Goal: Task Accomplishment & Management: Manage account settings

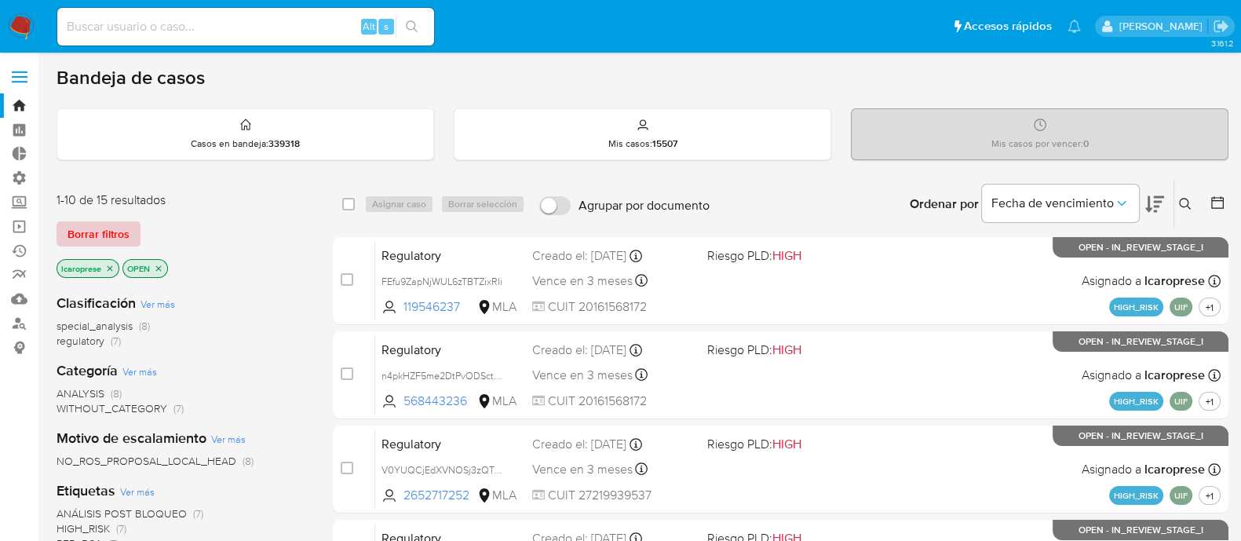
click at [118, 231] on span "Borrar filtros" at bounding box center [99, 234] width 62 height 22
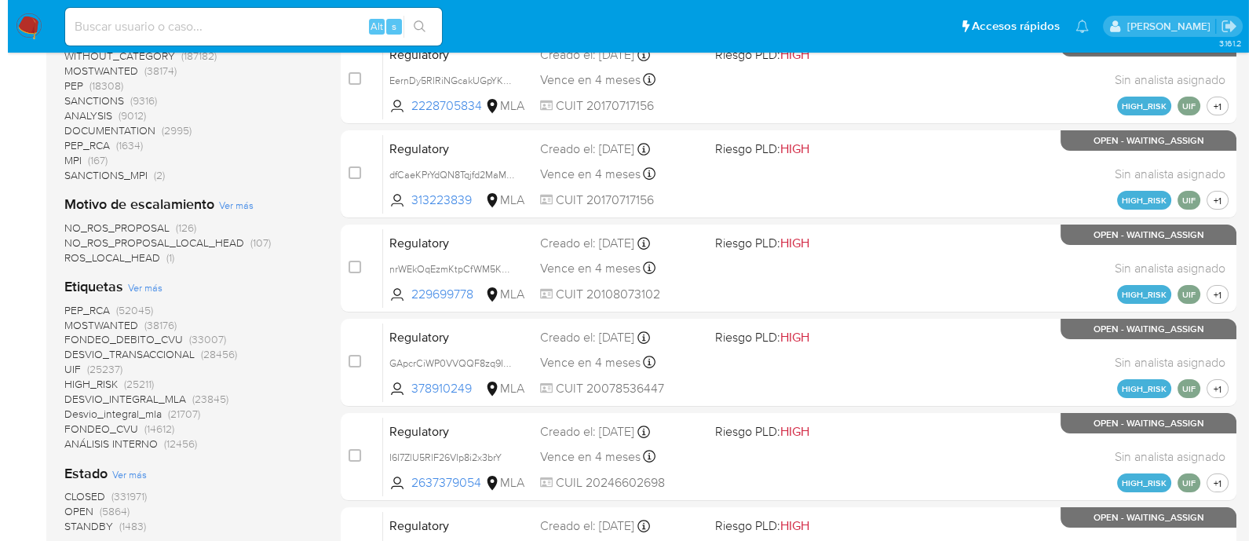
scroll to position [392, 0]
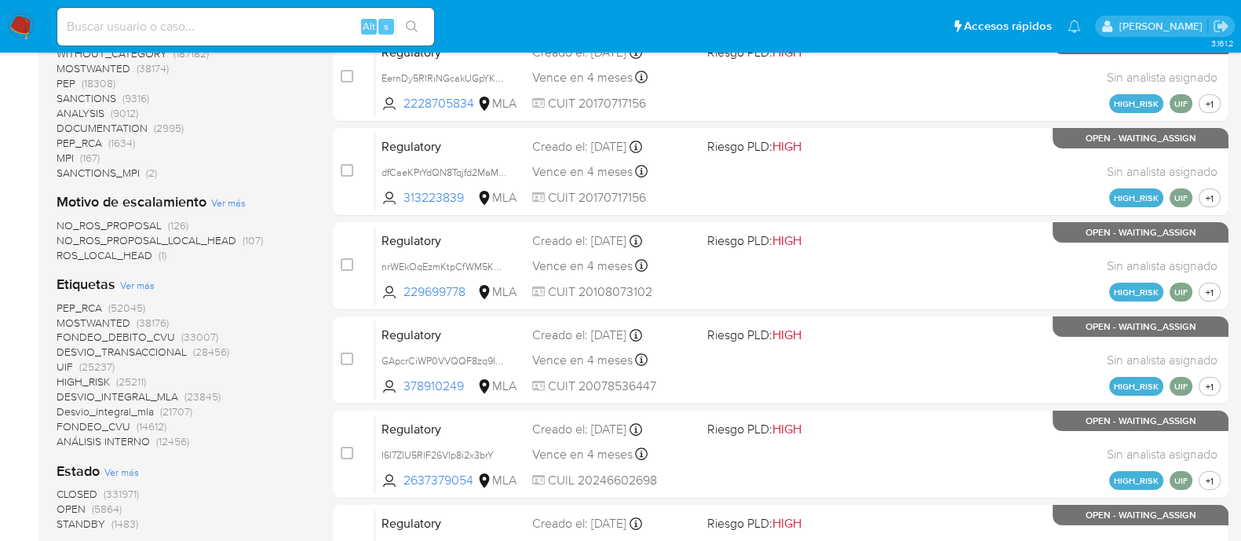
click at [137, 286] on span "Ver más" at bounding box center [137, 285] width 35 height 14
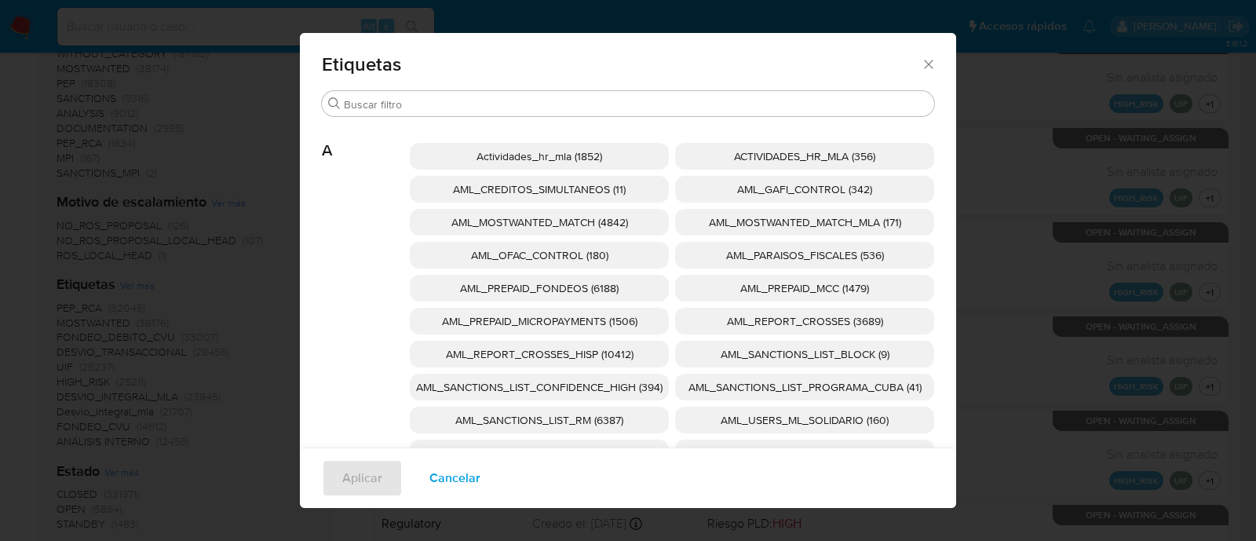
click at [640, 388] on span "AML_SANCTIONS_LIST_CONFIDENCE_HIGH (394)" at bounding box center [539, 387] width 246 height 16
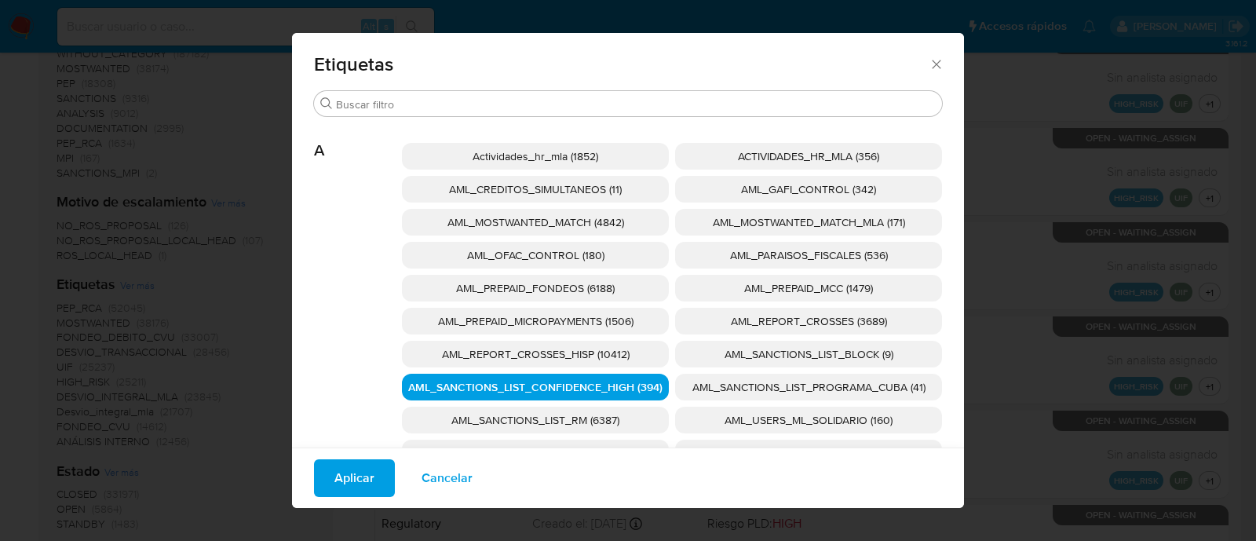
click at [692, 389] on span "AML_SANCTIONS_LIST_PROGRAMA_CUBA (41)" at bounding box center [808, 387] width 233 height 16
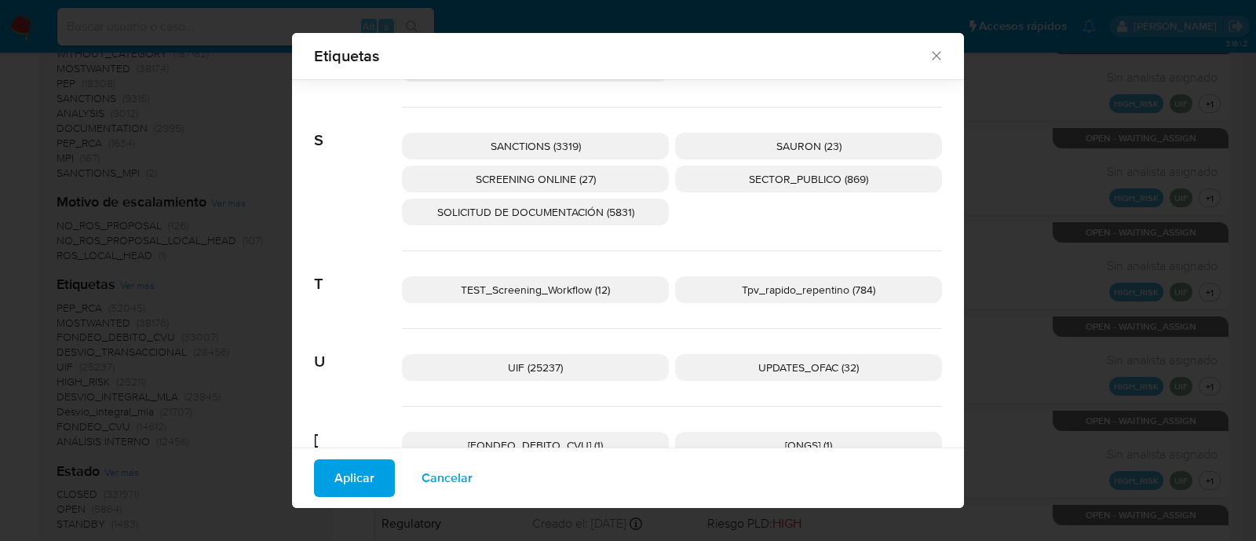
scroll to position [2625, 0]
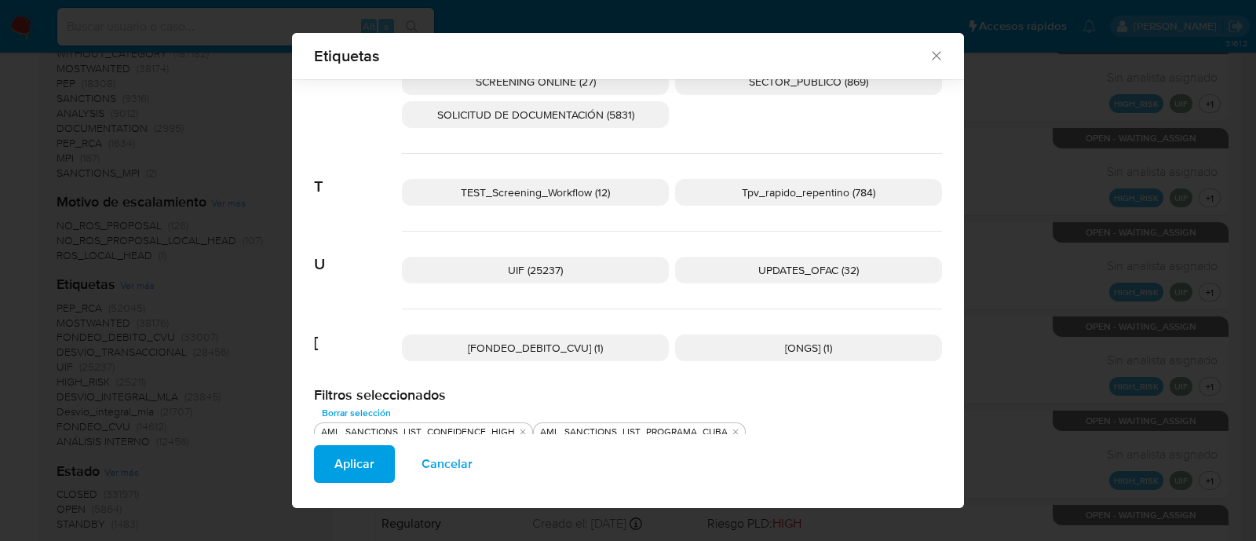
click at [743, 257] on p "UPDATES_OFAC (32)" at bounding box center [808, 270] width 267 height 27
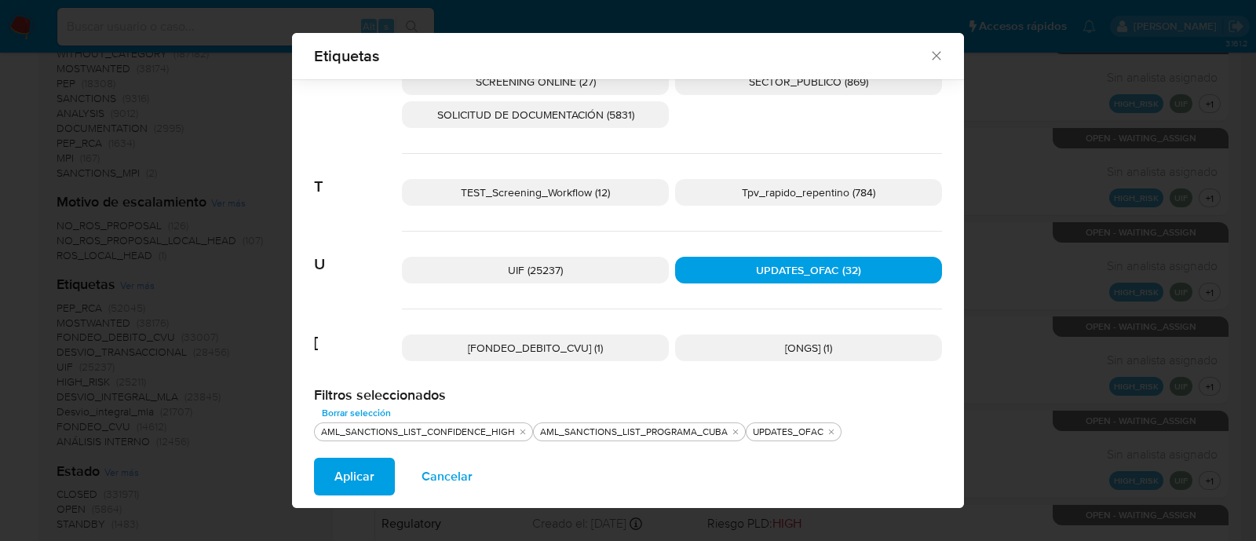
scroll to position [2527, 0]
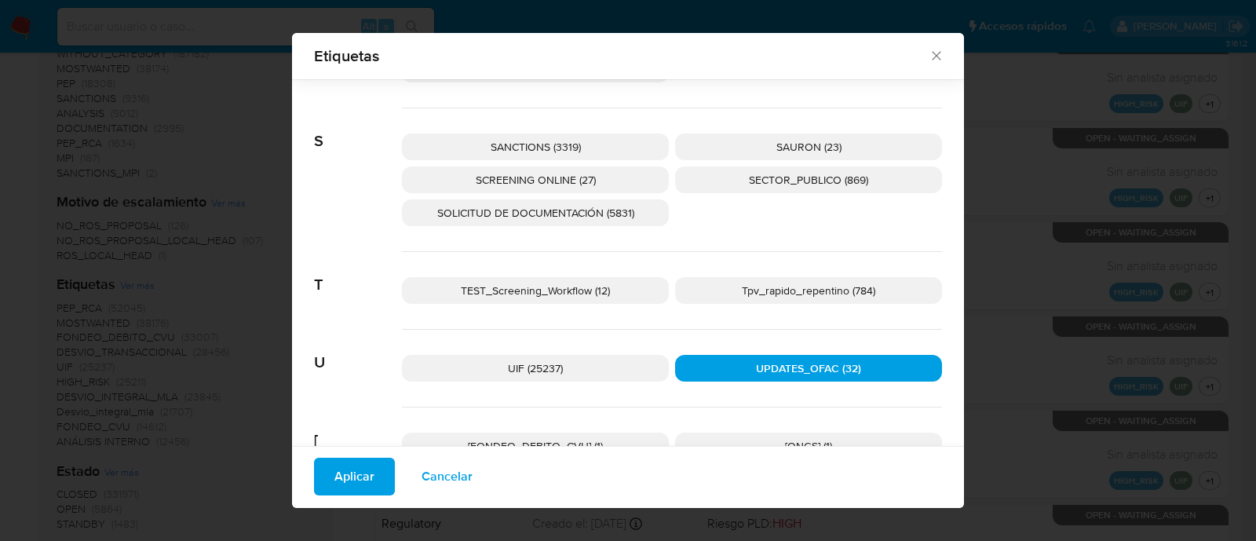
click at [567, 166] on p "SCREENING ONLINE (27)" at bounding box center [535, 179] width 267 height 27
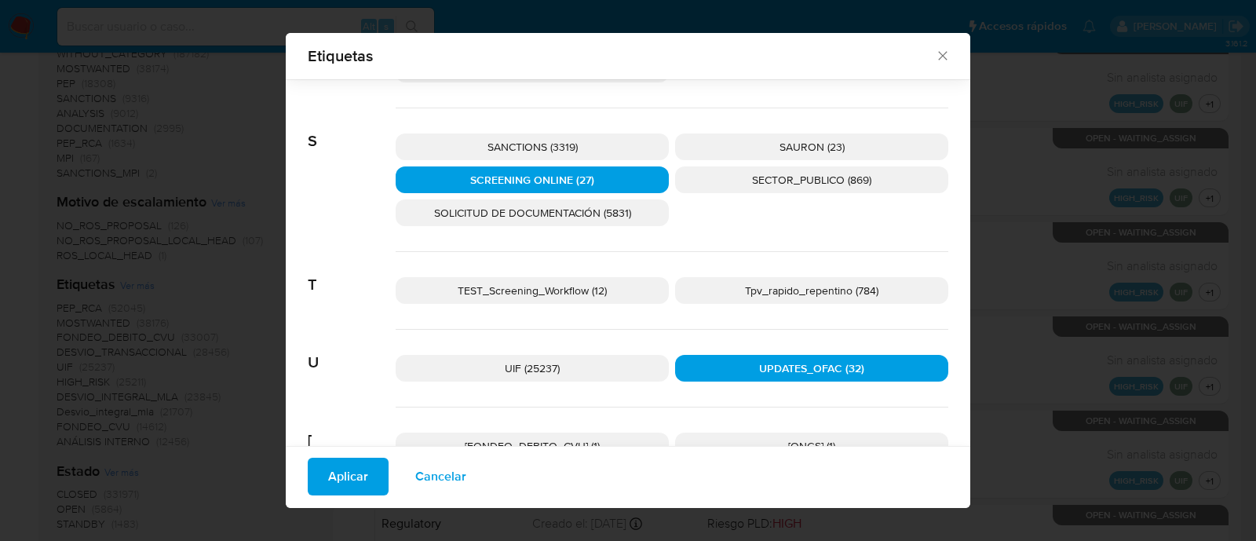
click at [565, 145] on span "SANCTIONS (3319)" at bounding box center [532, 147] width 90 height 16
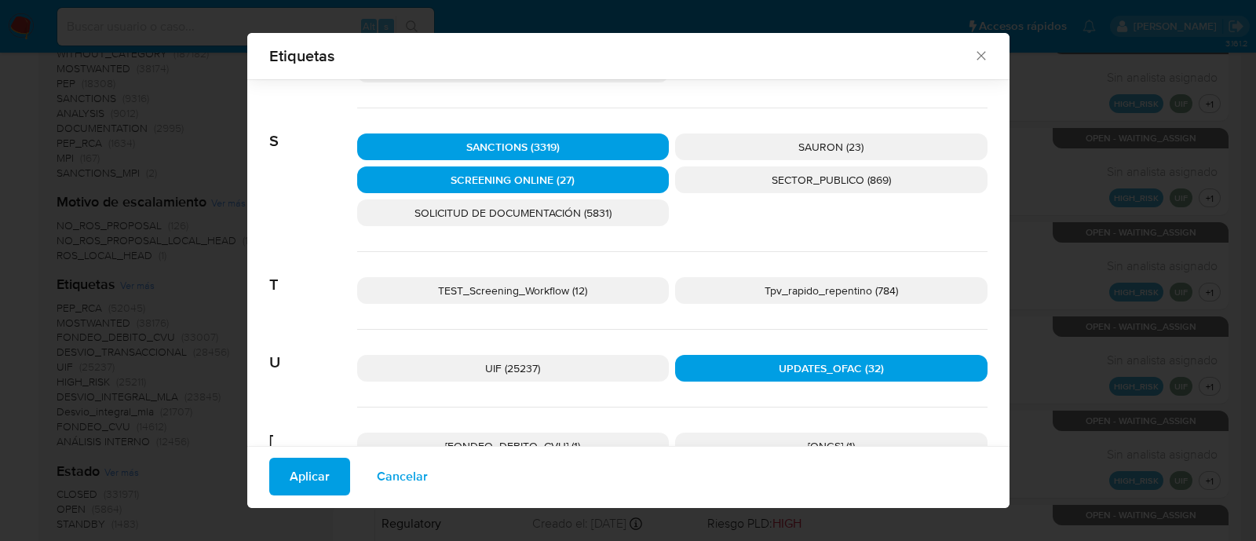
click at [319, 475] on span "Aplicar" at bounding box center [310, 476] width 40 height 35
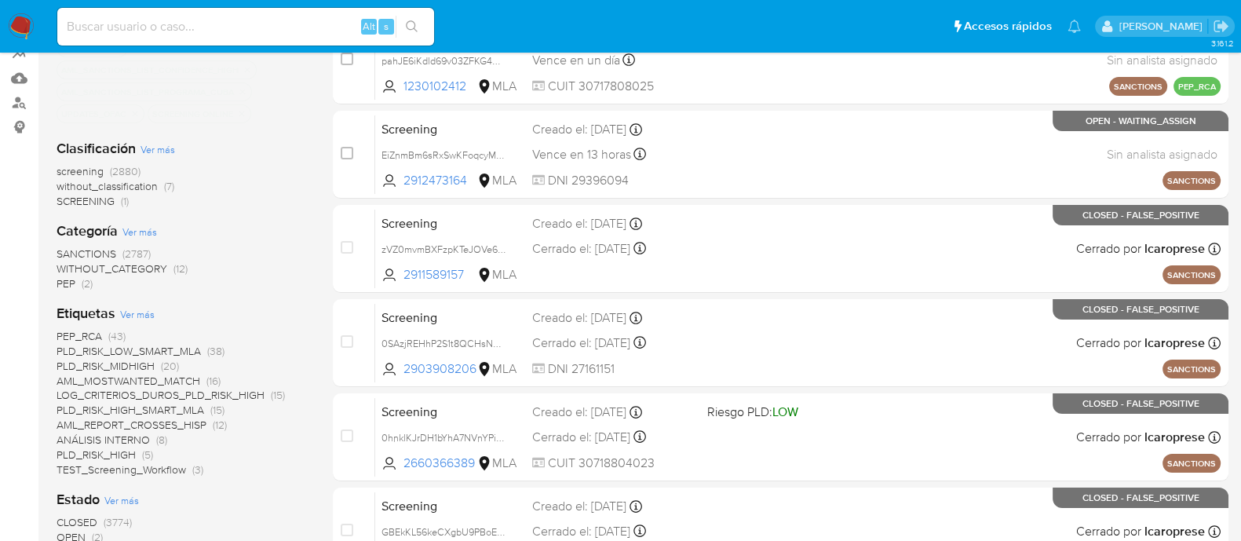
scroll to position [294, 0]
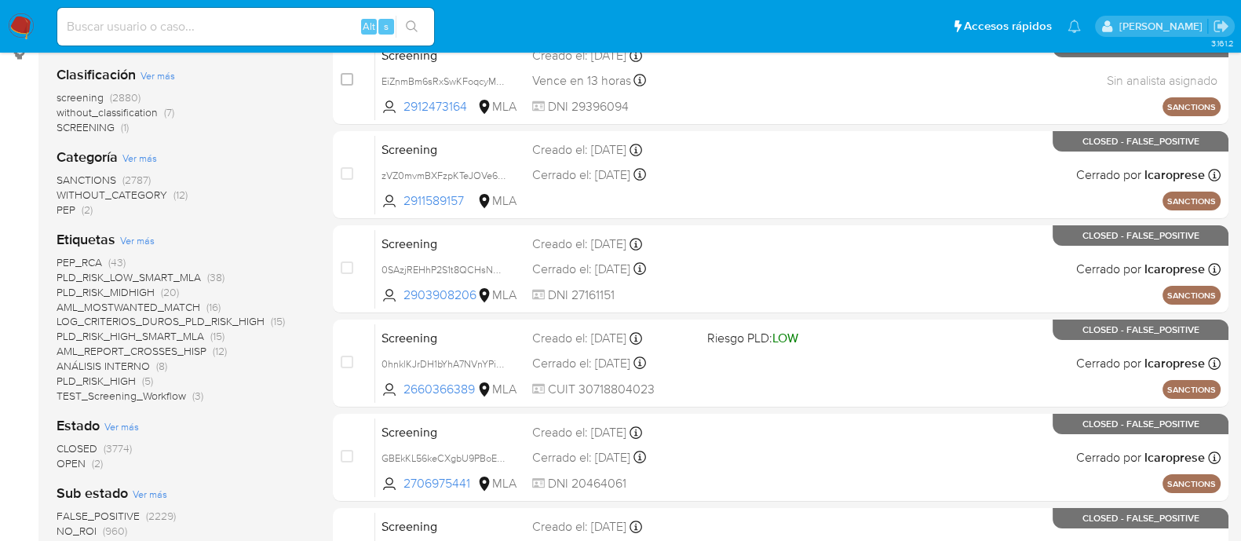
click at [73, 465] on span "OPEN" at bounding box center [71, 463] width 29 height 16
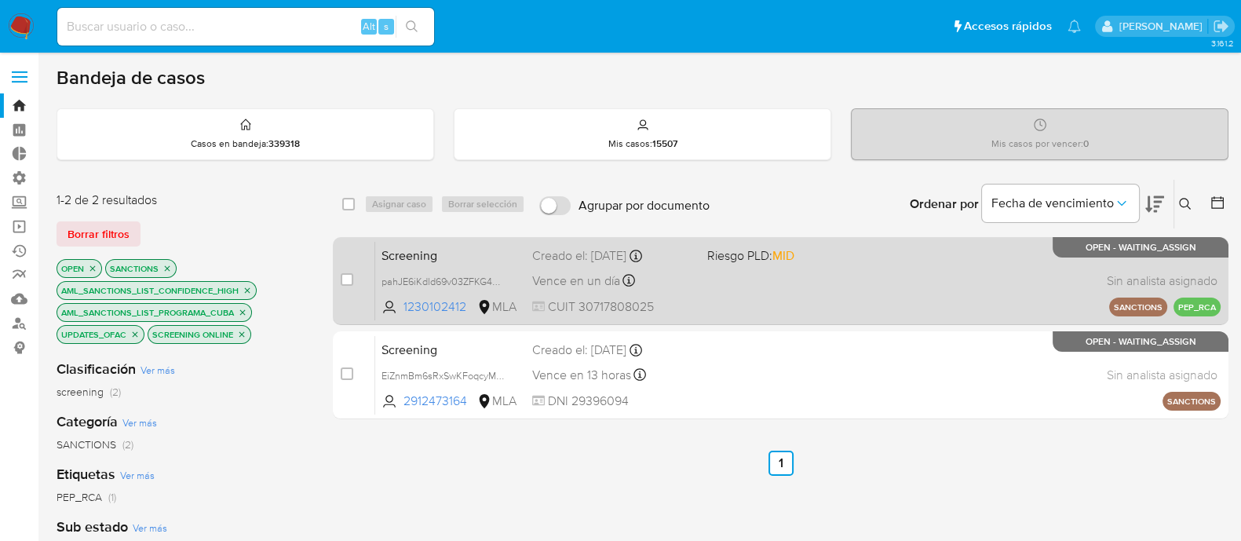
click at [512, 254] on span "Screening" at bounding box center [450, 254] width 138 height 20
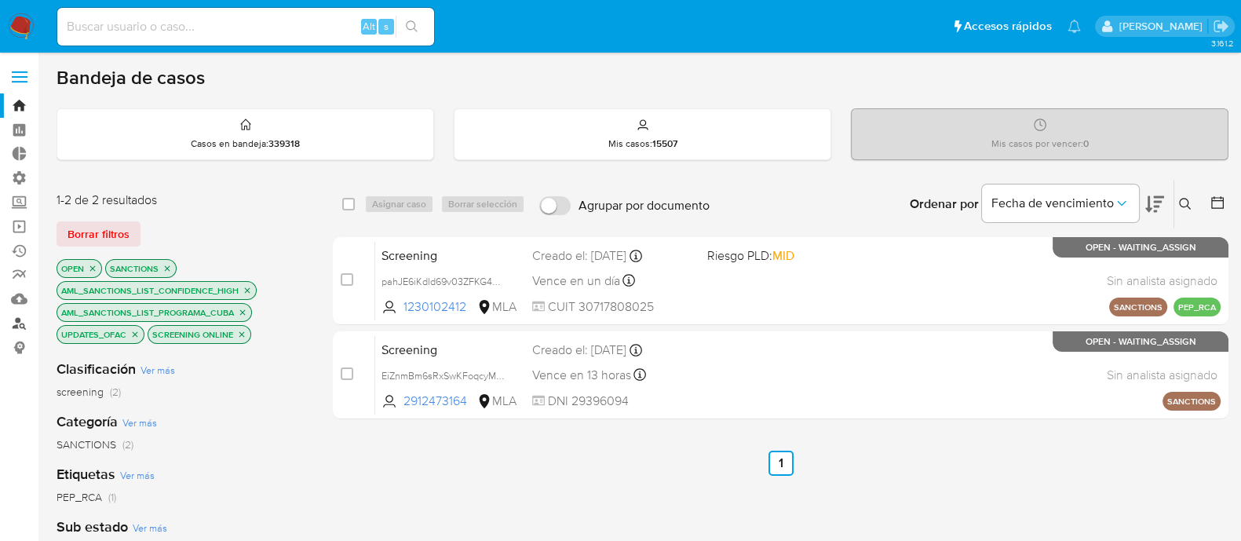
click at [20, 323] on link "Buscador de personas" at bounding box center [93, 323] width 187 height 24
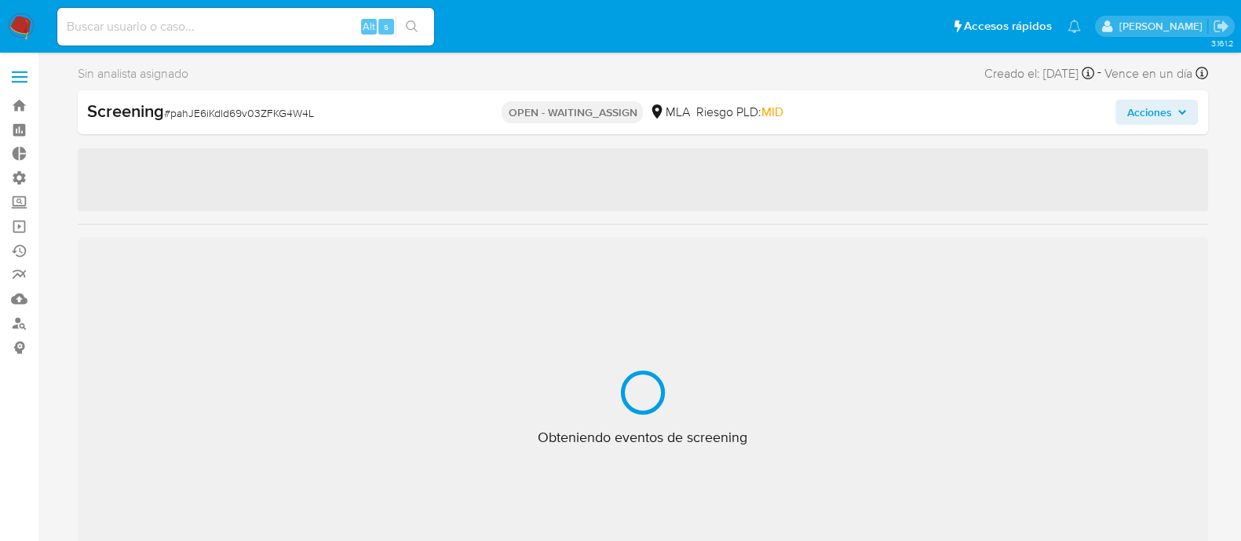
select select "10"
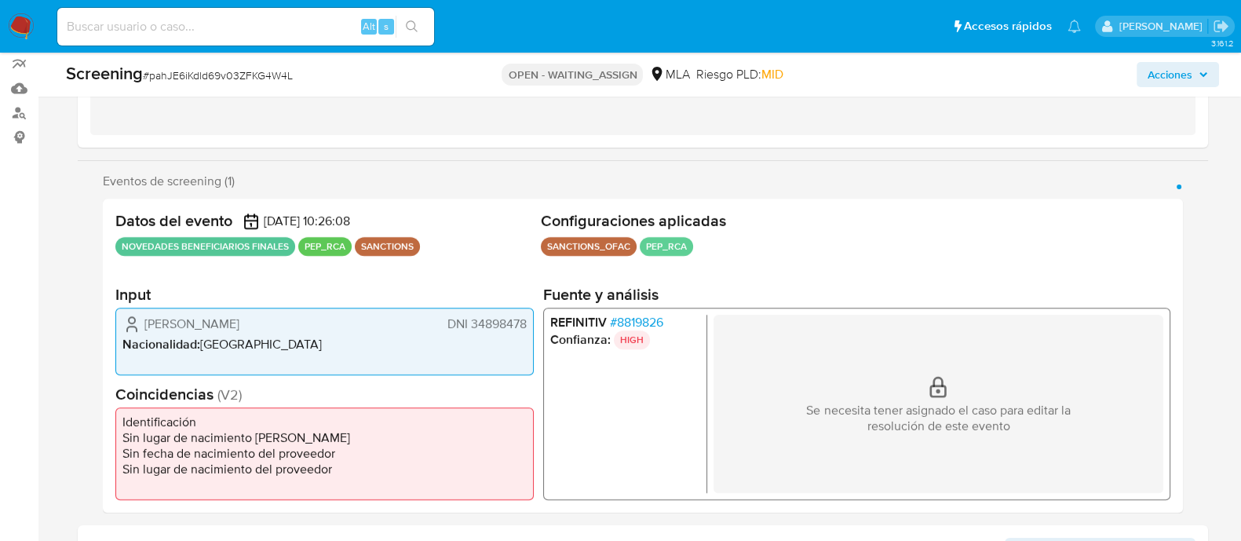
scroll to position [392, 0]
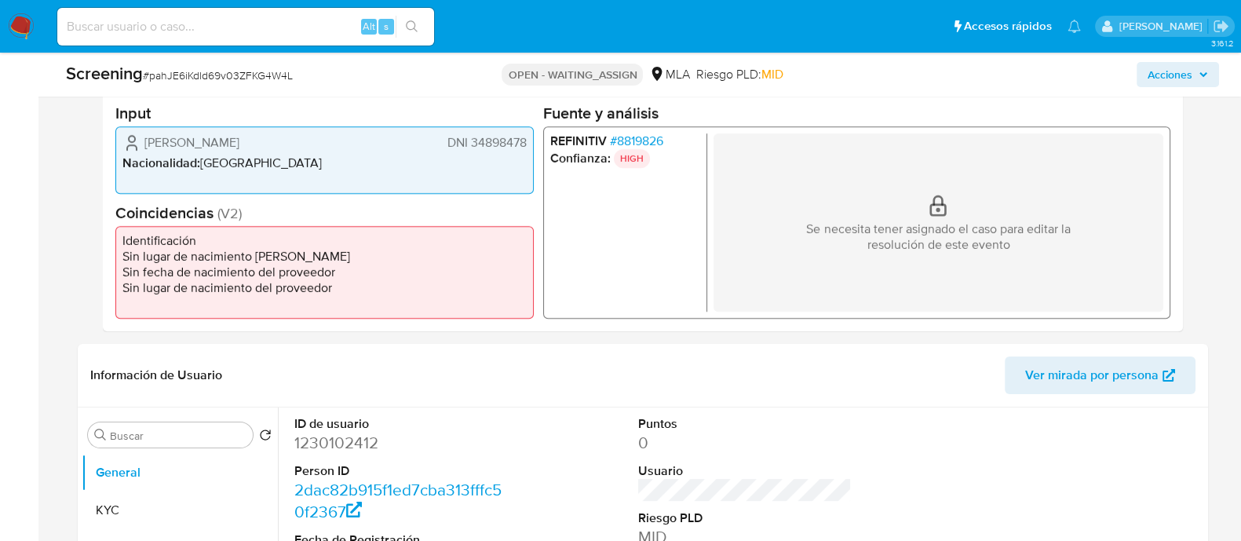
click at [648, 142] on span "# 8819826" at bounding box center [635, 141] width 53 height 16
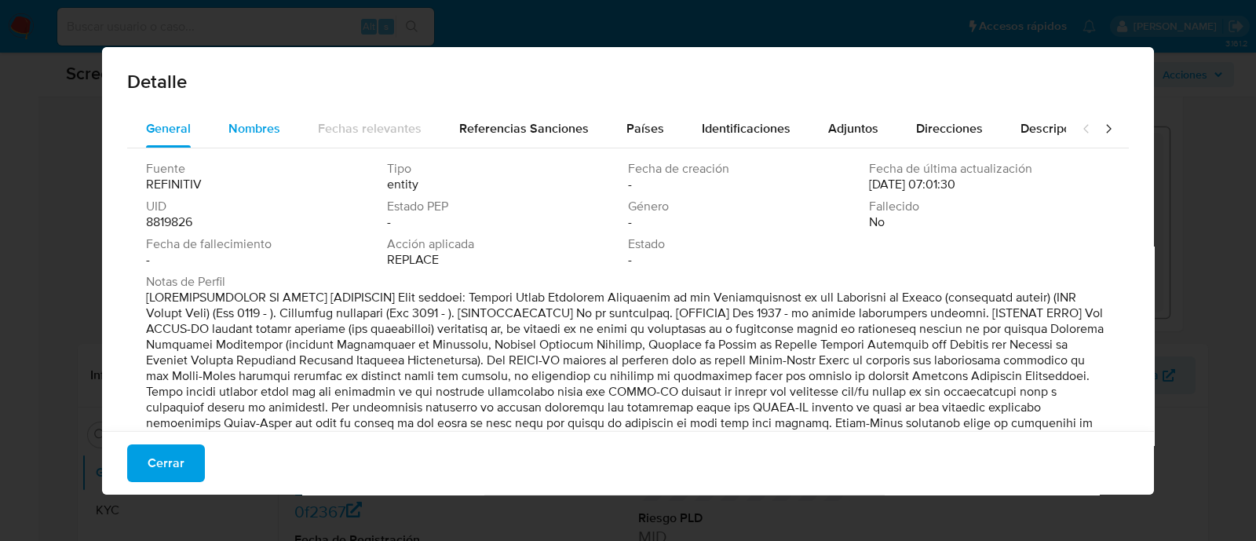
click at [239, 131] on span "Nombres" at bounding box center [254, 128] width 52 height 18
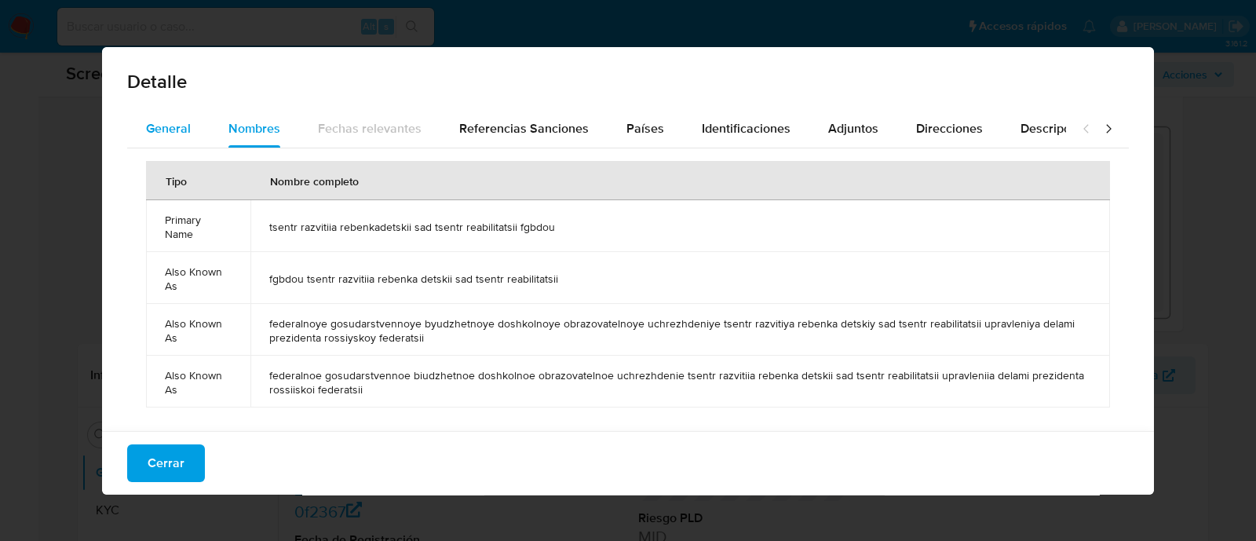
click at [166, 131] on span "General" at bounding box center [168, 128] width 45 height 18
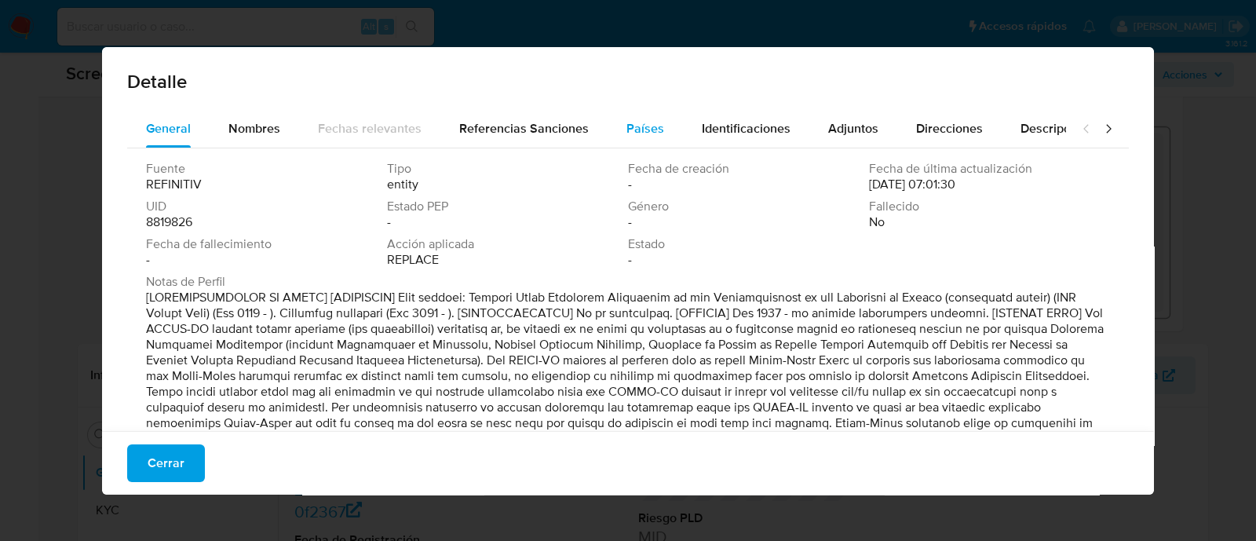
click at [656, 135] on span "Países" at bounding box center [645, 128] width 38 height 18
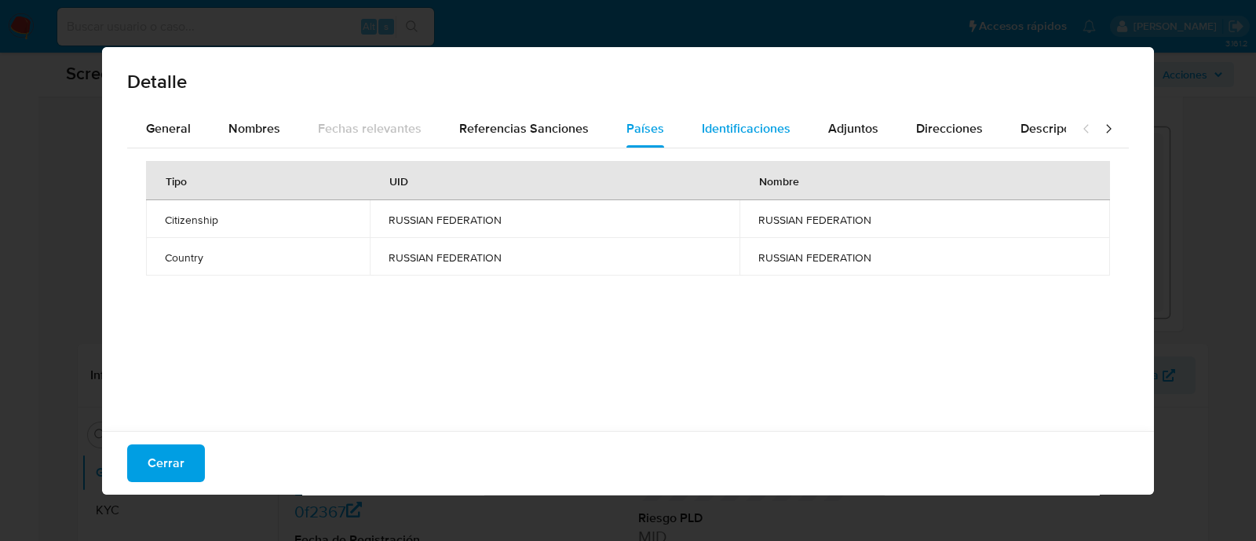
click at [714, 132] on span "Identificaciones" at bounding box center [746, 128] width 89 height 18
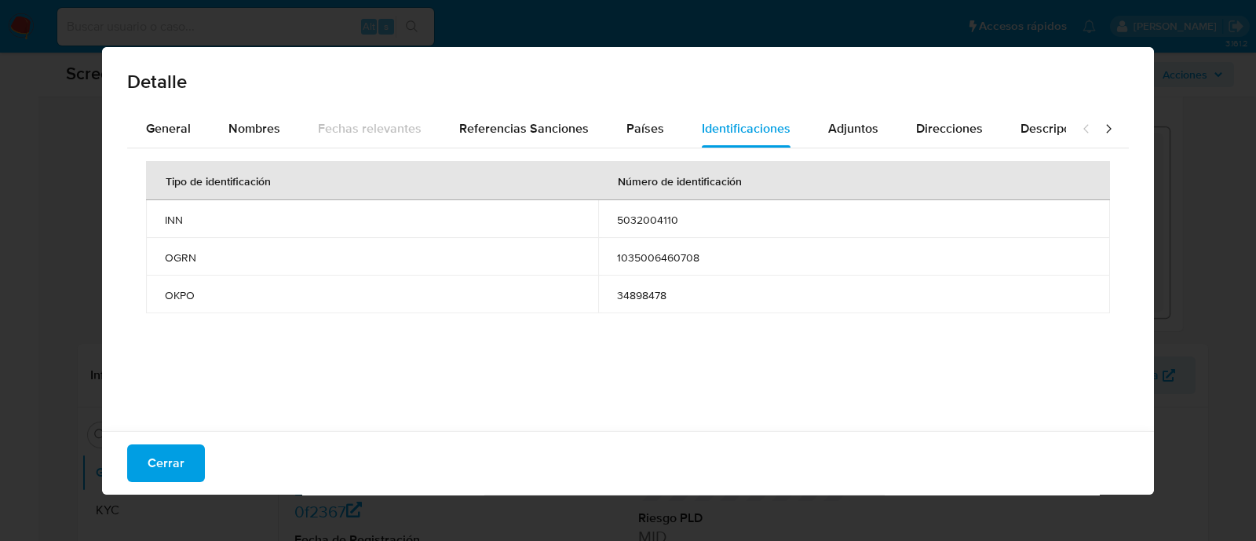
click at [166, 442] on div "Cerrar" at bounding box center [628, 463] width 1052 height 64
click at [169, 456] on span "Cerrar" at bounding box center [166, 463] width 37 height 35
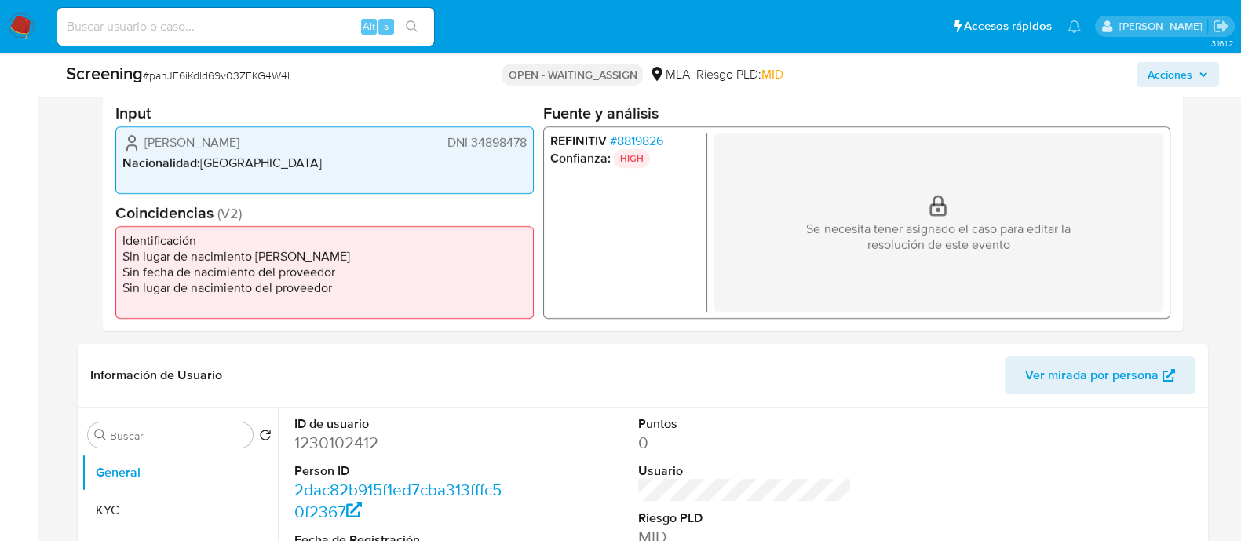
scroll to position [491, 0]
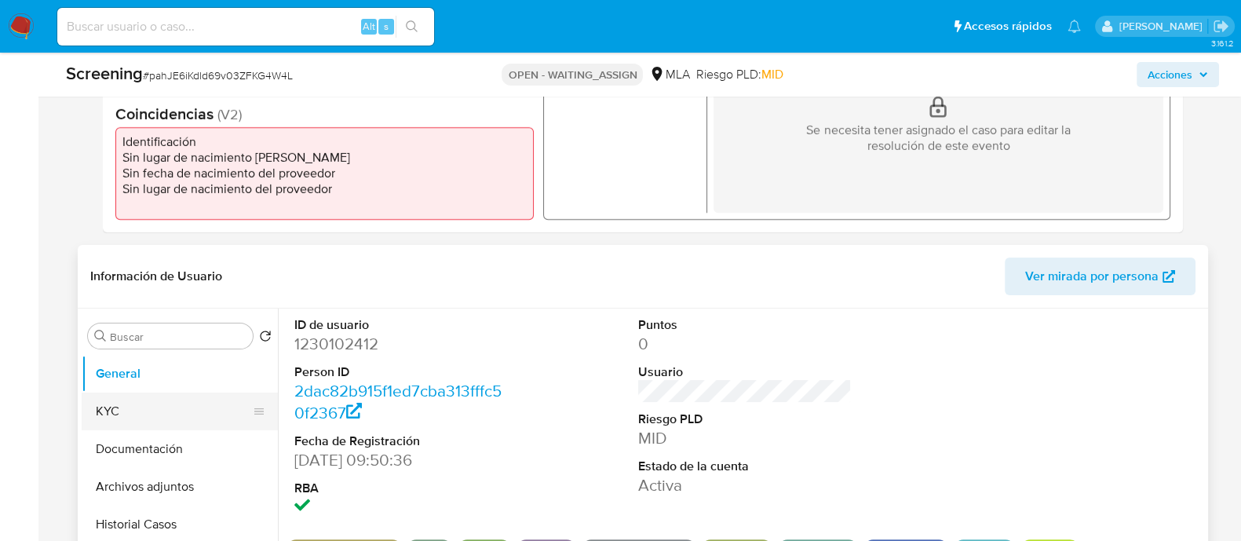
click at [179, 405] on button "KYC" at bounding box center [174, 411] width 184 height 38
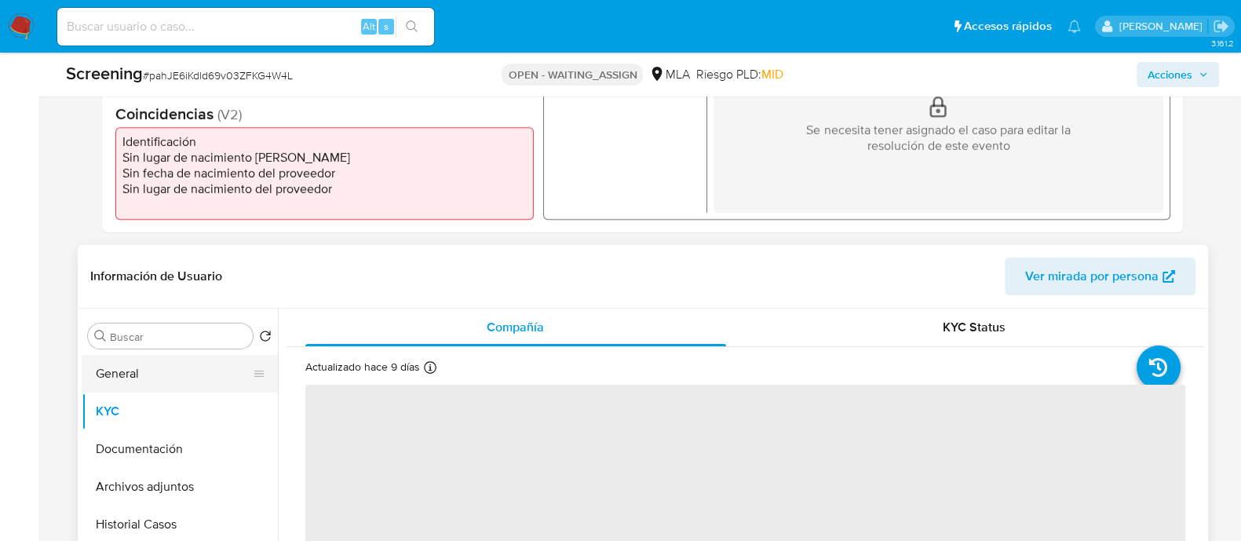
click at [200, 383] on button "General" at bounding box center [174, 374] width 184 height 38
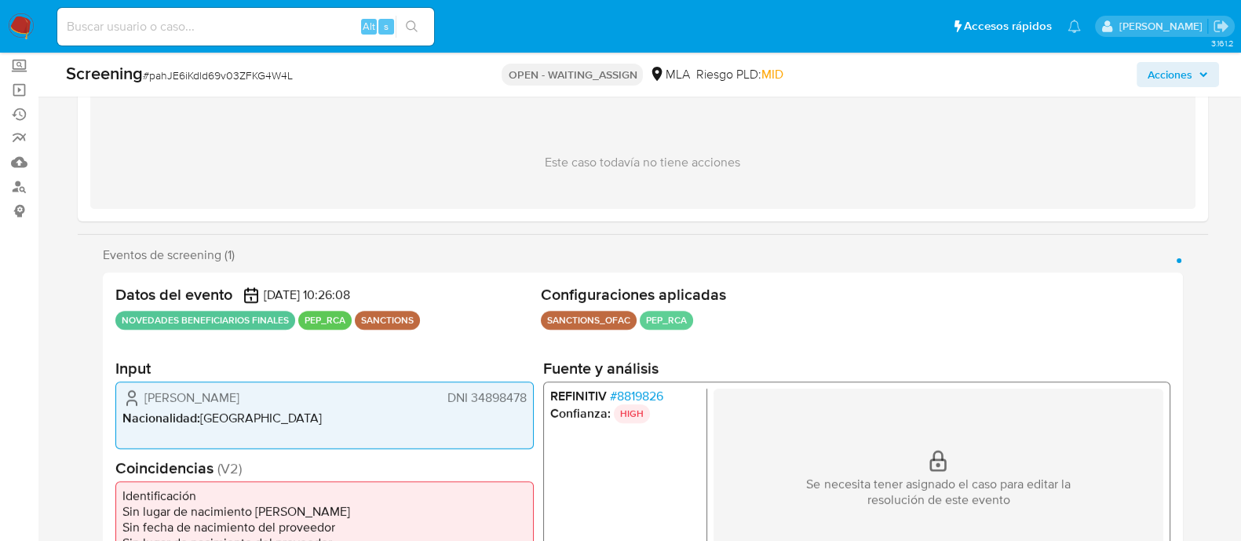
scroll to position [97, 0]
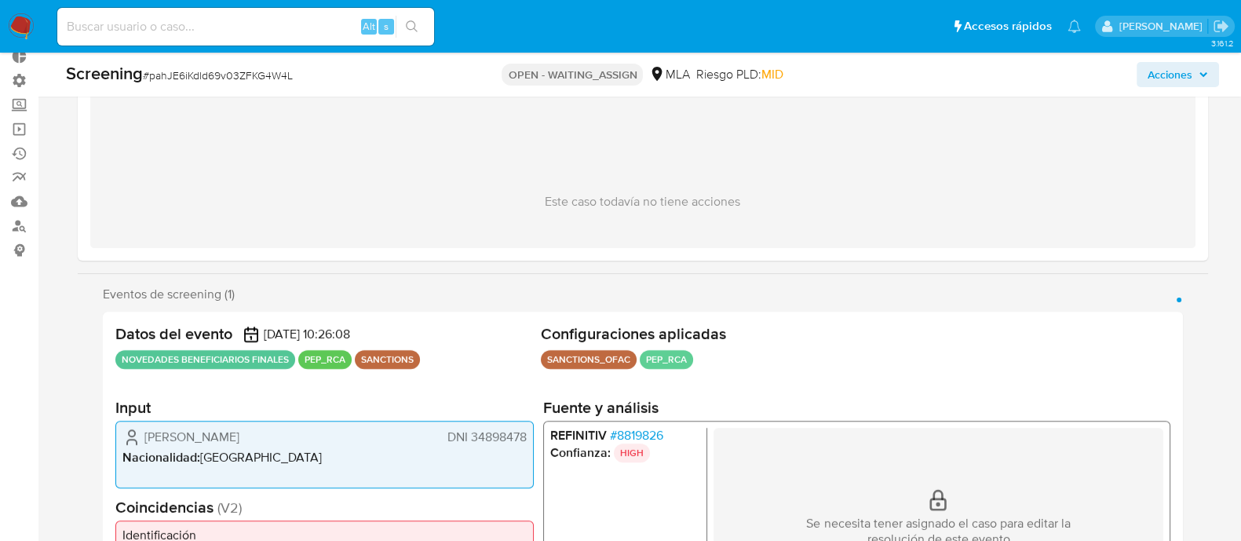
click at [874, 319] on div "Datos del evento 08/10/2025 10:26:08 NOVEDADES BENEFICIARIOS FINALES PEP_RCA SA…" at bounding box center [643, 469] width 1080 height 314
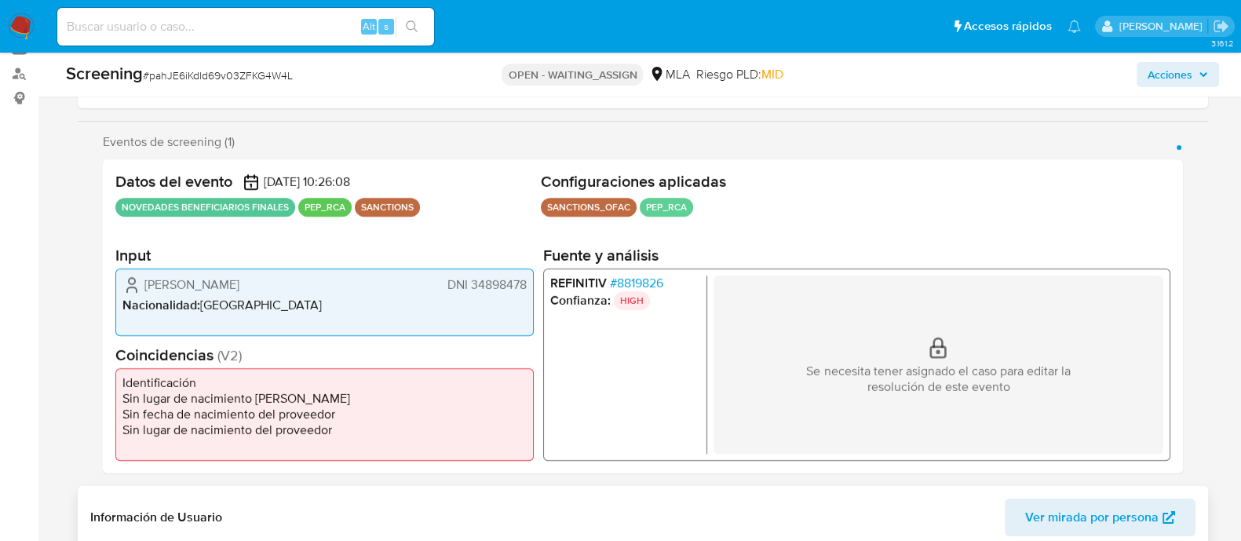
scroll to position [294, 0]
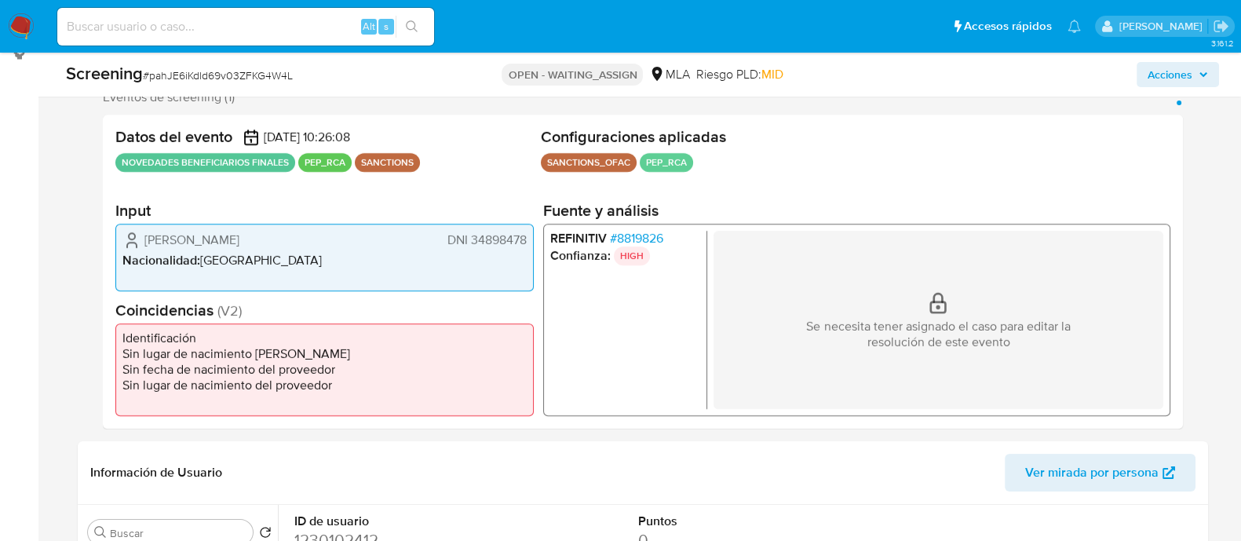
click at [319, 196] on div "Datos del evento 08/10/2025 10:26:08 NOVEDADES BENEFICIARIOS FINALES PEP_RCA SA…" at bounding box center [643, 272] width 1080 height 314
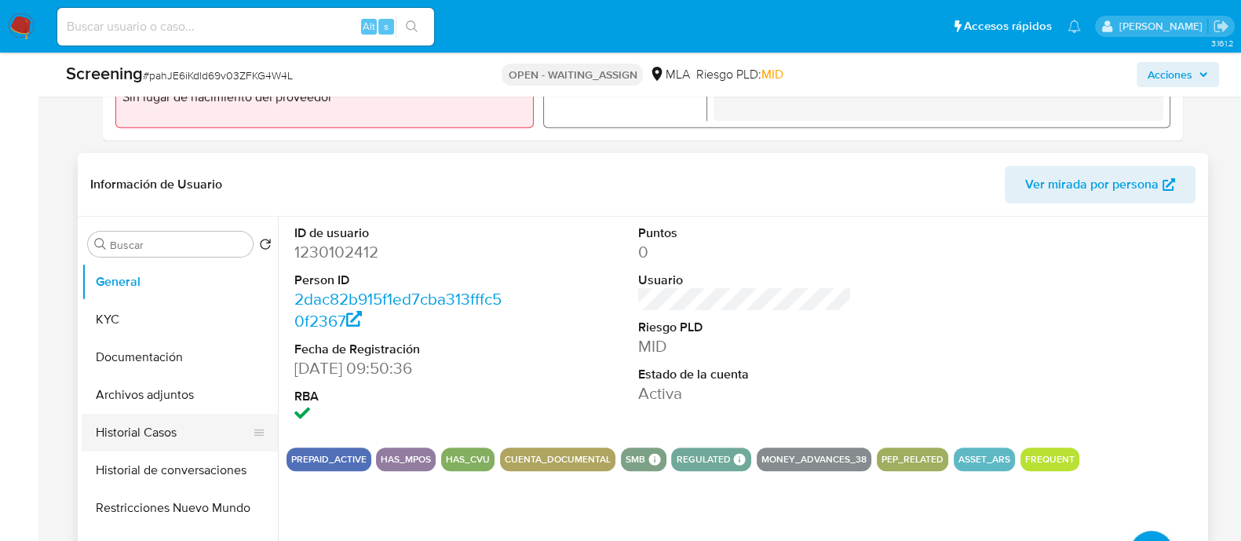
scroll to position [589, 0]
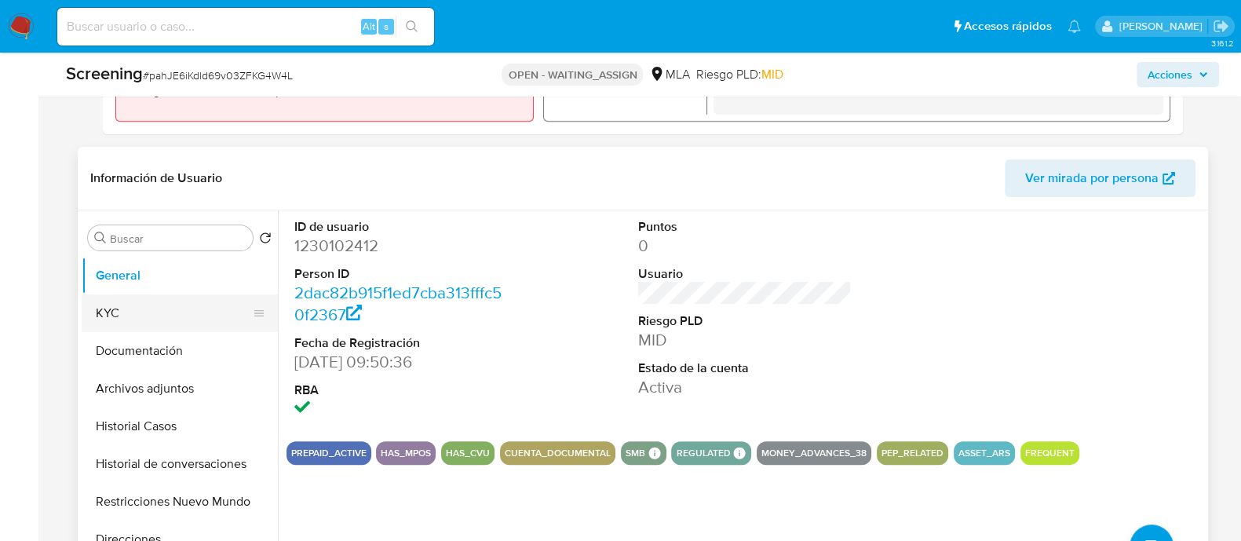
click at [181, 330] on button "KYC" at bounding box center [174, 313] width 184 height 38
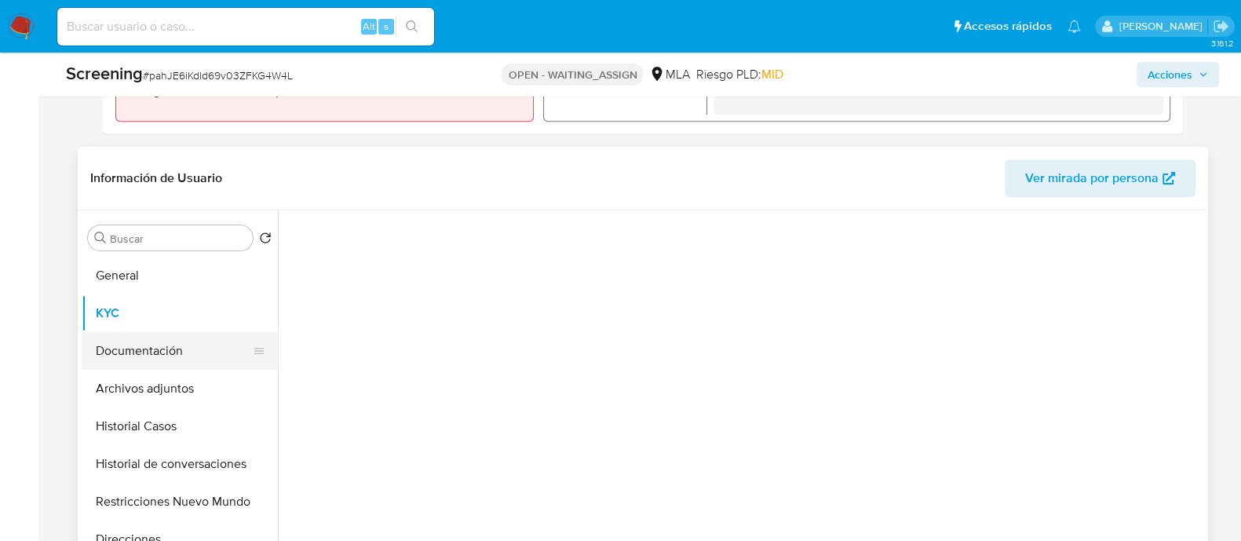
click at [192, 349] on button "Documentación" at bounding box center [174, 351] width 184 height 38
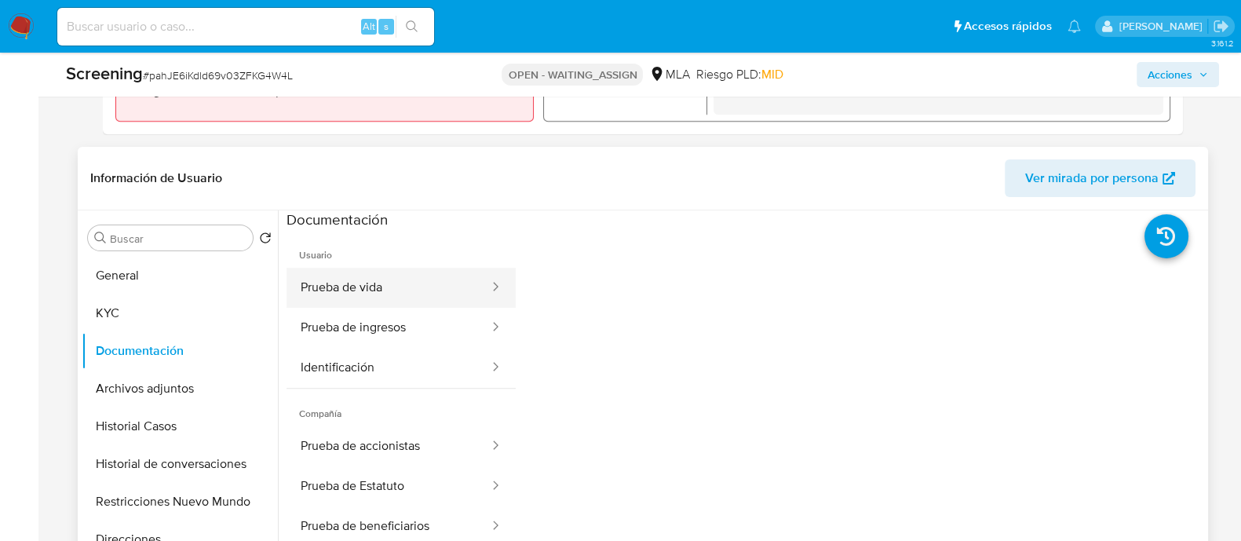
click at [363, 300] on button "Prueba de vida" at bounding box center [388, 288] width 204 height 40
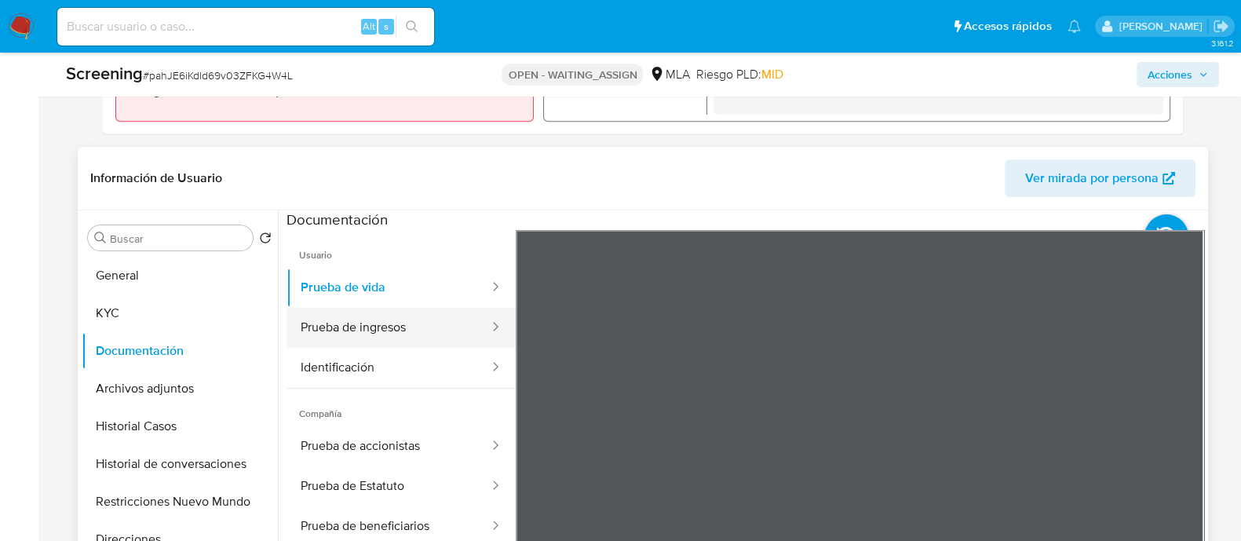
click at [383, 319] on button "Prueba de ingresos" at bounding box center [388, 328] width 204 height 40
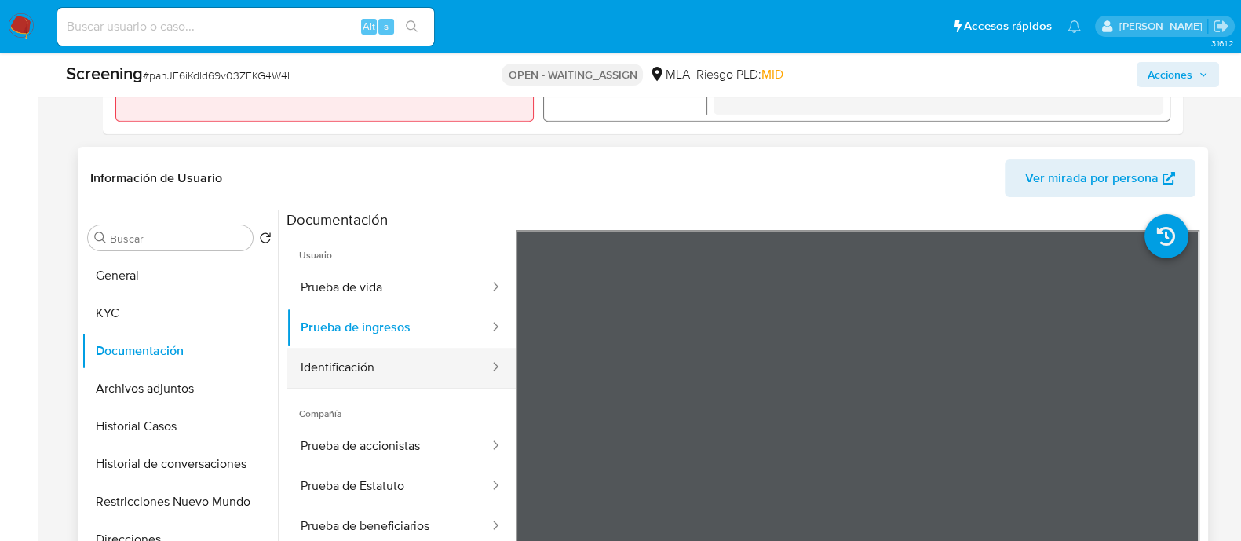
click at [406, 374] on button "Identificación" at bounding box center [388, 368] width 204 height 40
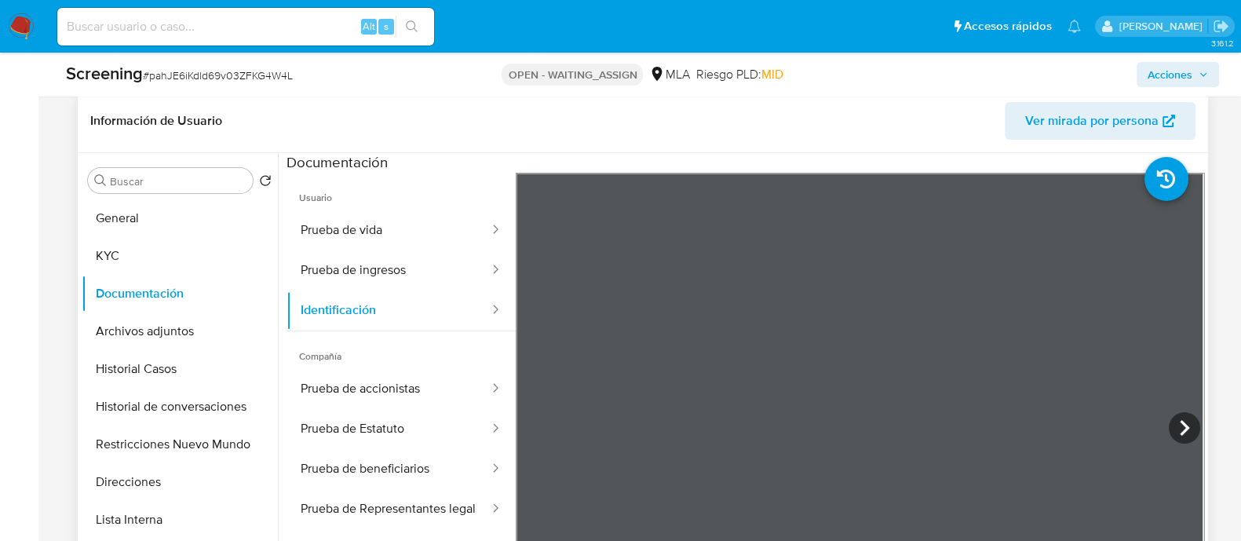
scroll to position [686, 0]
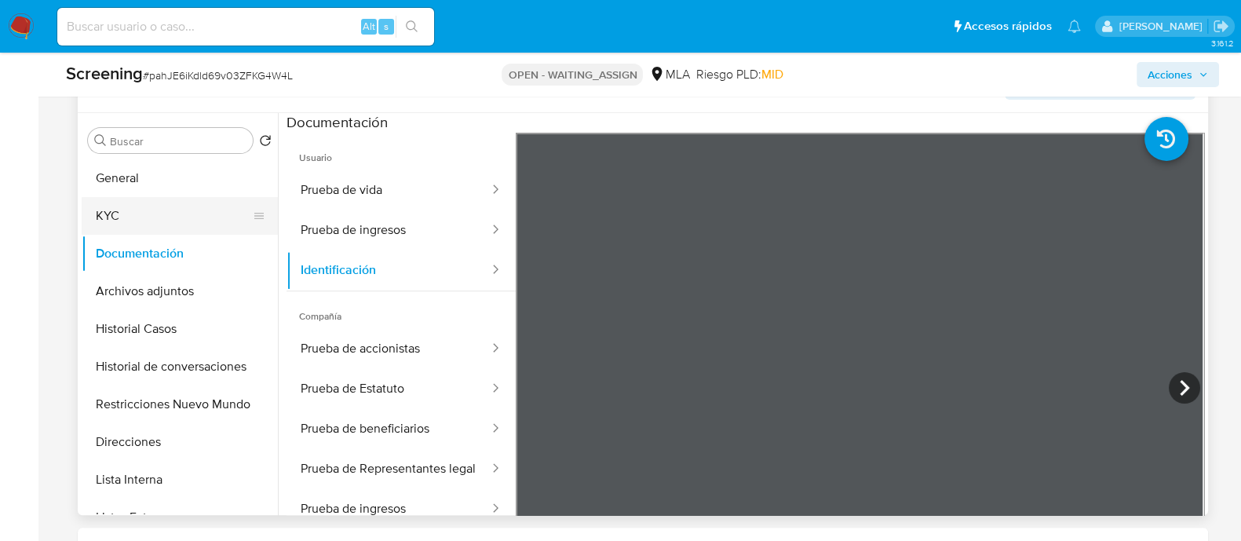
click at [126, 212] on button "KYC" at bounding box center [174, 216] width 184 height 38
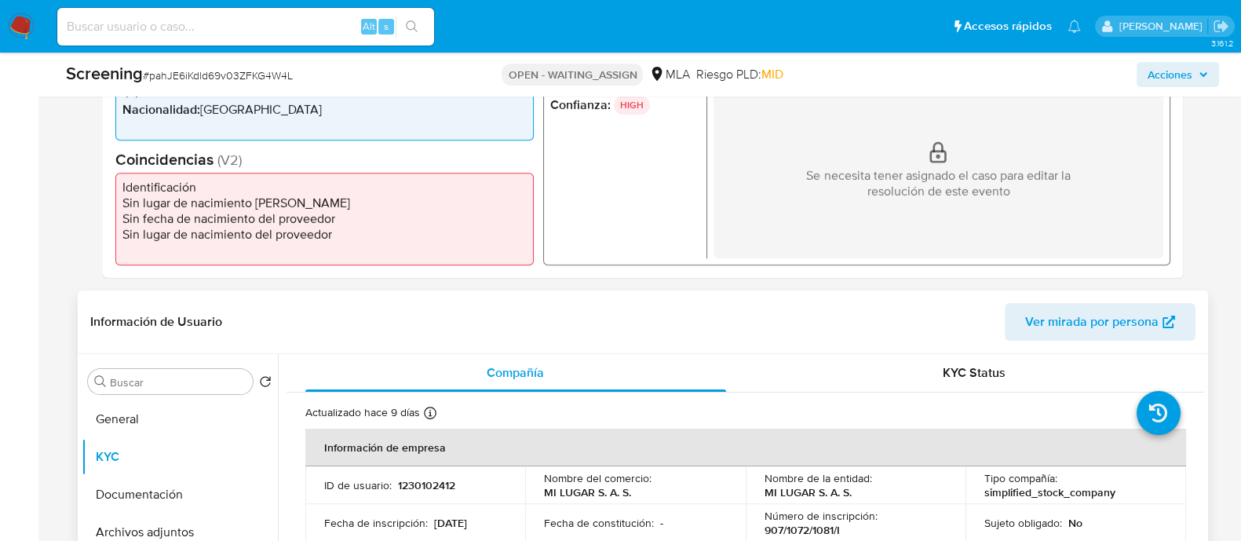
scroll to position [195, 0]
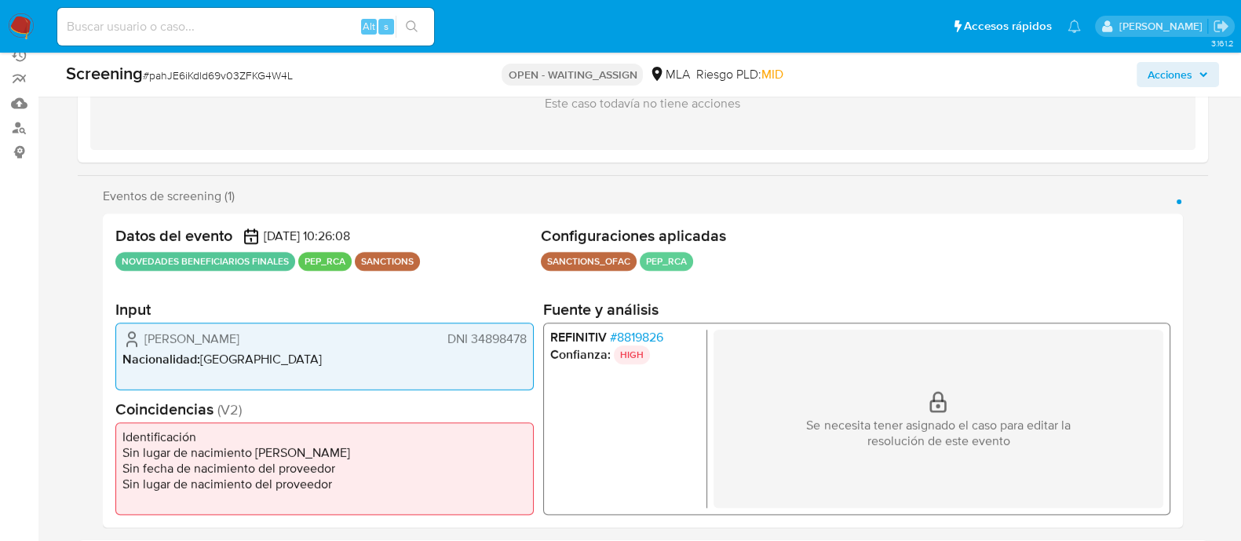
click at [508, 335] on span "DNI 34898478" at bounding box center [486, 339] width 79 height 16
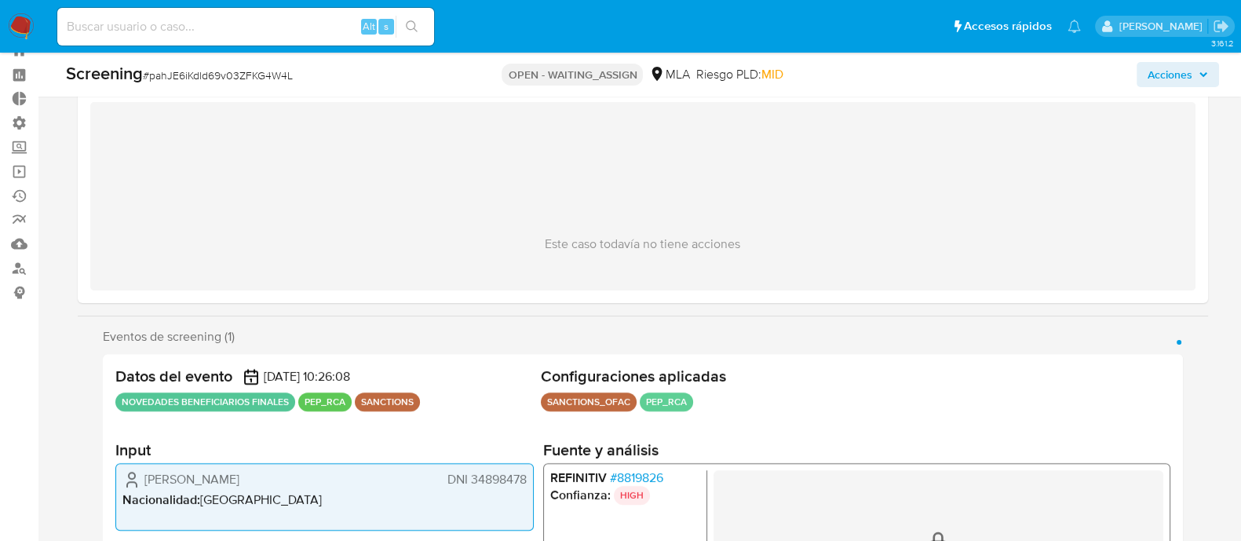
scroll to position [0, 0]
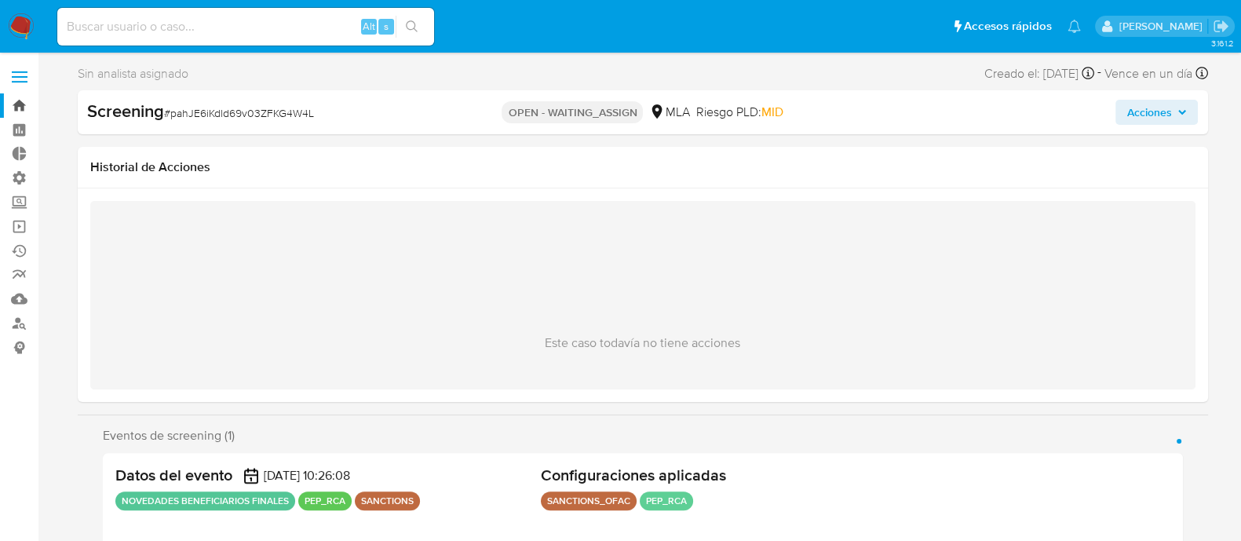
click at [16, 112] on link "Bandeja" at bounding box center [93, 105] width 187 height 24
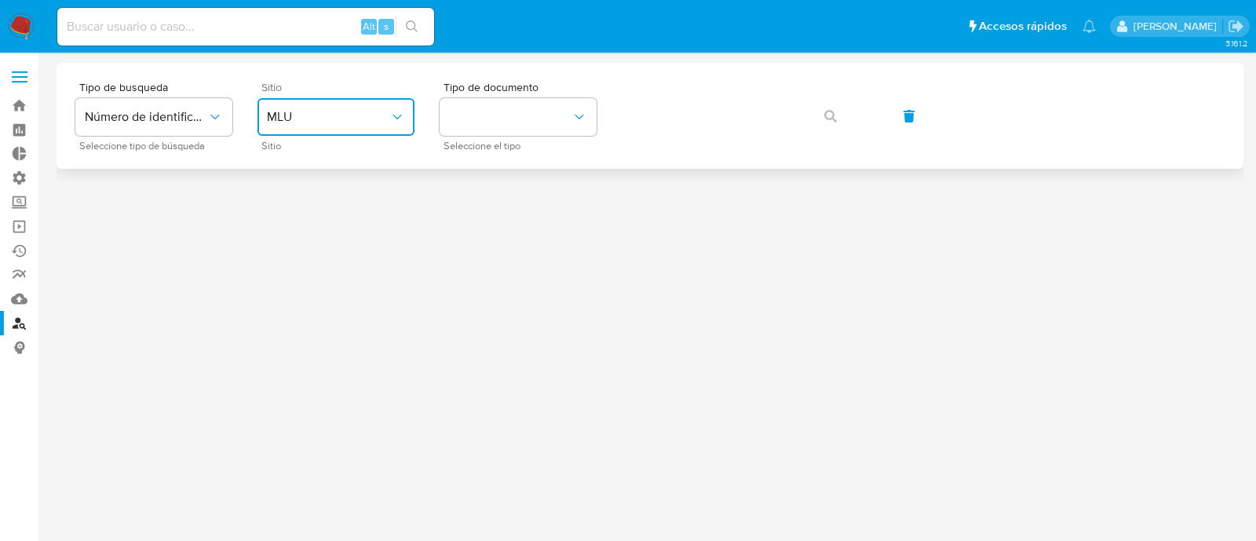
click at [363, 128] on button "MLU" at bounding box center [335, 117] width 157 height 38
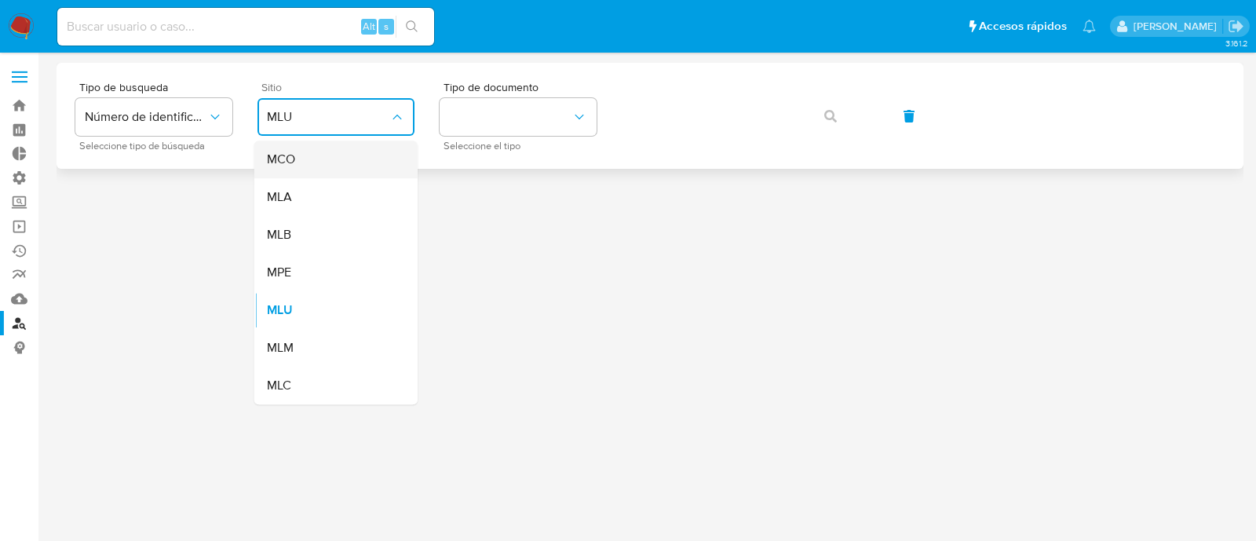
click at [365, 162] on div "MCO" at bounding box center [331, 159] width 129 height 38
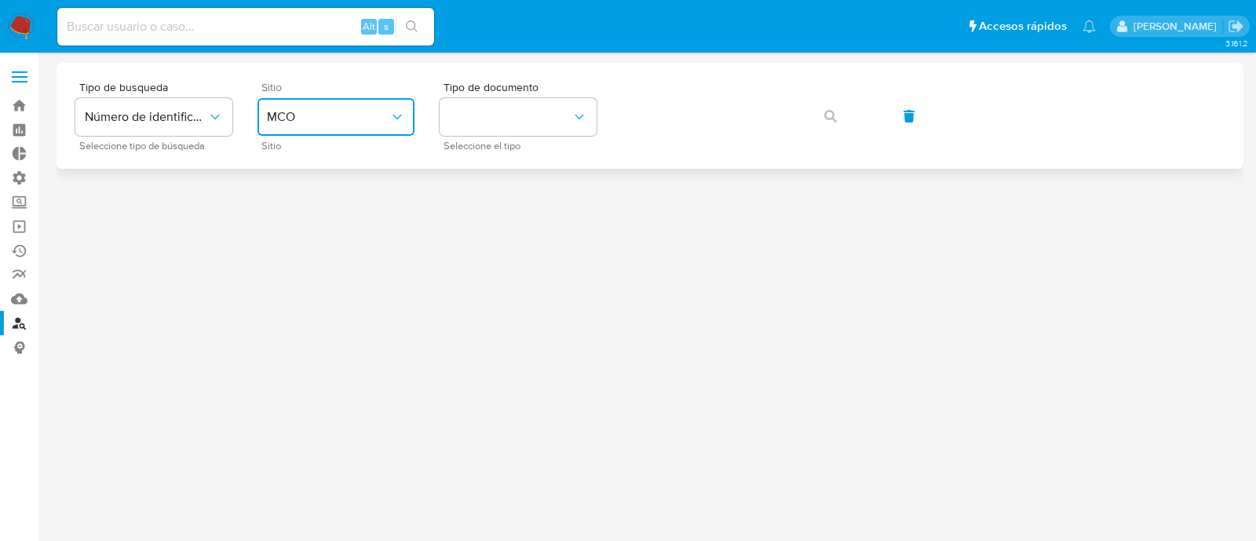
click at [385, 117] on span "MCO" at bounding box center [328, 117] width 122 height 16
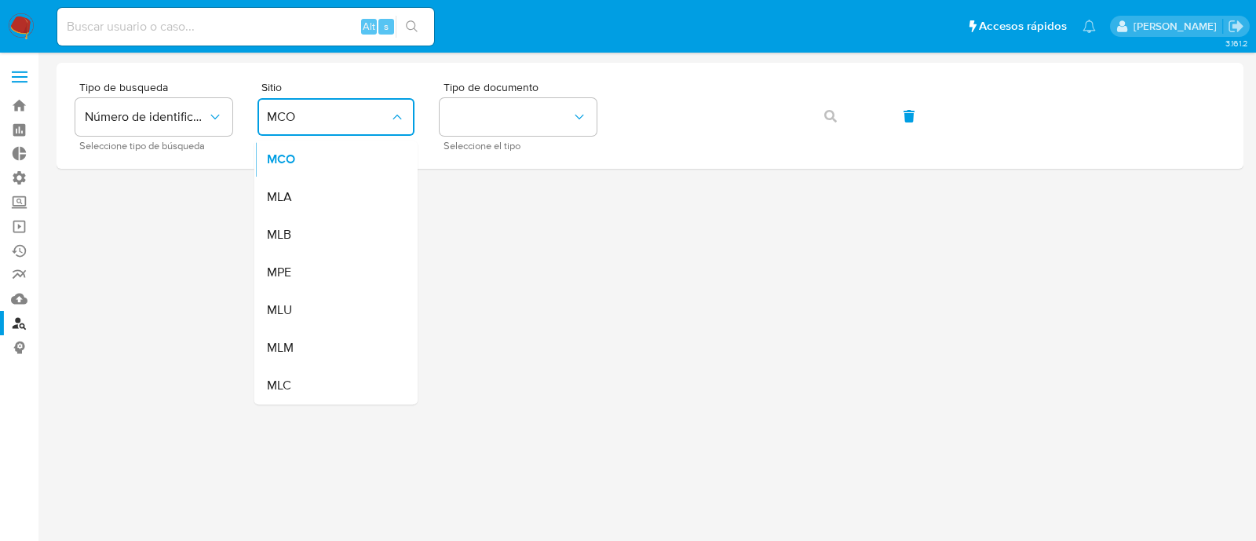
click at [366, 198] on div "MLA" at bounding box center [331, 197] width 129 height 38
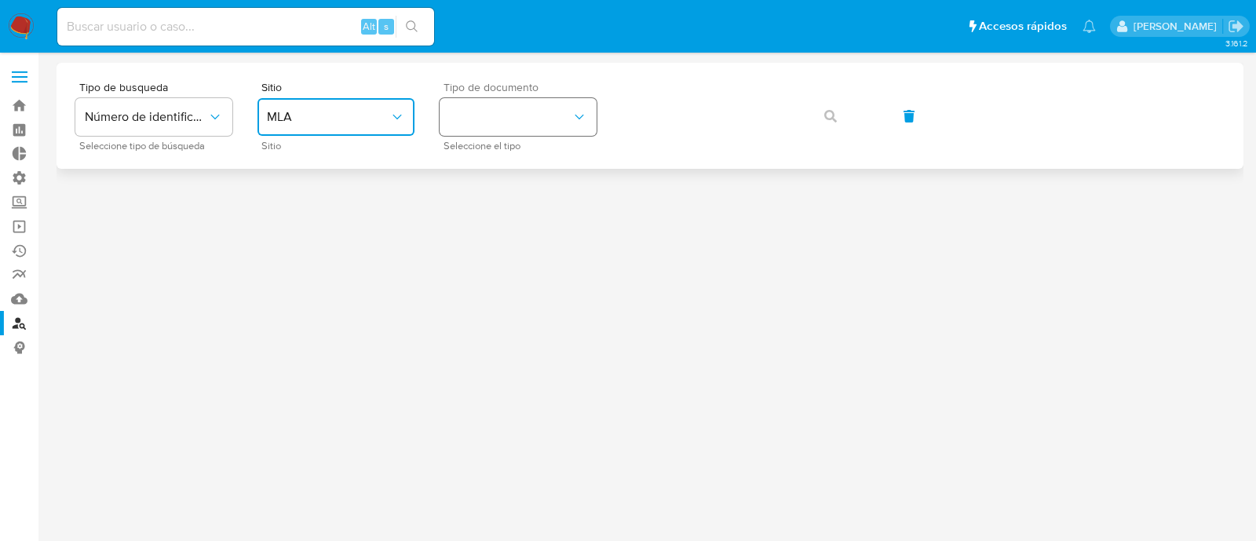
click at [514, 130] on button "identificationType" at bounding box center [518, 117] width 157 height 38
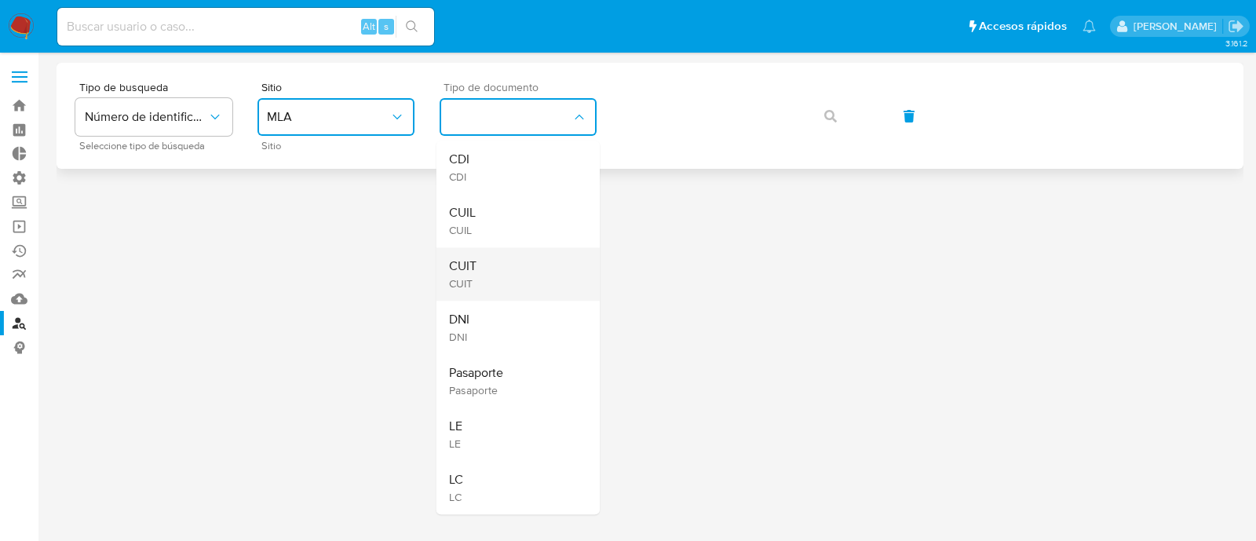
click at [510, 261] on div "CUIT CUIT" at bounding box center [513, 273] width 129 height 53
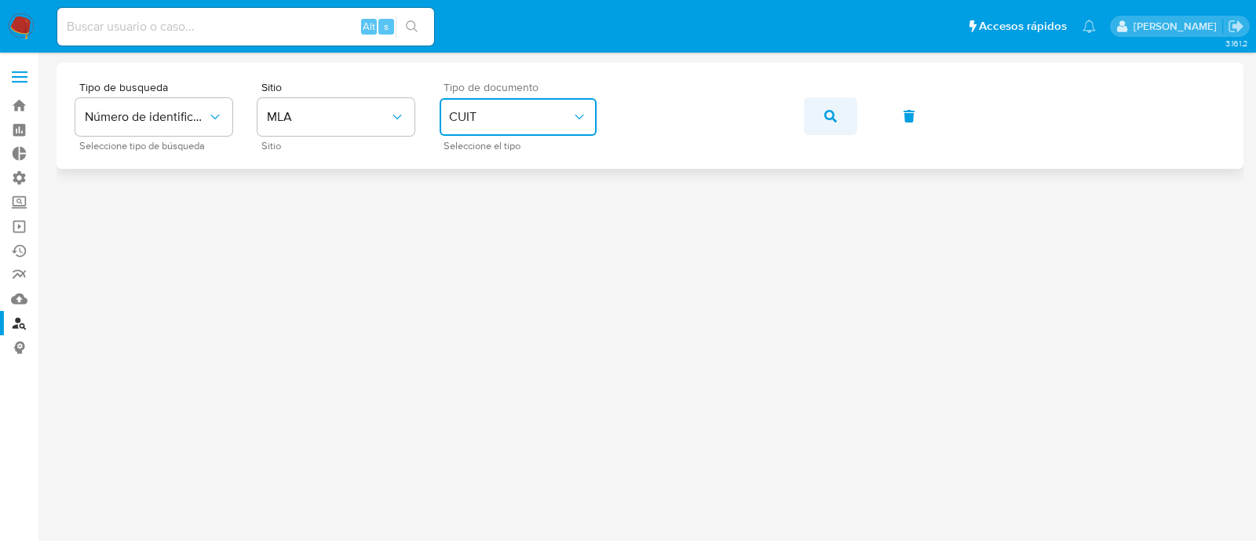
click at [835, 128] on span "button" at bounding box center [830, 116] width 13 height 35
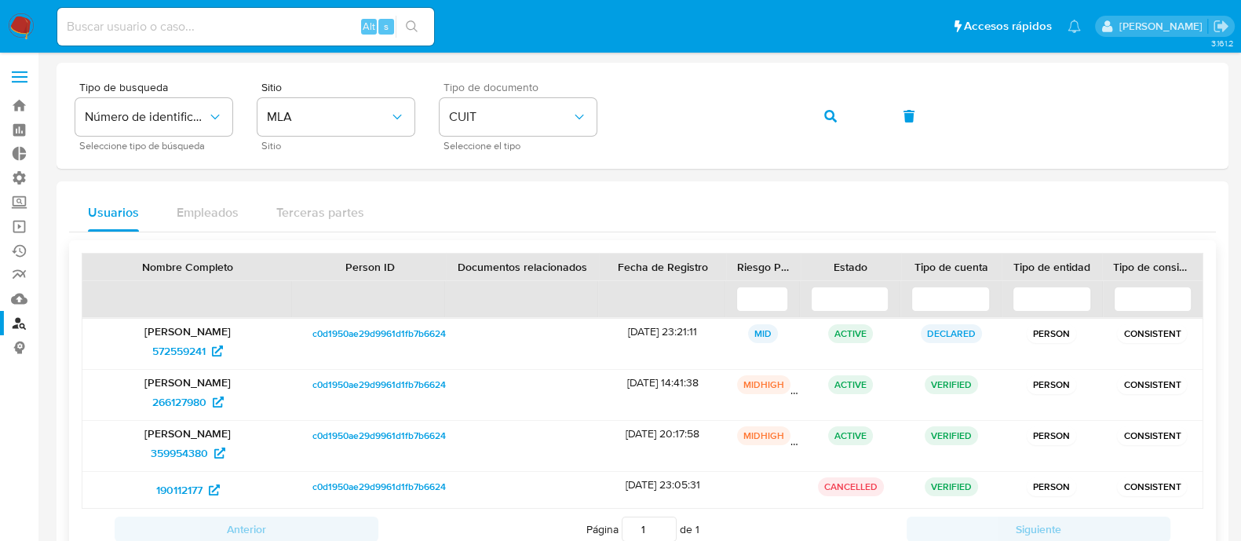
scroll to position [97, 0]
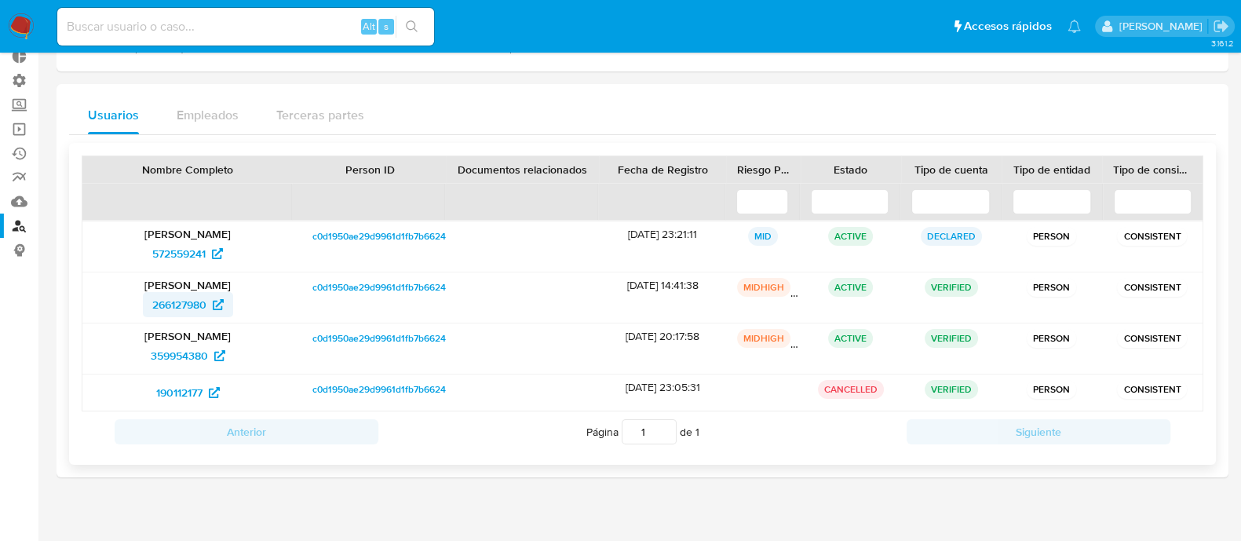
click at [162, 298] on span "266127980" at bounding box center [179, 304] width 54 height 25
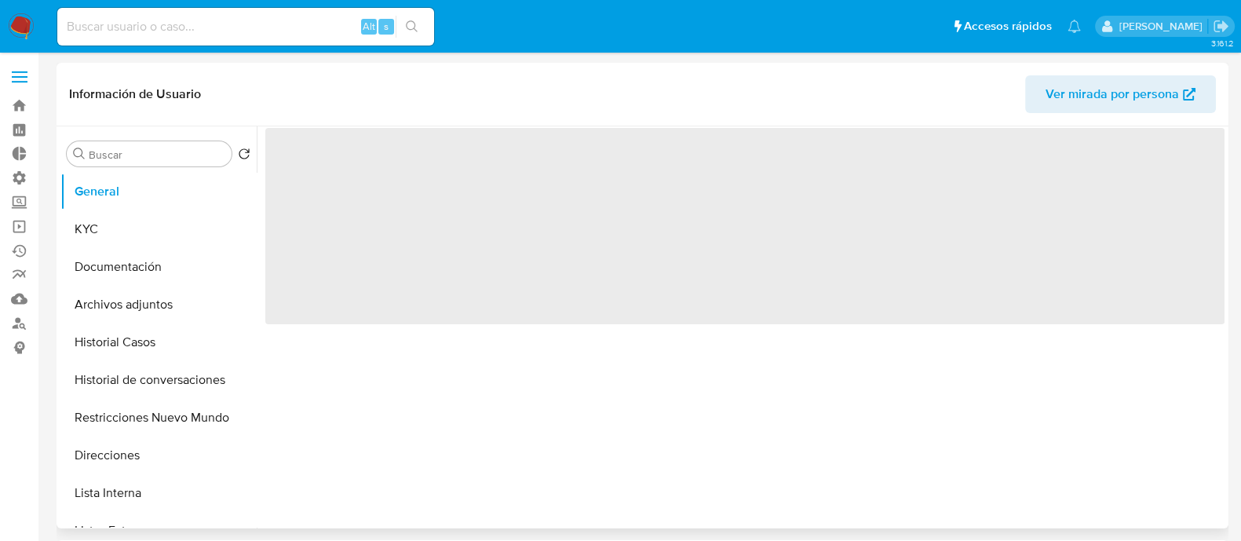
select select "10"
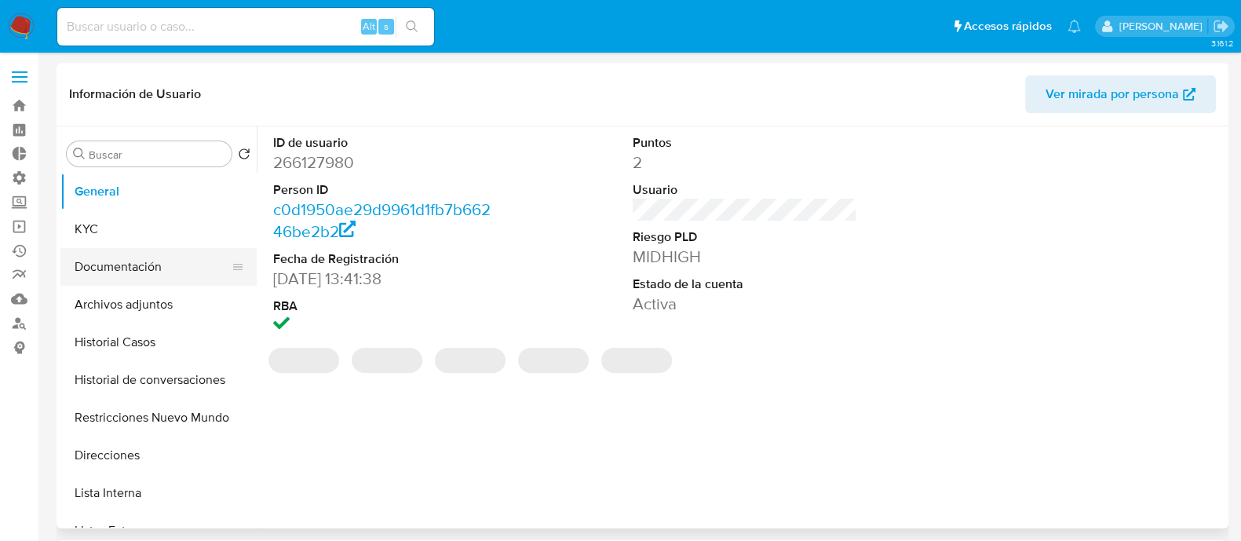
click at [159, 259] on button "Documentación" at bounding box center [152, 267] width 184 height 38
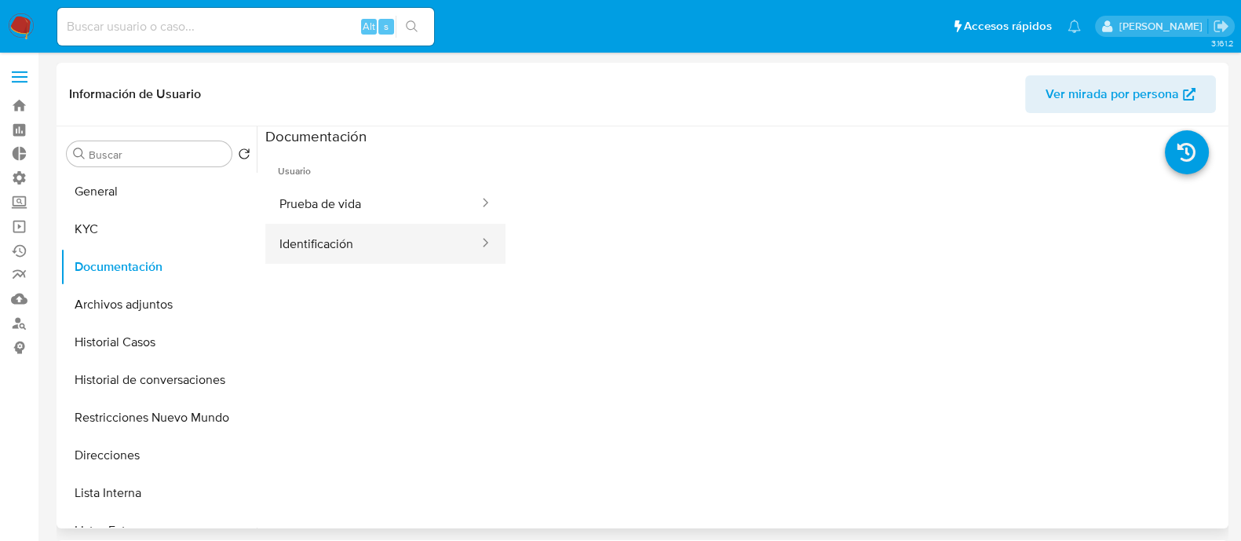
click at [310, 254] on button "Identificación" at bounding box center [372, 244] width 215 height 40
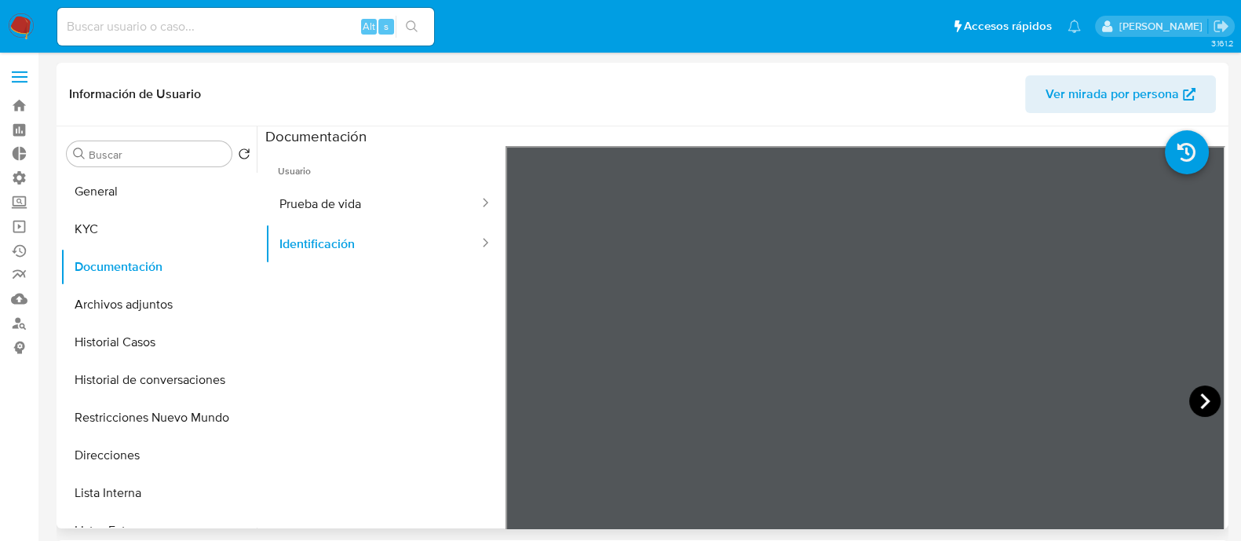
click at [1190, 394] on icon at bounding box center [1204, 400] width 31 height 31
click at [522, 393] on icon at bounding box center [524, 400] width 31 height 31
click at [1206, 402] on icon at bounding box center [1204, 400] width 31 height 31
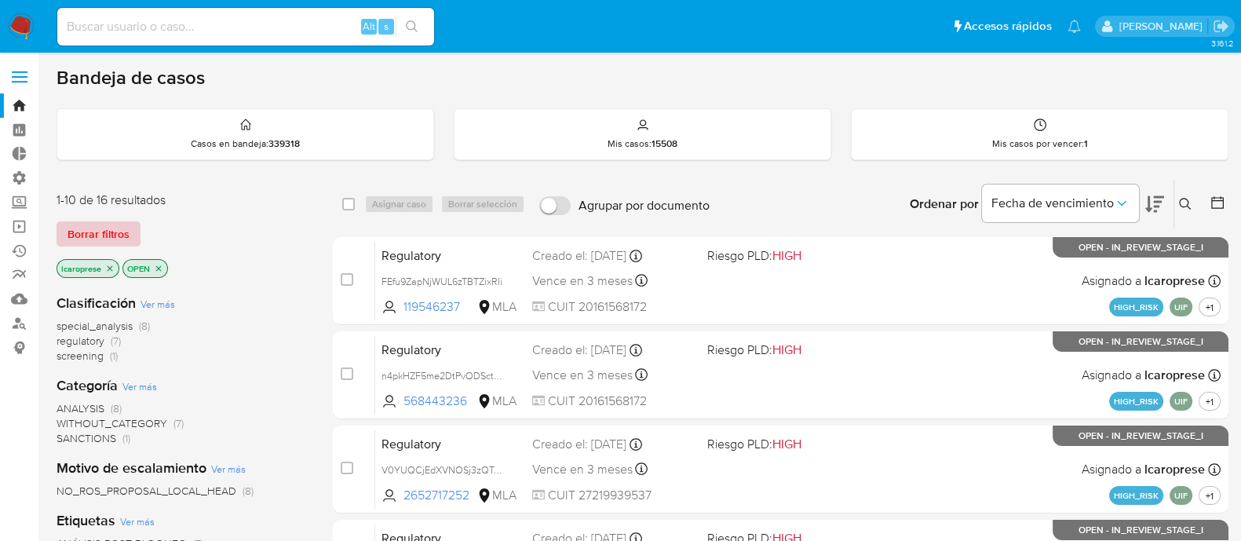
click at [91, 237] on span "Borrar filtros" at bounding box center [99, 234] width 62 height 22
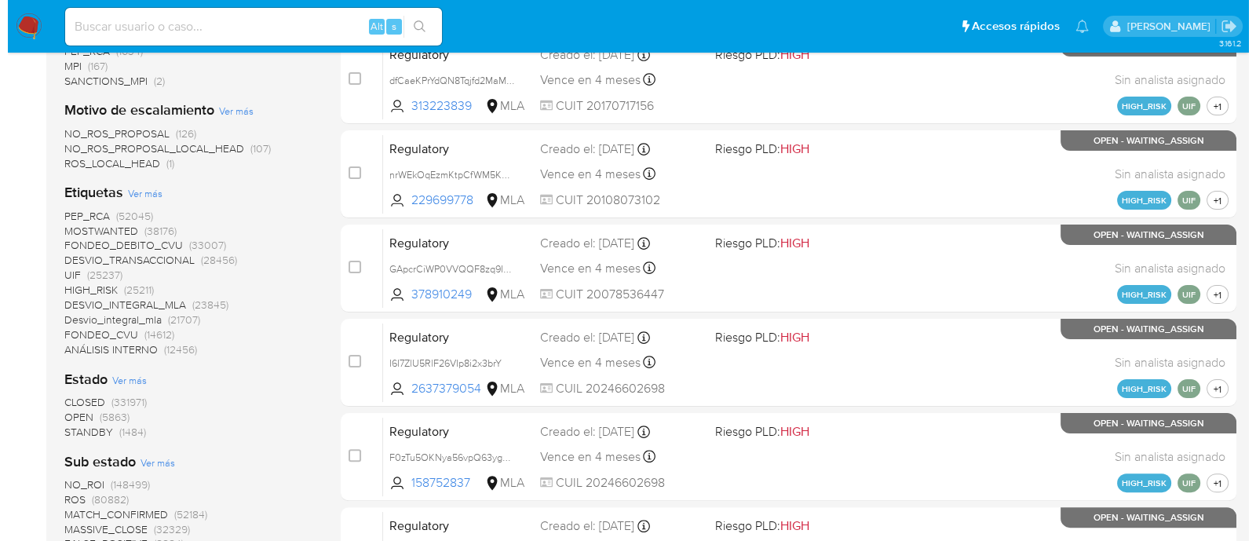
scroll to position [491, 0]
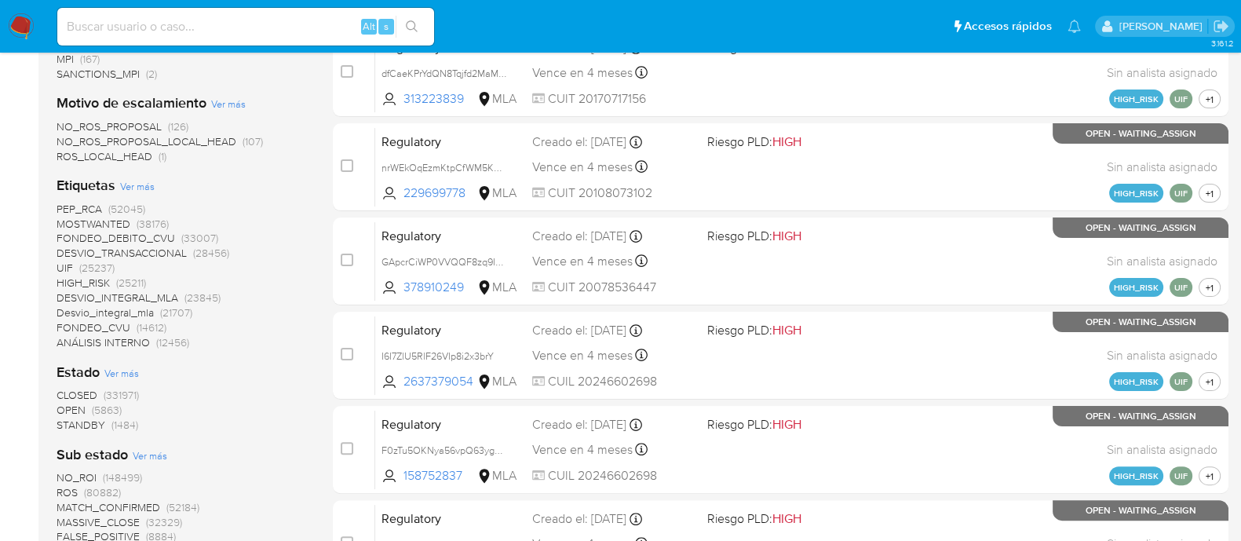
click at [135, 188] on span "Ver más" at bounding box center [137, 186] width 35 height 14
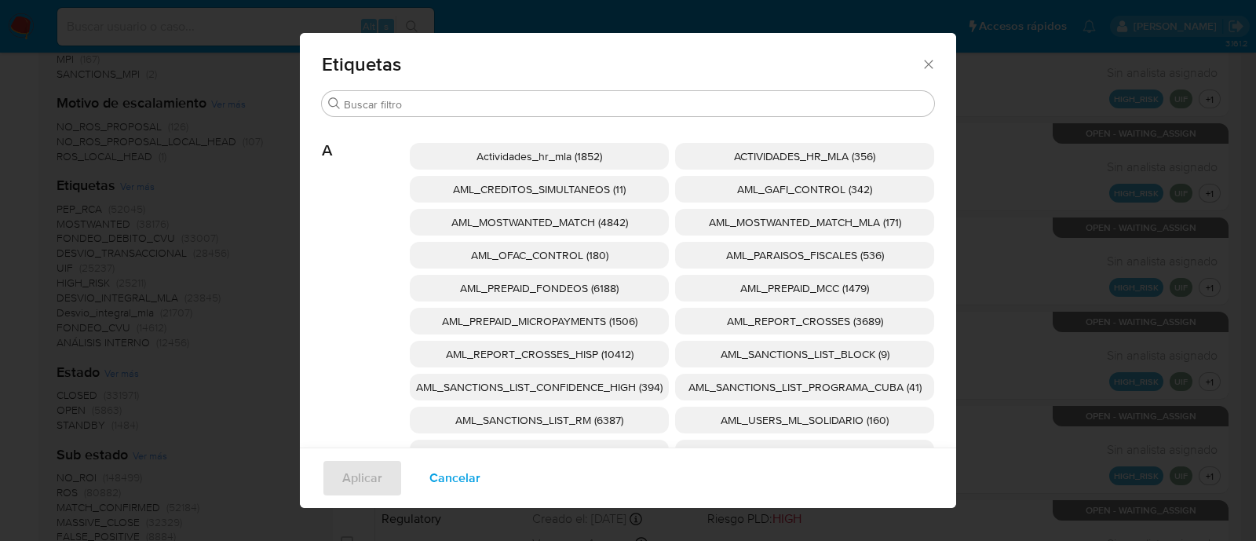
click at [630, 387] on span "AML_SANCTIONS_LIST_CONFIDENCE_HIGH (394)" at bounding box center [539, 387] width 246 height 16
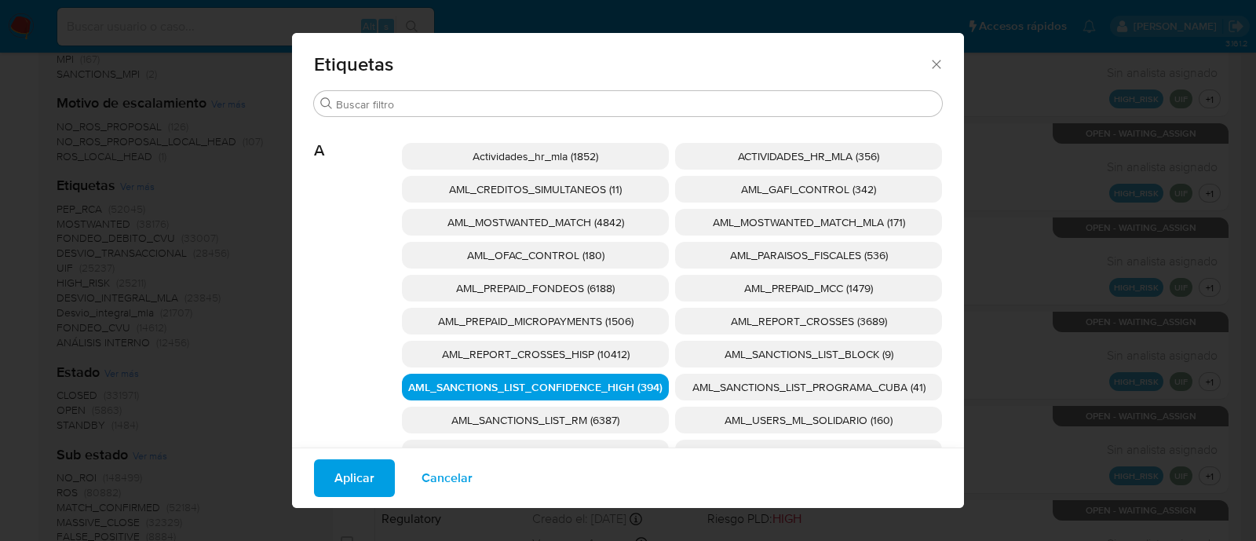
click at [742, 389] on span "AML_SANCTIONS_LIST_PROGRAMA_CUBA (41)" at bounding box center [808, 387] width 233 height 16
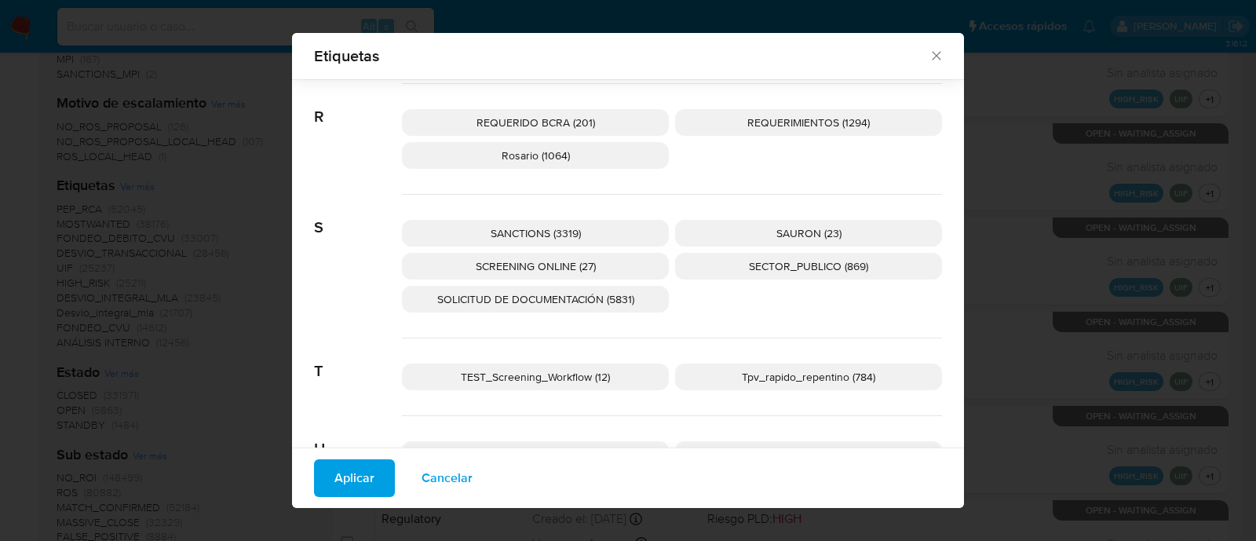
scroll to position [2625, 0]
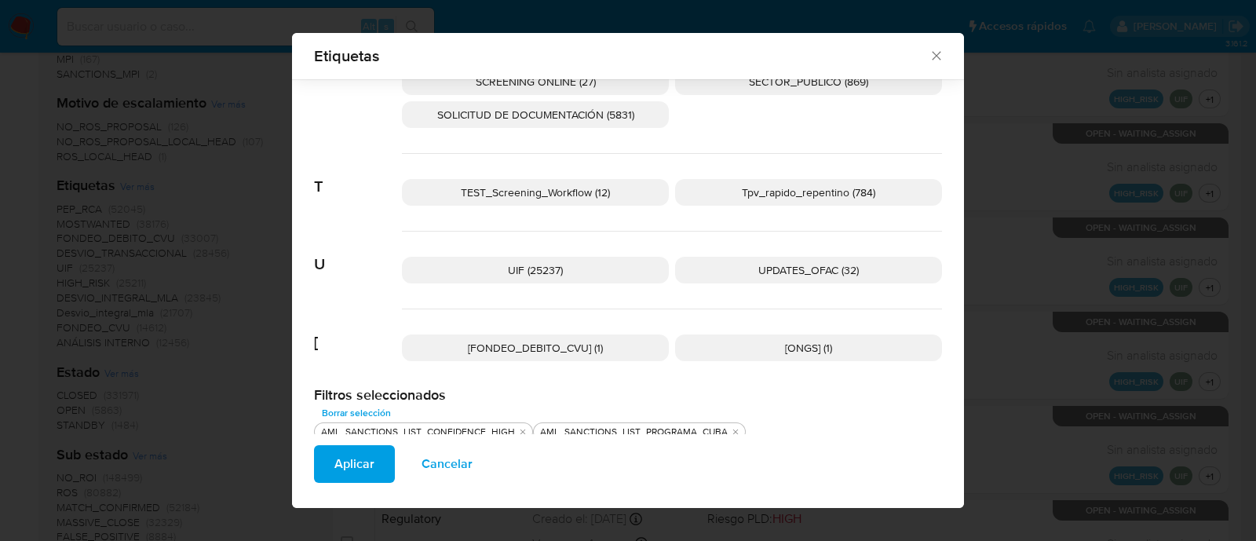
click at [773, 262] on span "UPDATES_OFAC (32)" at bounding box center [808, 270] width 100 height 16
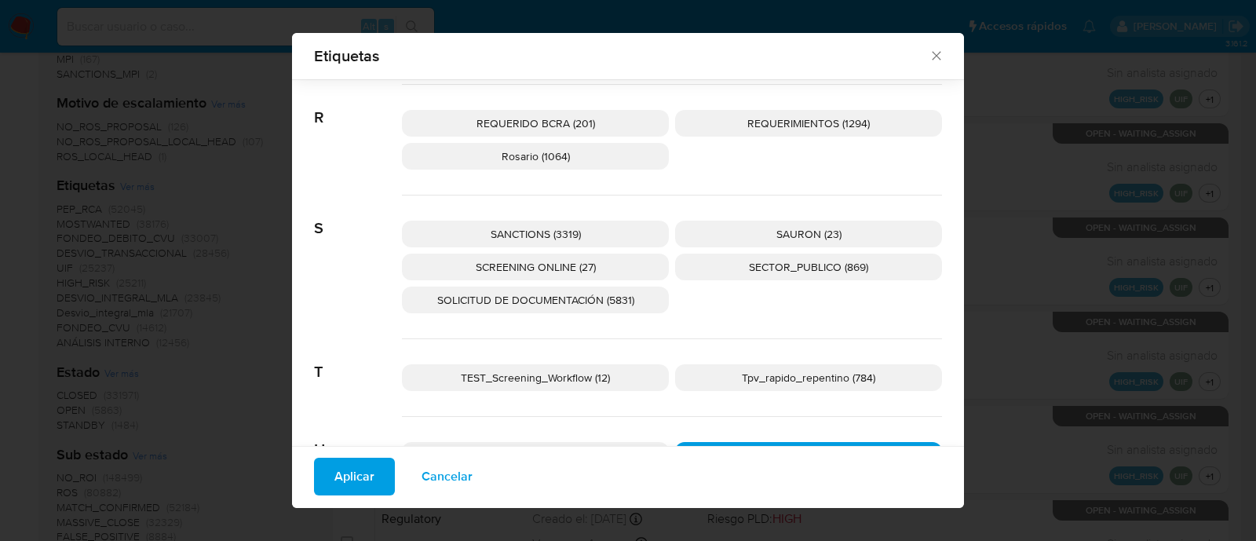
scroll to position [2429, 0]
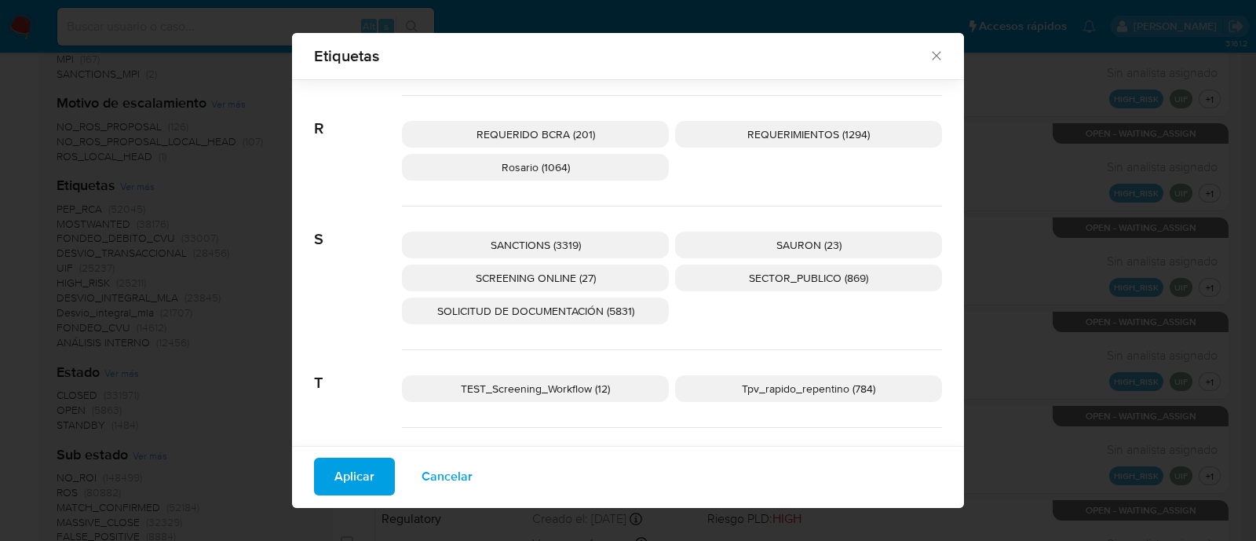
click at [612, 239] on p "SANCTIONS (3319)" at bounding box center [535, 245] width 267 height 27
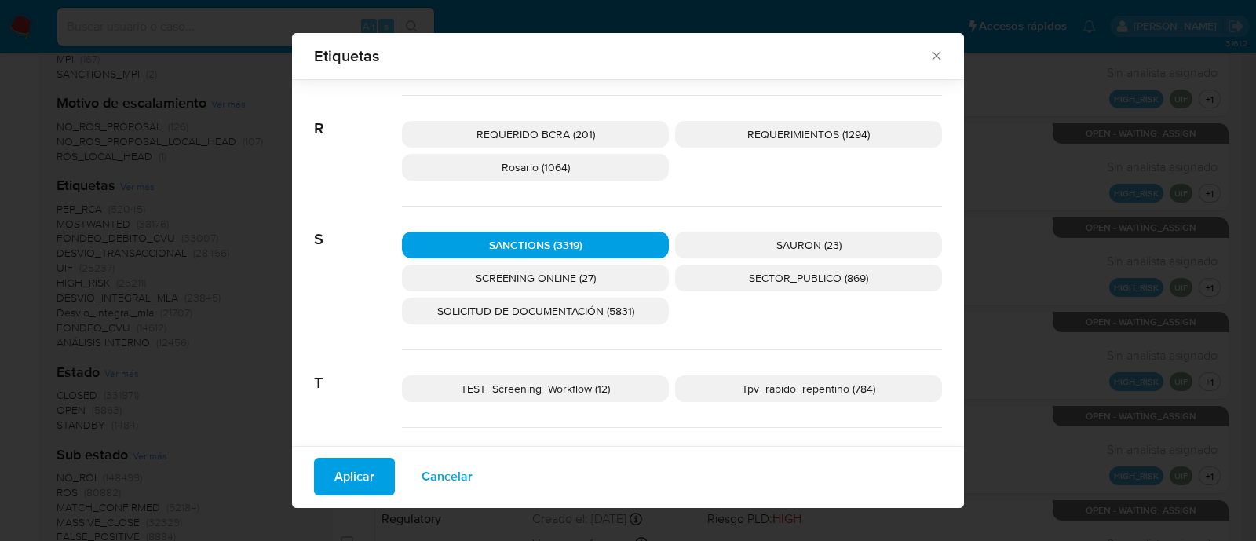
click at [613, 272] on p "SCREENING ONLINE (27)" at bounding box center [535, 278] width 267 height 27
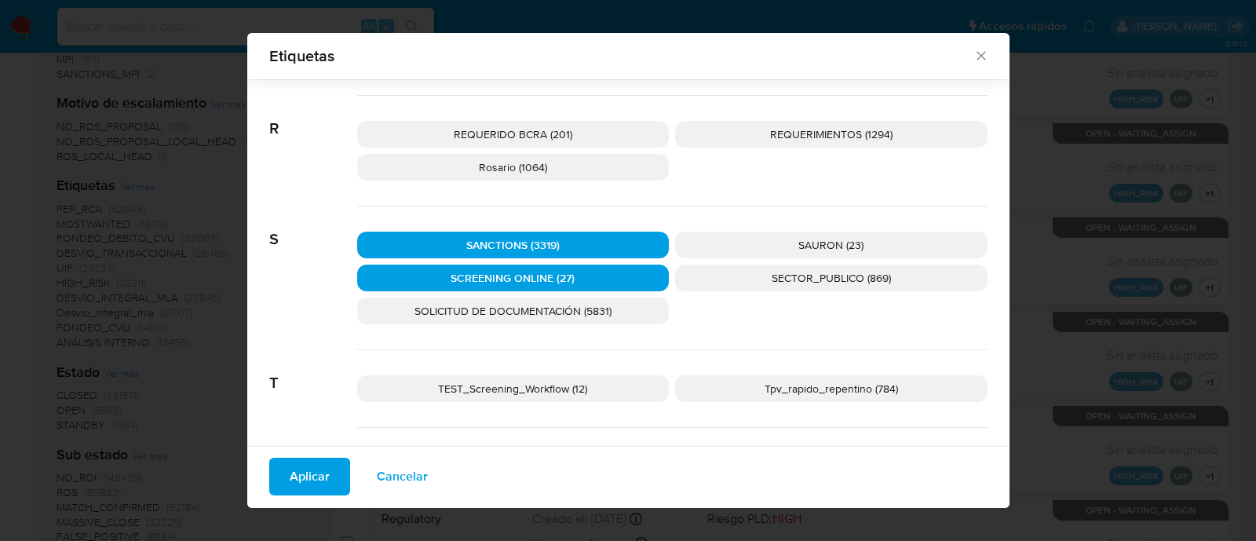
click at [324, 471] on span "Aplicar" at bounding box center [310, 476] width 40 height 35
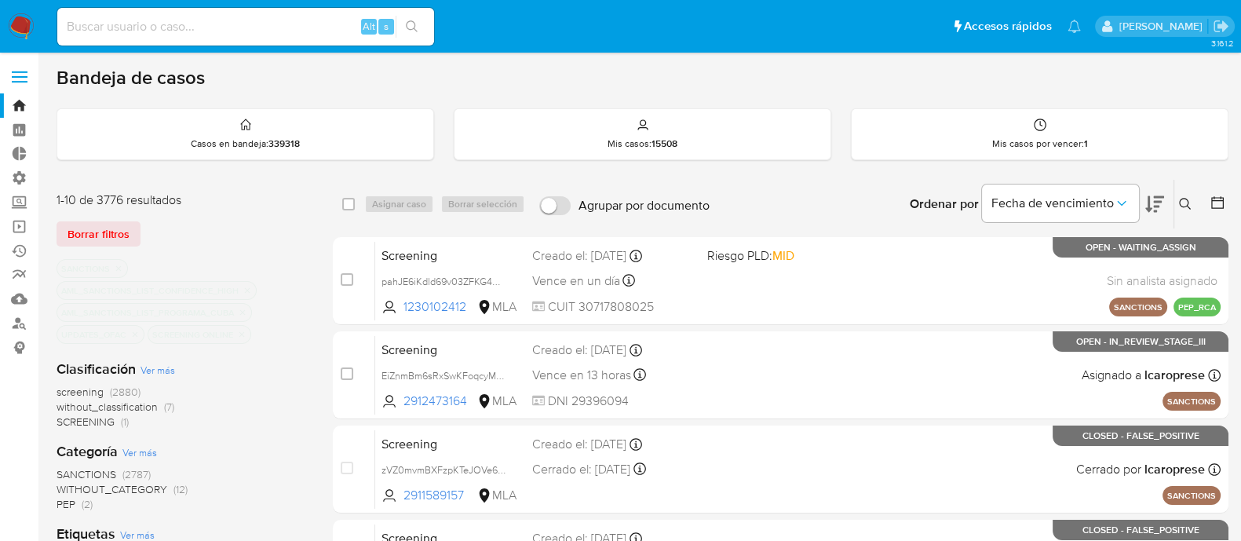
scroll to position [392, 0]
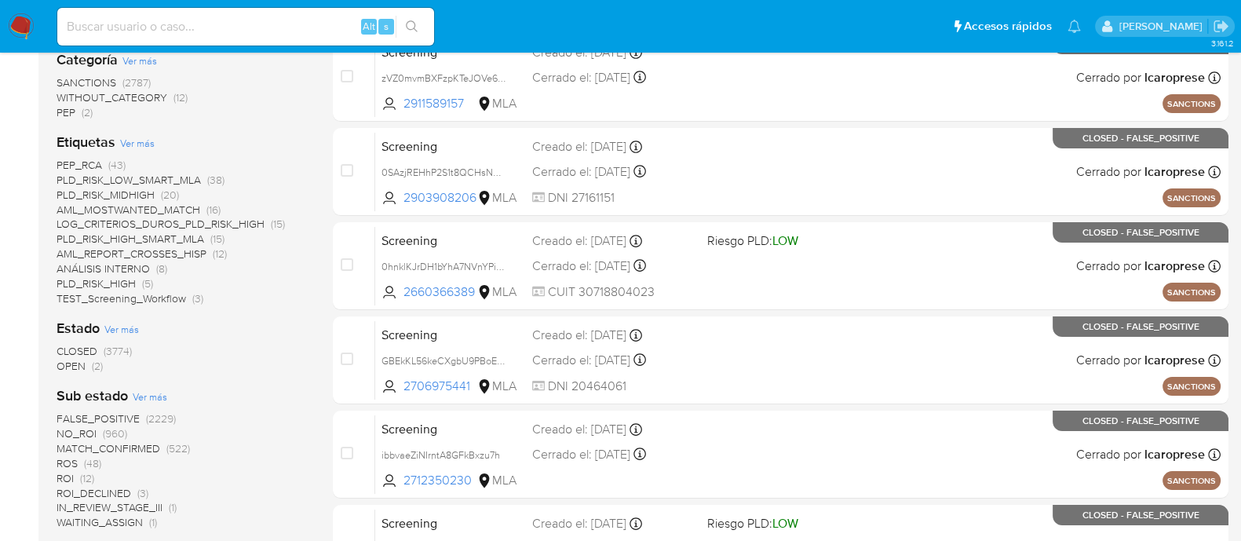
click at [76, 367] on span "OPEN" at bounding box center [71, 366] width 29 height 16
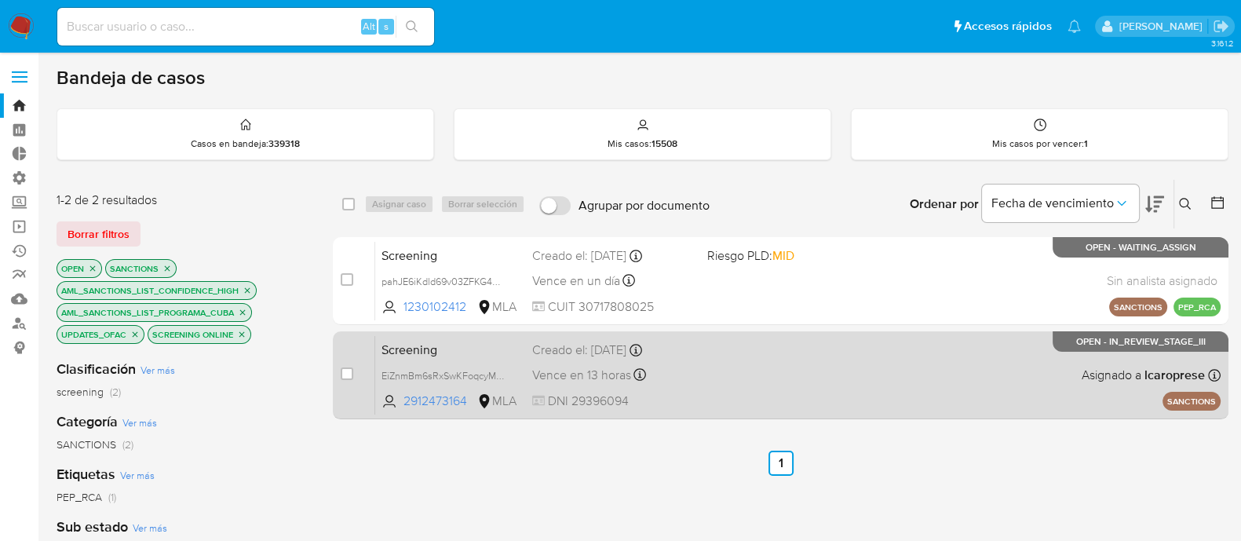
click at [480, 351] on span "Screening" at bounding box center [450, 348] width 138 height 20
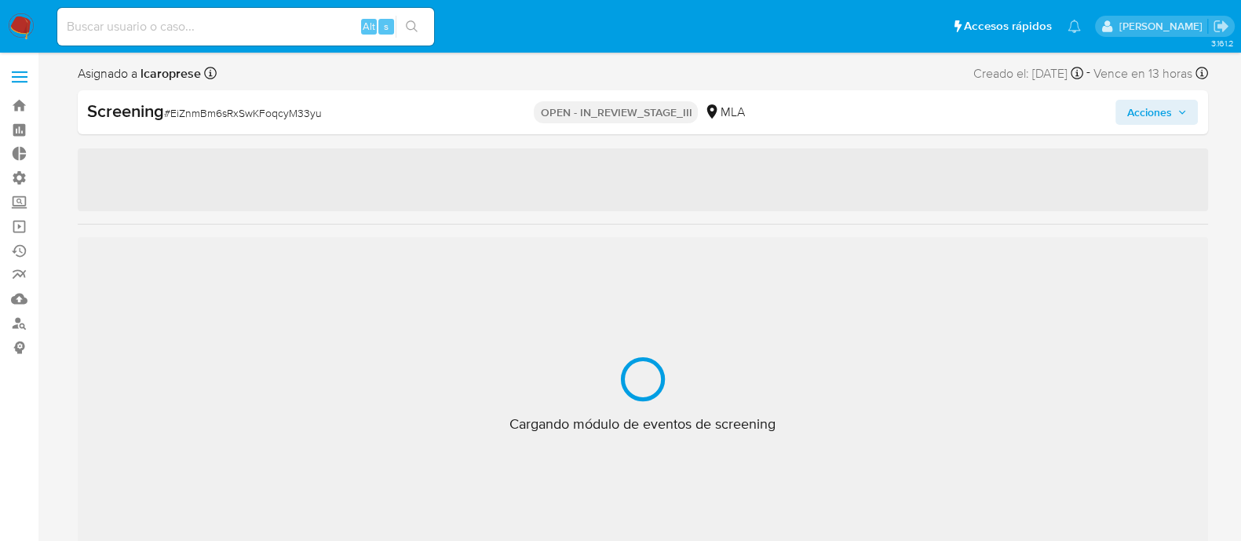
select select "10"
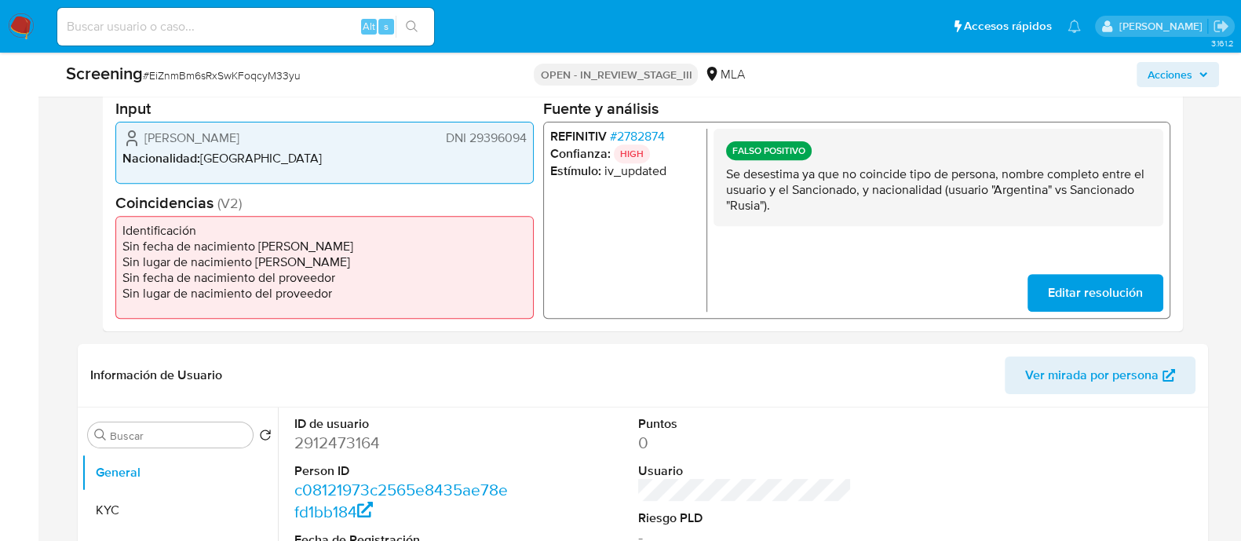
scroll to position [294, 0]
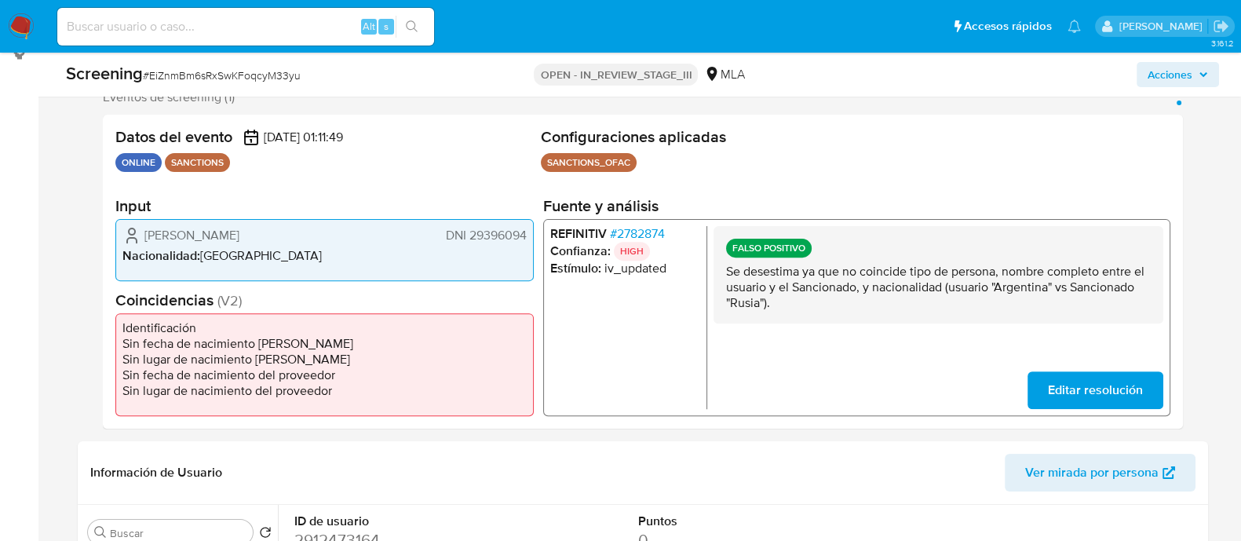
click at [651, 235] on span "# 2782874" at bounding box center [636, 233] width 55 height 16
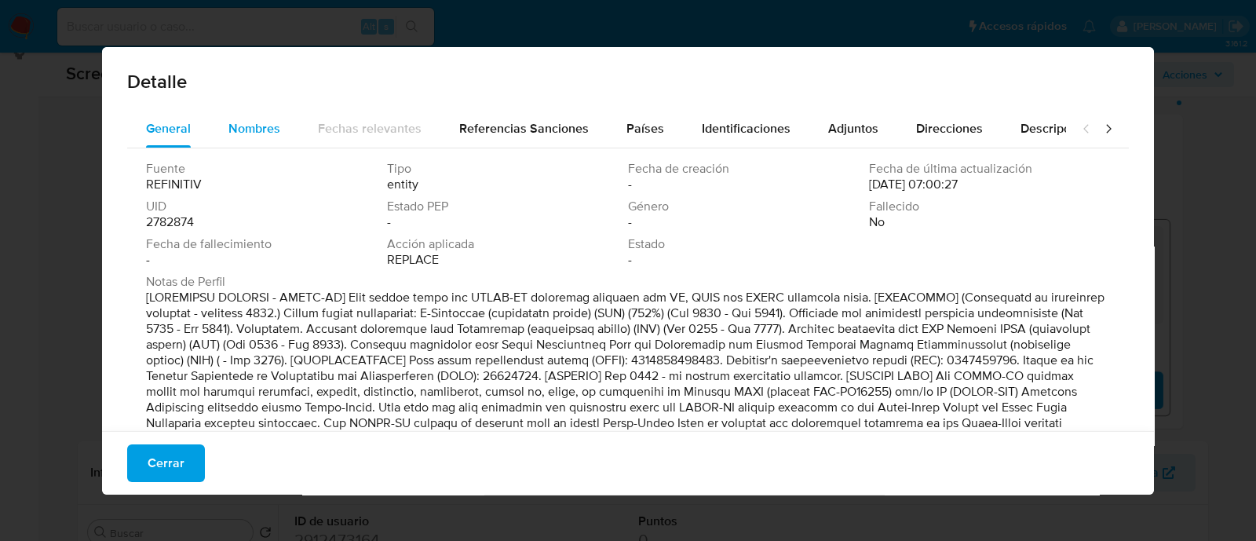
click at [266, 130] on span "Nombres" at bounding box center [254, 128] width 52 height 18
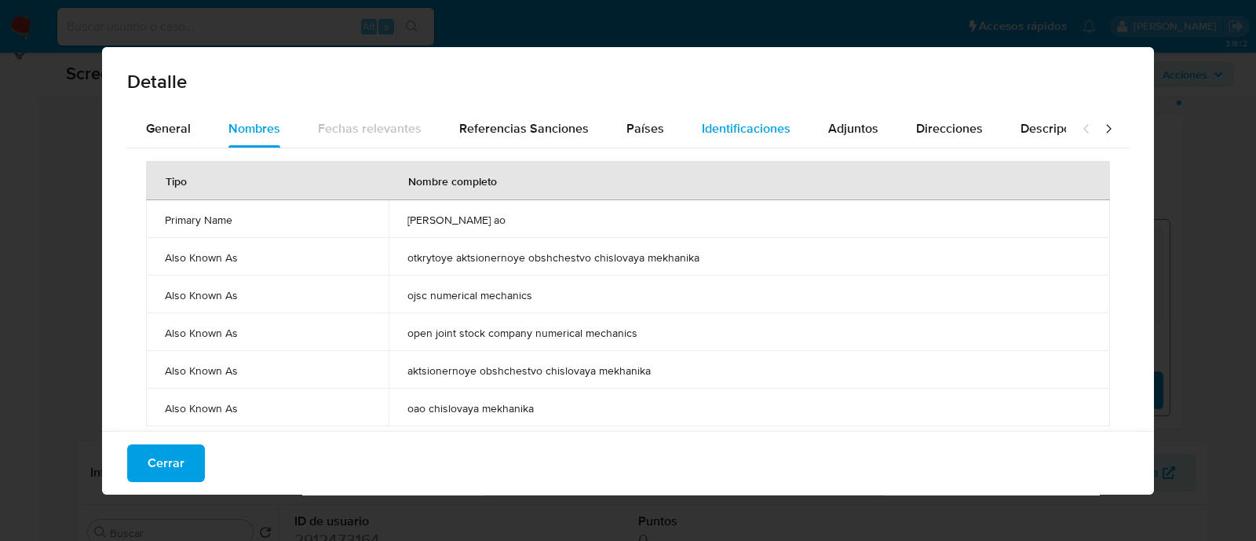
click at [717, 115] on div "Identificaciones" at bounding box center [746, 129] width 89 height 38
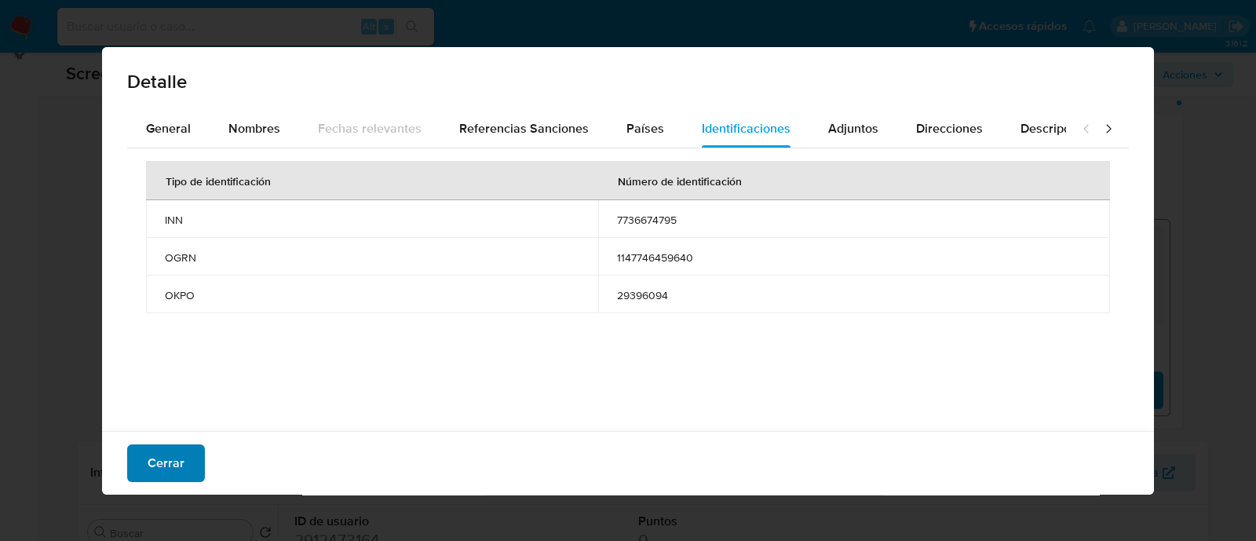
click at [173, 472] on span "Cerrar" at bounding box center [166, 463] width 37 height 35
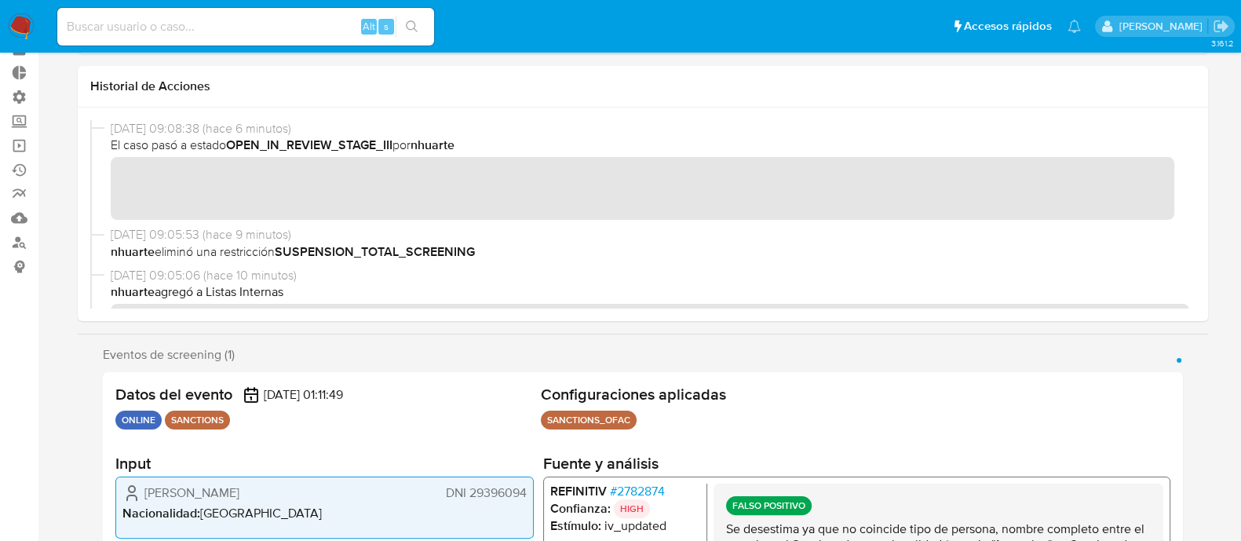
scroll to position [195, 0]
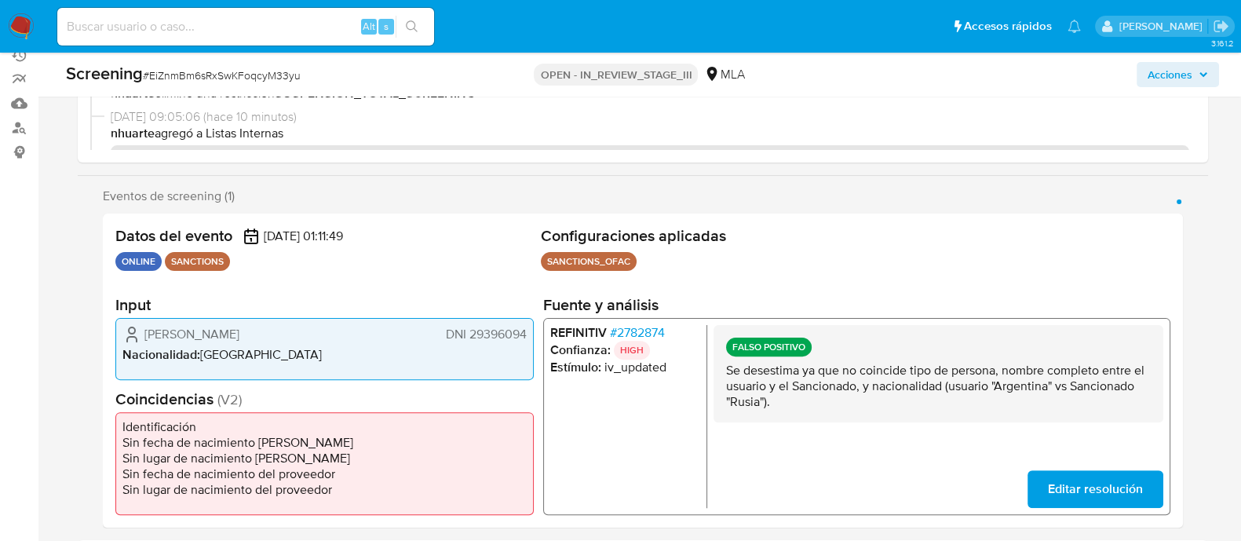
click at [647, 334] on span "# 2782874" at bounding box center [636, 332] width 55 height 16
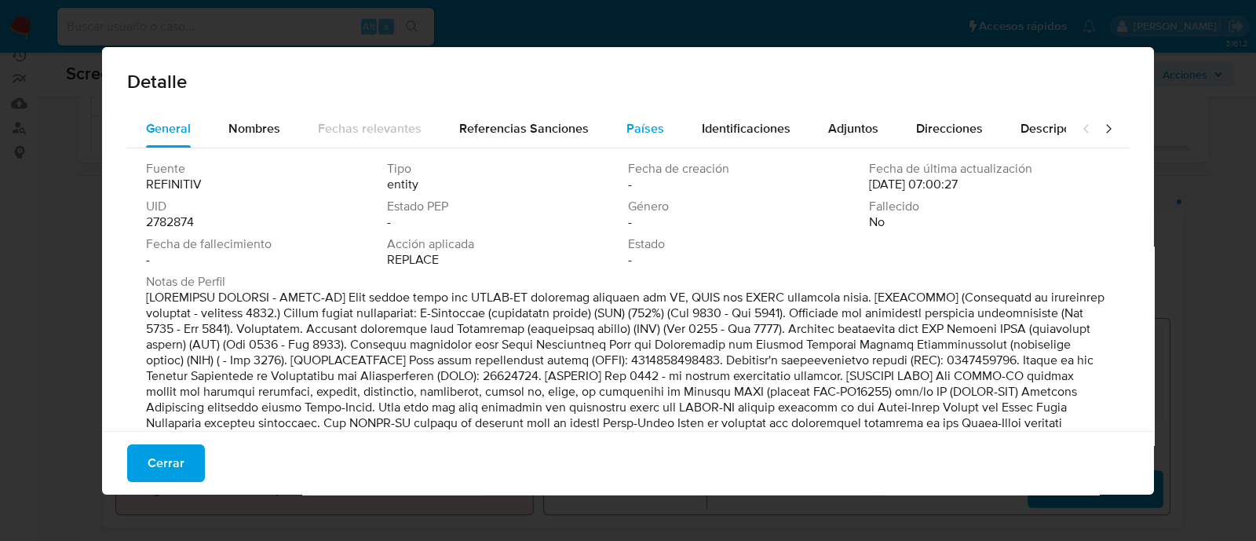
click at [657, 124] on button "Países" at bounding box center [645, 129] width 75 height 38
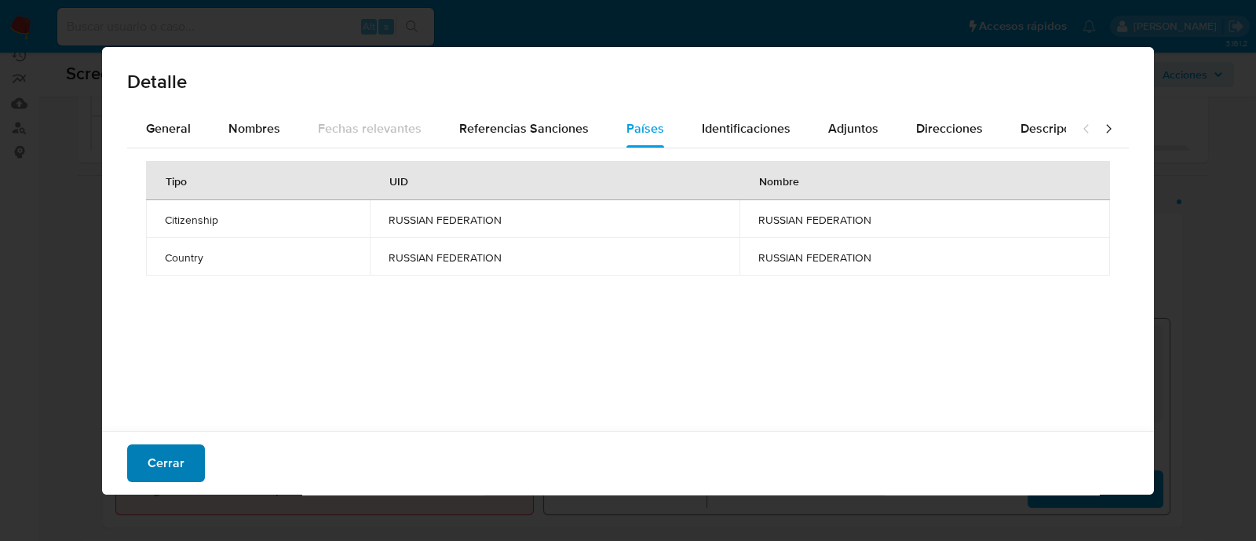
click at [172, 462] on span "Cerrar" at bounding box center [166, 463] width 37 height 35
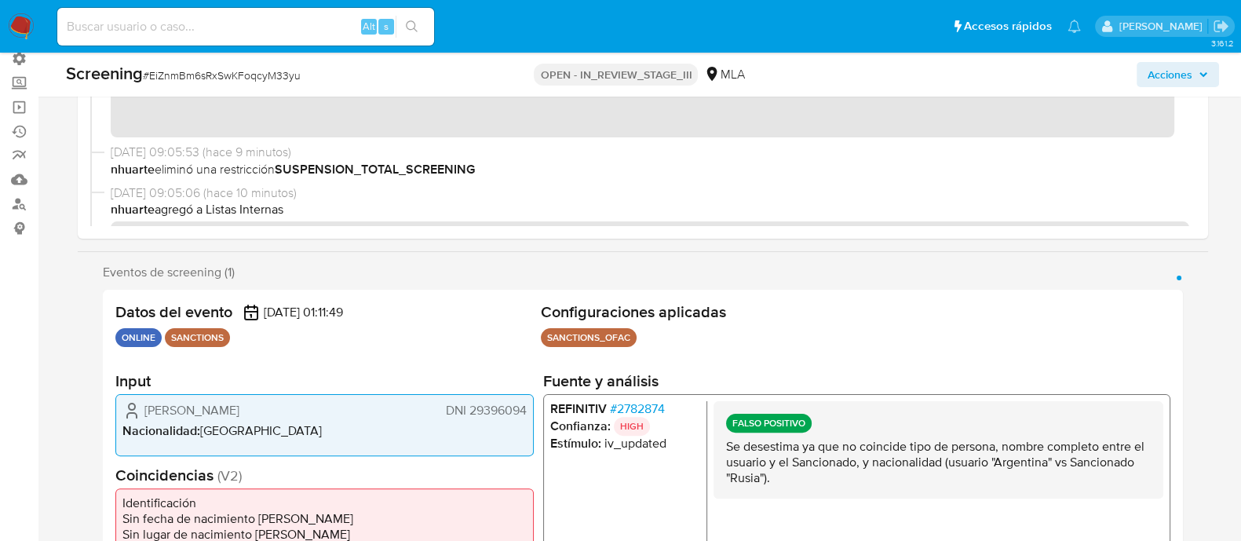
scroll to position [0, 0]
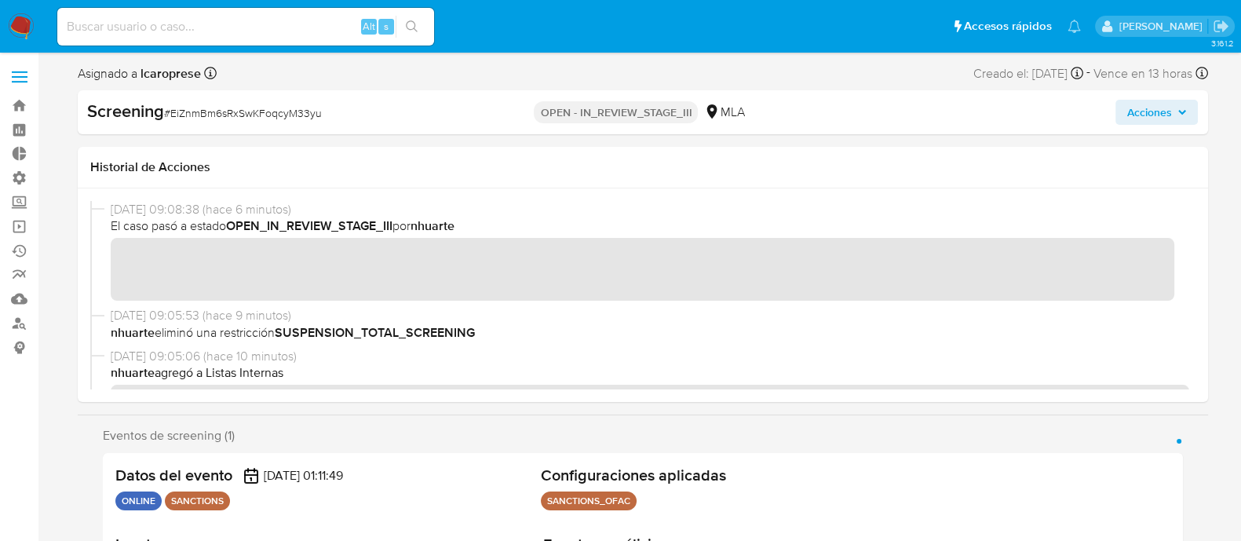
click at [1160, 117] on span "Acciones" at bounding box center [1148, 112] width 45 height 25
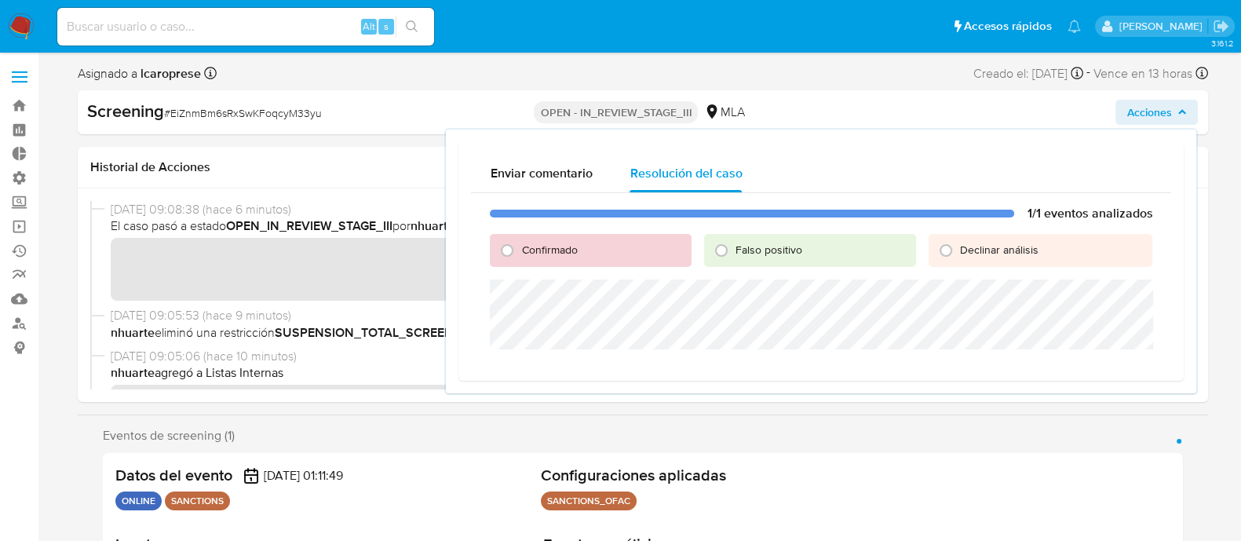
click at [754, 253] on span "Falso positivo" at bounding box center [768, 250] width 67 height 16
click at [734, 253] on input "Falso positivo" at bounding box center [721, 250] width 25 height 25
radio input "true"
click at [1075, 371] on span "Cerrar Caso" at bounding box center [1097, 368] width 75 height 22
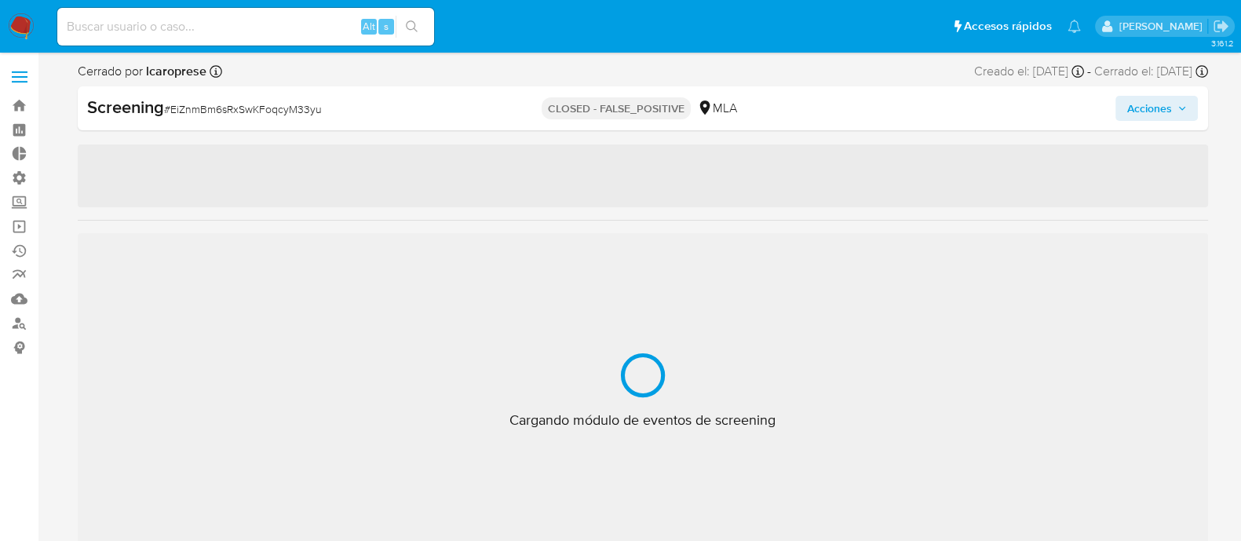
select select "10"
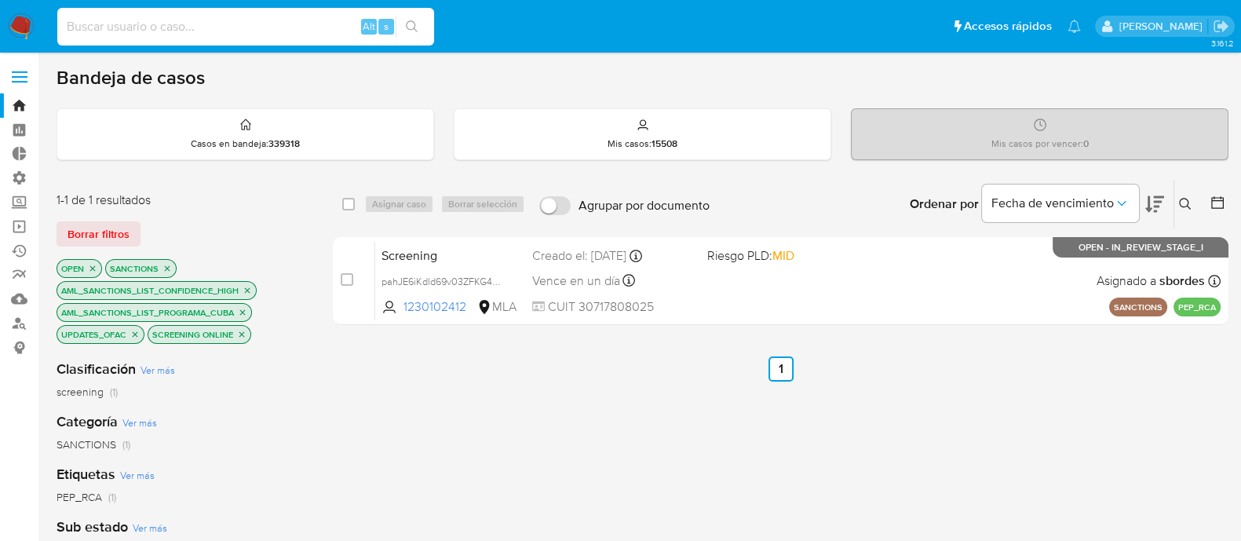
click at [301, 33] on input at bounding box center [245, 26] width 377 height 20
paste input "pahJE6iKdld69v03ZFKG4W4L"
type input "pahJE6iKdld69v03ZFKG4W4L"
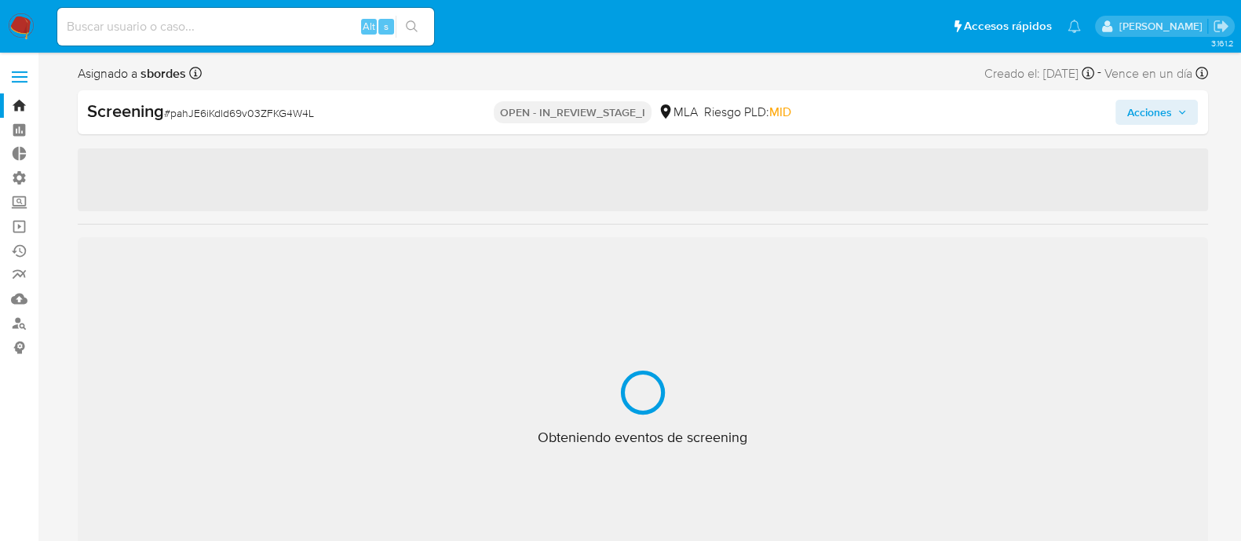
select select "10"
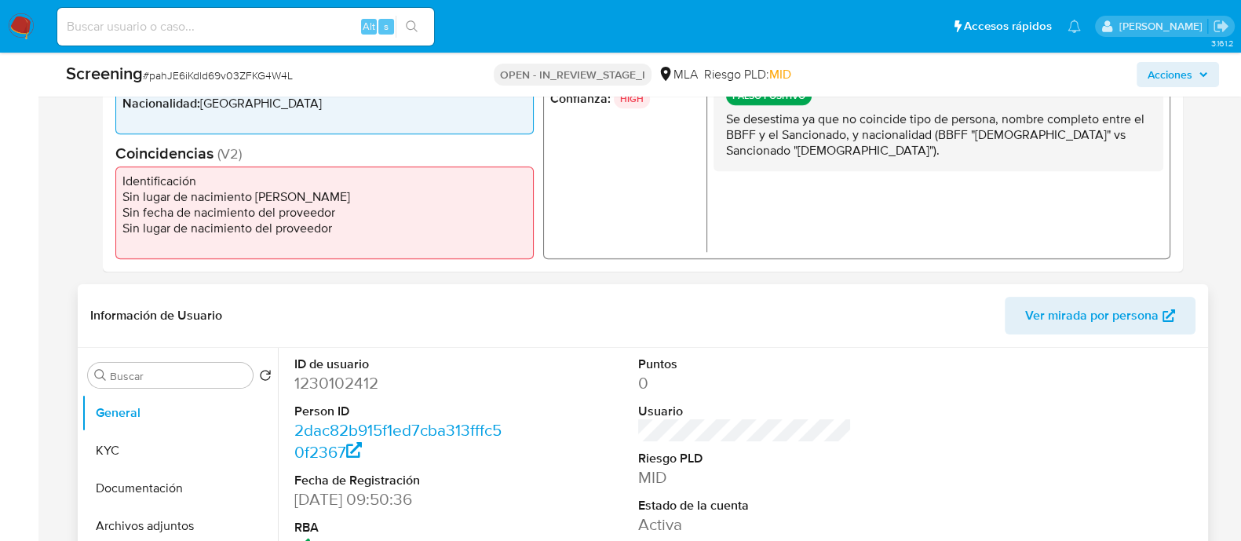
scroll to position [589, 0]
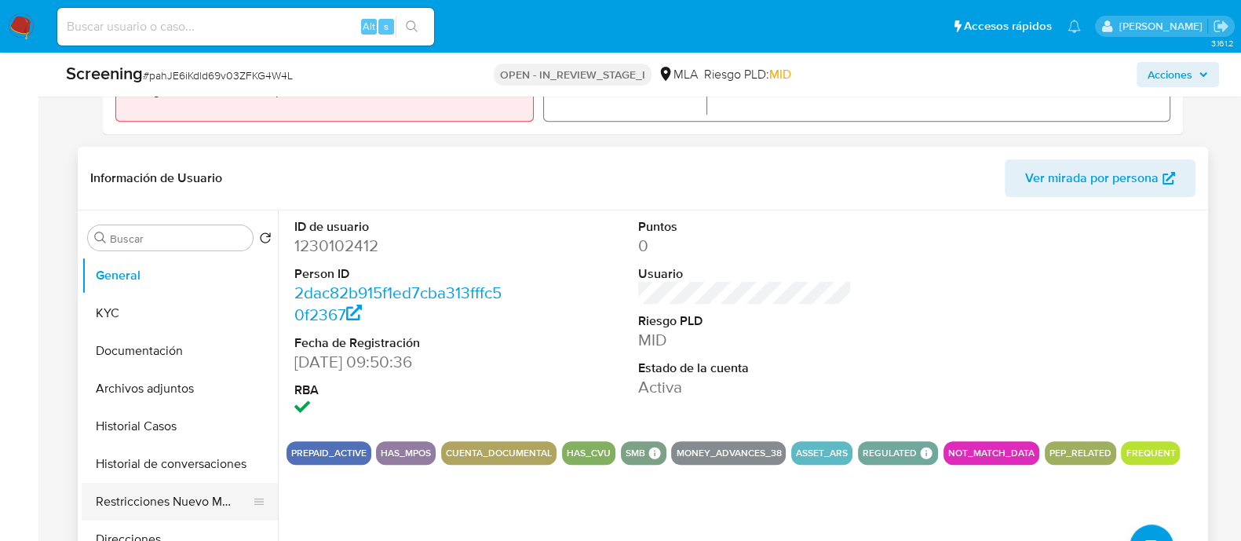
click at [137, 492] on button "Restricciones Nuevo Mundo" at bounding box center [174, 502] width 184 height 38
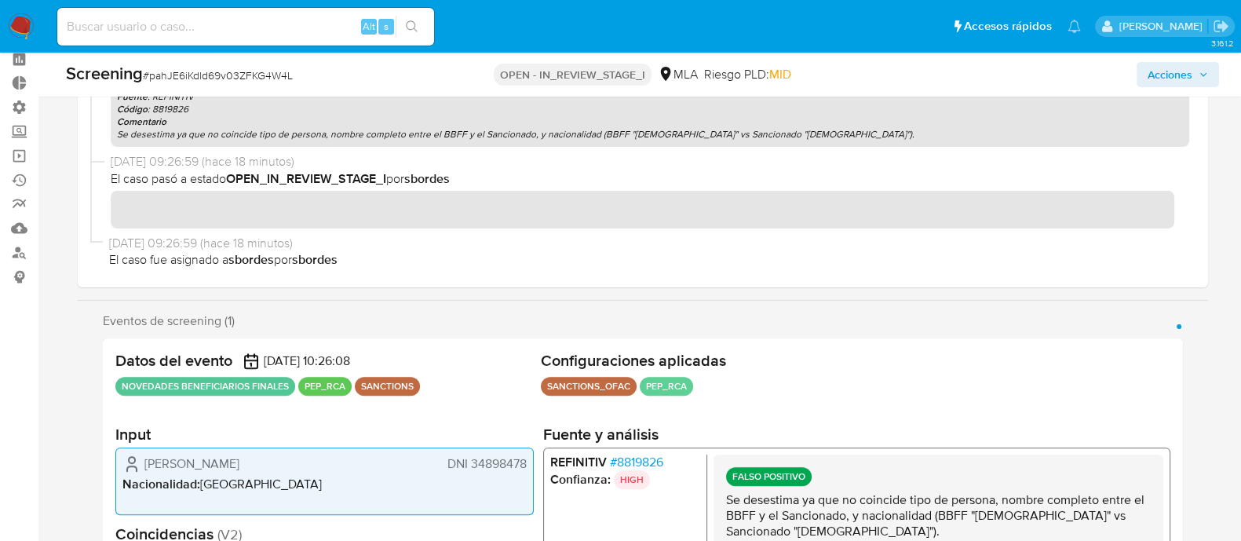
scroll to position [0, 0]
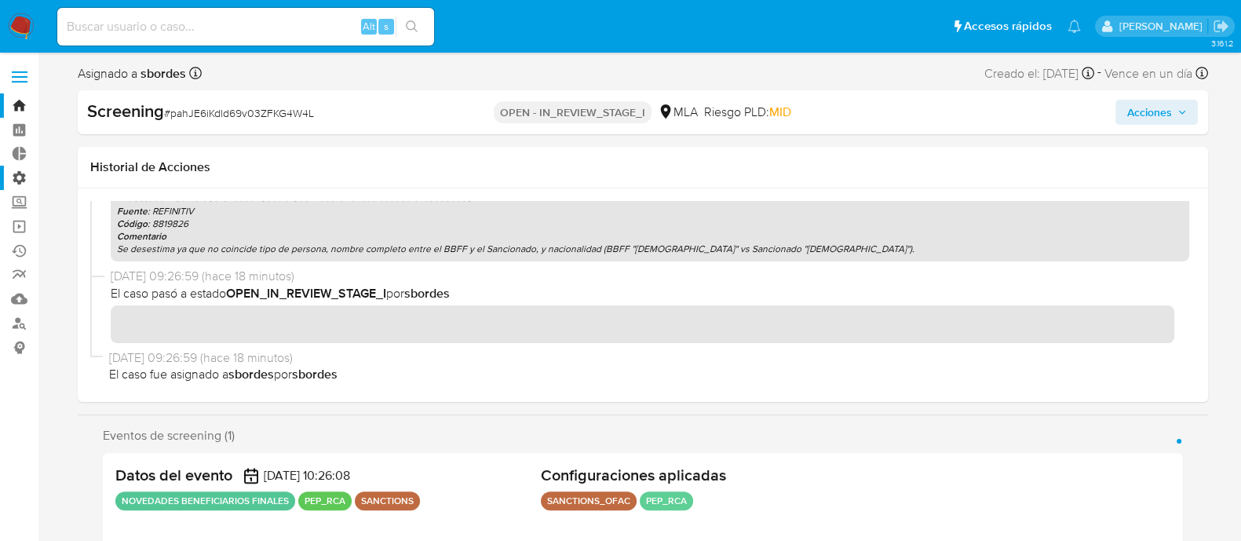
click at [21, 180] on label "Administración" at bounding box center [93, 178] width 187 height 24
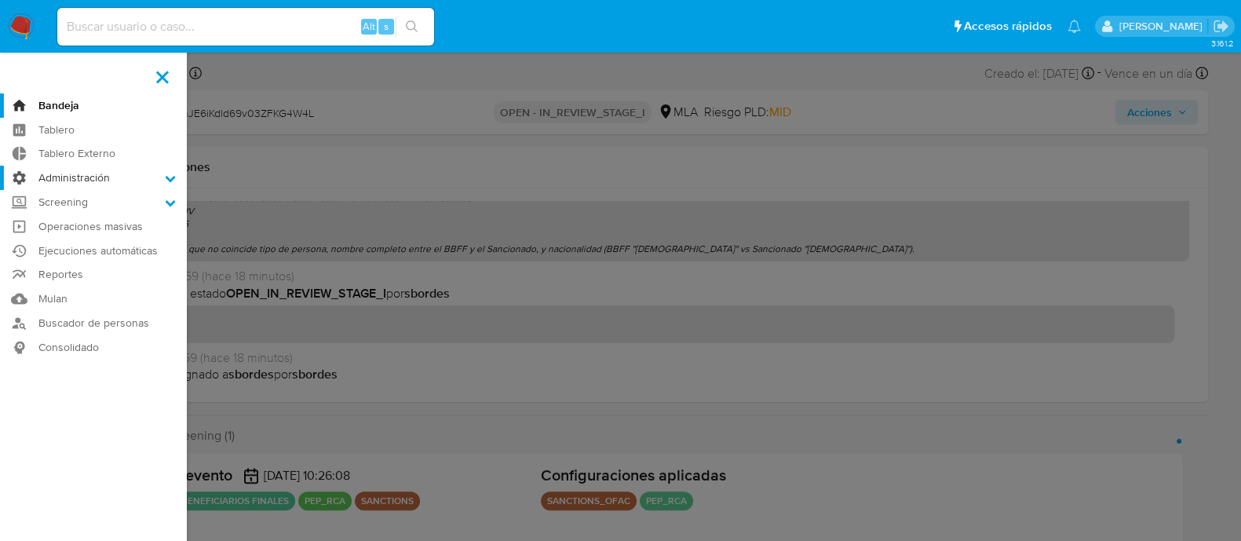
click at [0, 0] on input "Administración" at bounding box center [0, 0] width 0 height 0
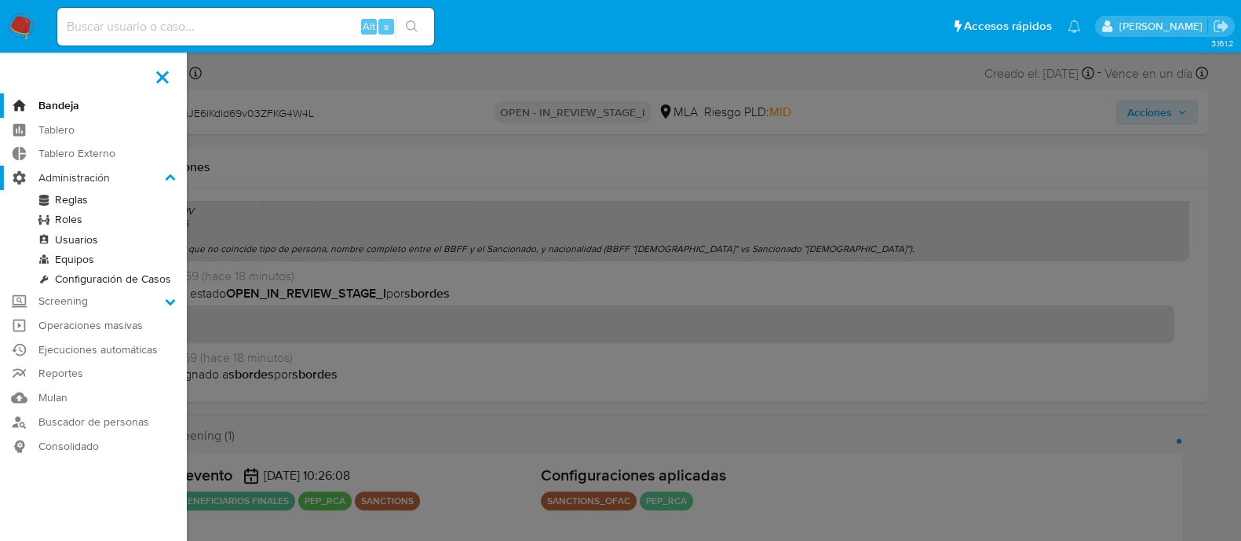
click at [21, 180] on label "Administración" at bounding box center [93, 178] width 187 height 24
click at [0, 0] on input "Administración" at bounding box center [0, 0] width 0 height 0
click at [174, 177] on icon at bounding box center [170, 178] width 11 height 11
click at [0, 0] on input "Administración" at bounding box center [0, 0] width 0 height 0
click at [70, 304] on label "Screening" at bounding box center [93, 301] width 187 height 24
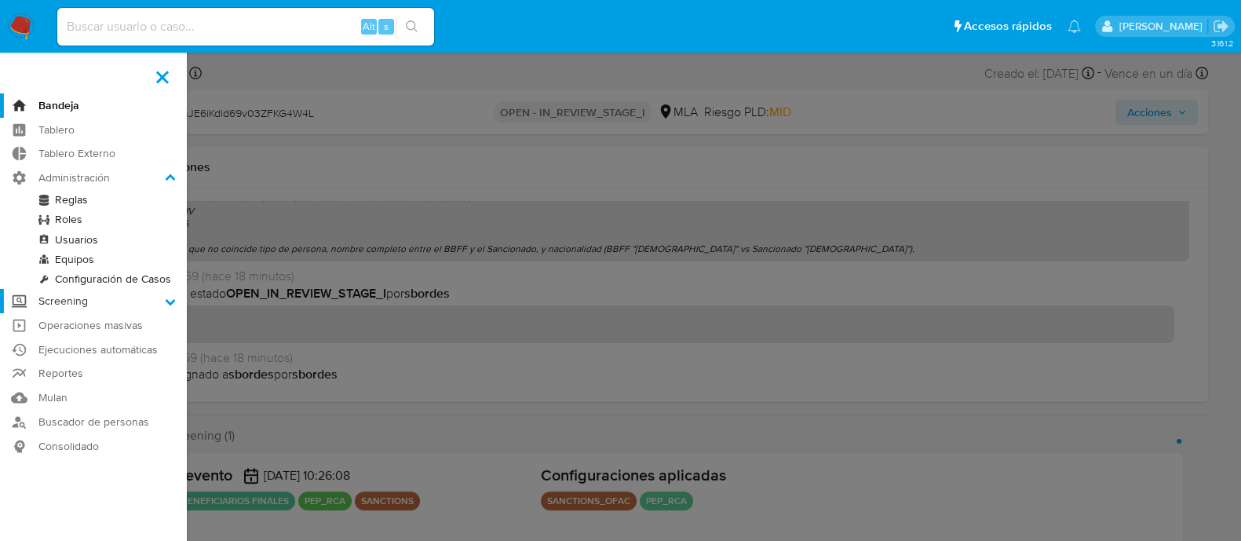
click at [0, 0] on input "Screening" at bounding box center [0, 0] width 0 height 0
click at [98, 222] on link "Administrador de Listas" at bounding box center [93, 224] width 187 height 20
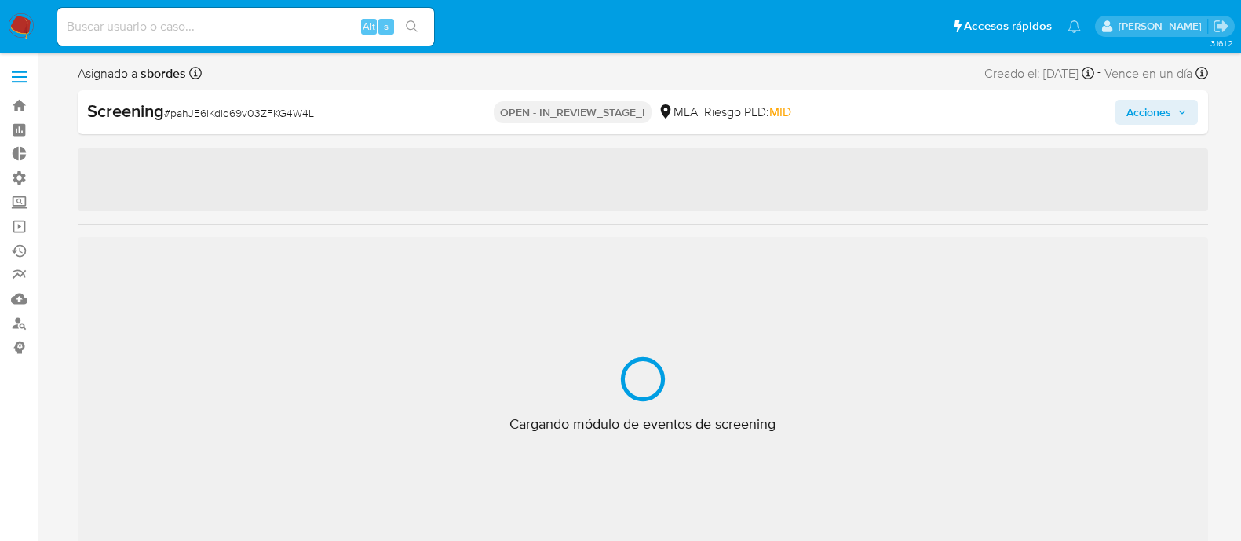
select select "10"
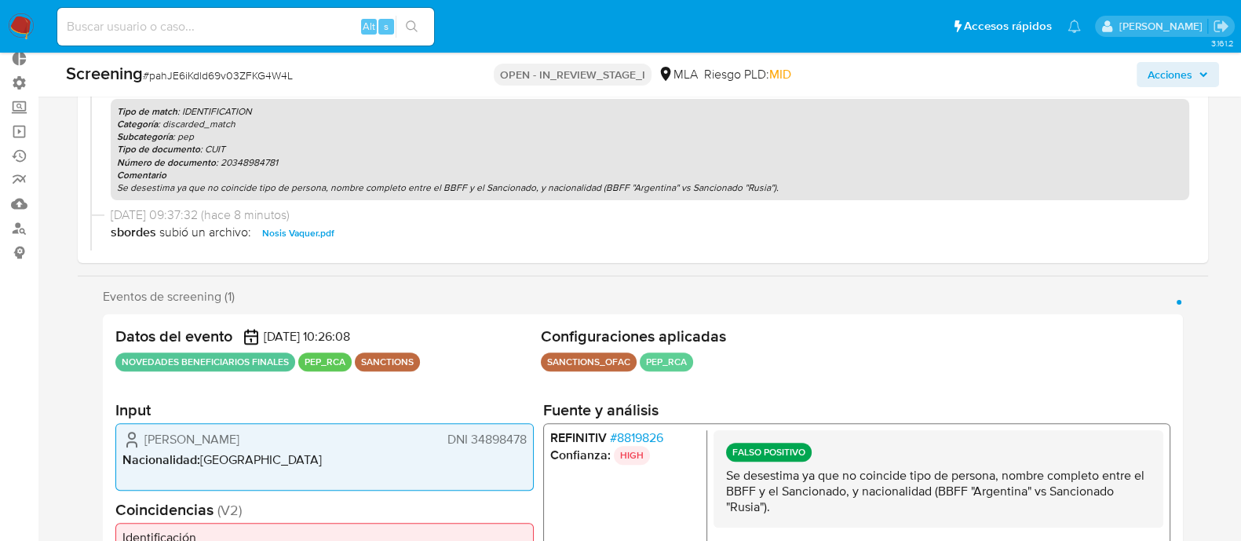
scroll to position [5, 0]
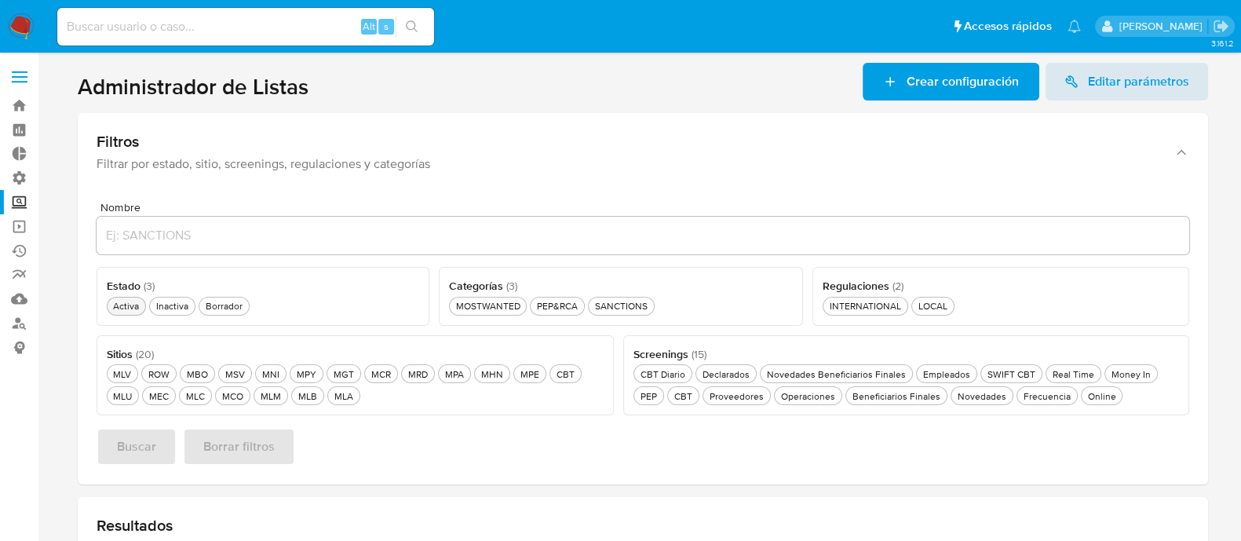
click at [121, 304] on div "Activa Activa" at bounding box center [126, 305] width 32 height 13
click at [623, 301] on div "SANCTIONS SANCTIONS" at bounding box center [621, 305] width 59 height 13
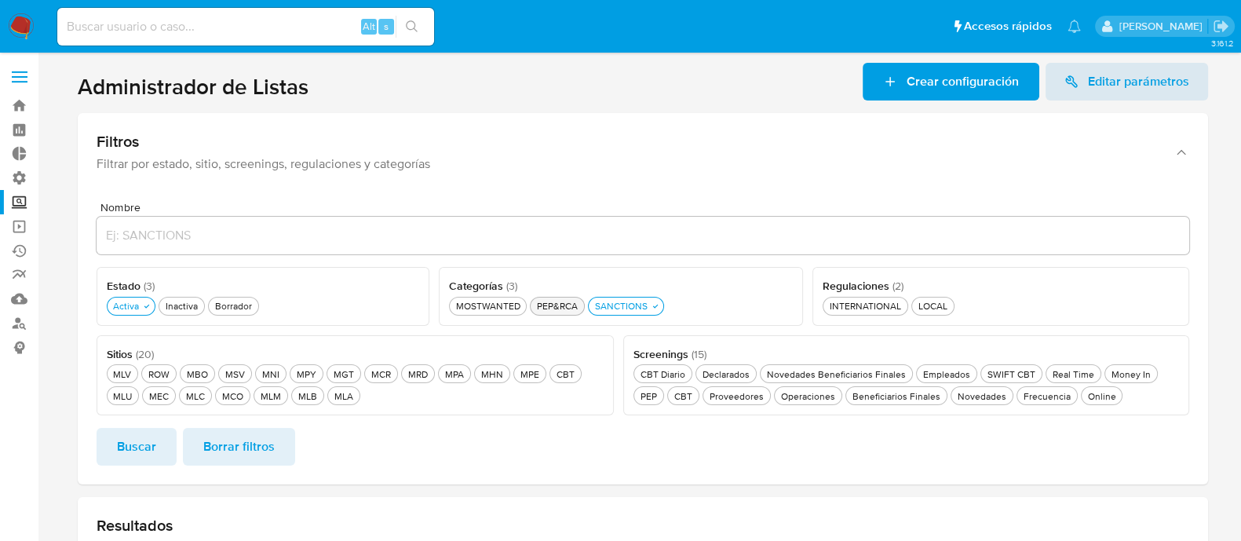
click at [557, 308] on div "PEP&RCA PEP&RCA" at bounding box center [557, 305] width 47 height 13
click at [929, 308] on div "LOCAL LOCAL" at bounding box center [932, 305] width 35 height 13
click at [927, 310] on div "LOCAL LOCAL" at bounding box center [932, 305] width 35 height 13
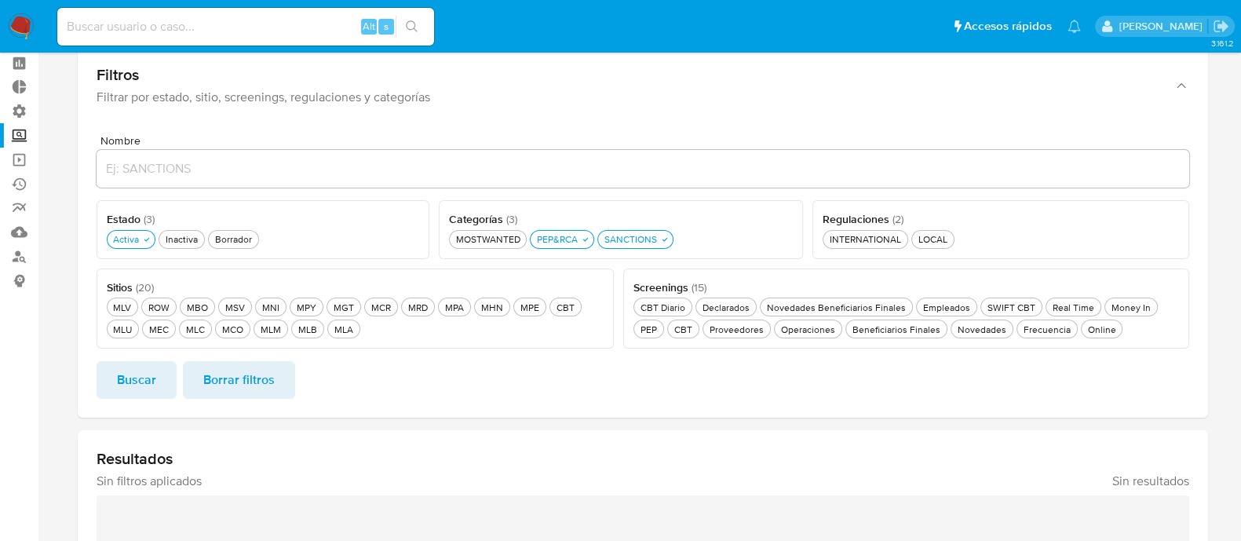
scroll to position [97, 0]
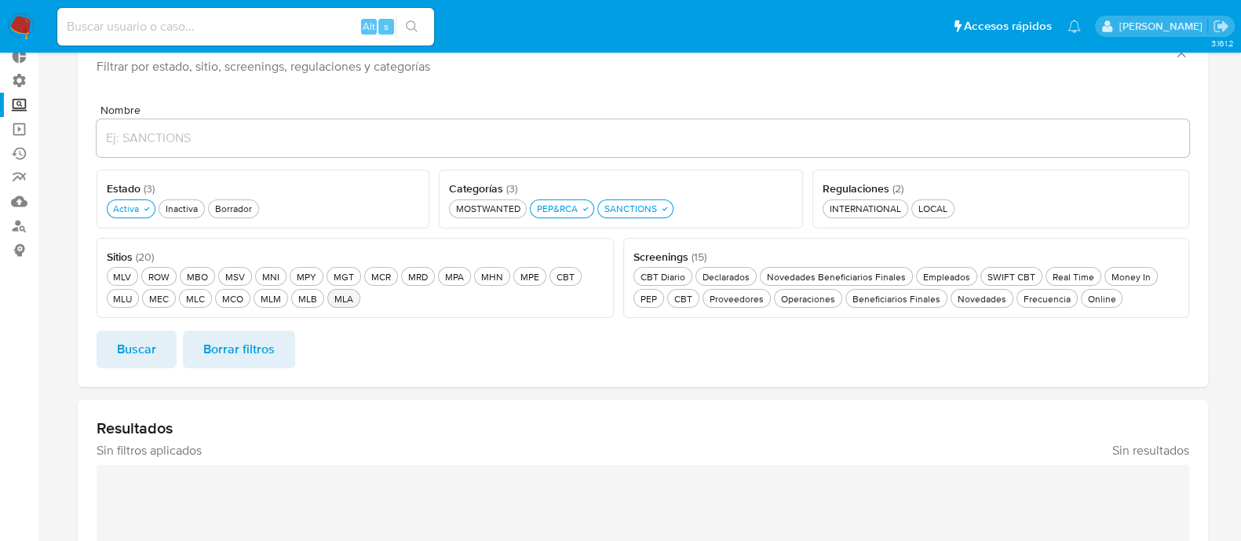
click at [349, 297] on div "MLA MLA" at bounding box center [343, 298] width 25 height 13
click at [860, 275] on div "Novedades Beneficiarios Finales Novedades Beneficiarios Finales" at bounding box center [836, 276] width 145 height 13
click at [137, 357] on span "Buscar" at bounding box center [136, 349] width 39 height 35
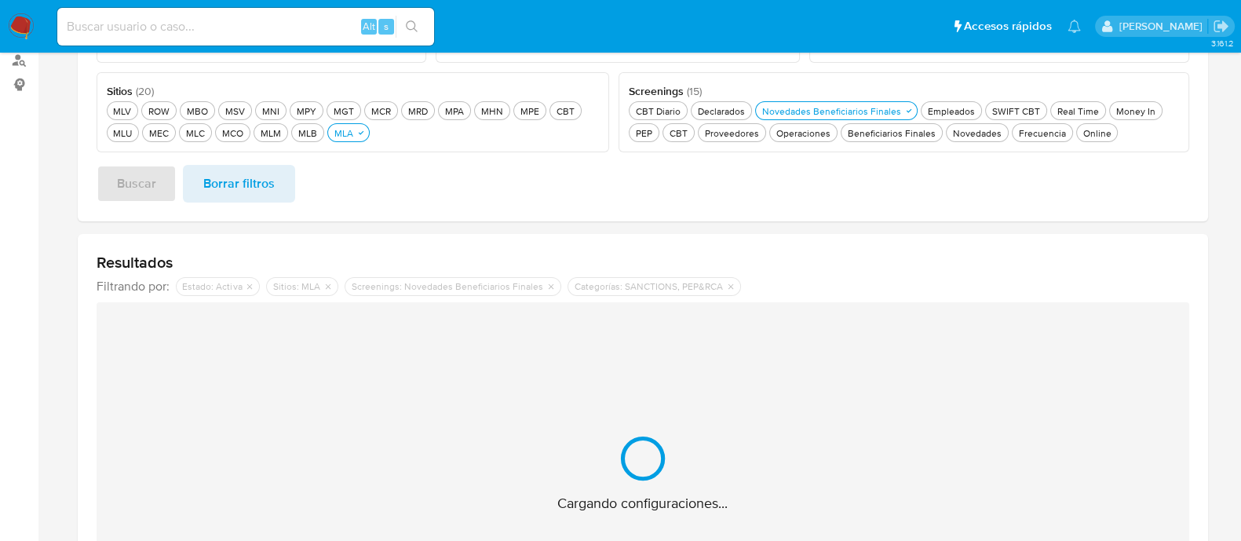
scroll to position [392, 0]
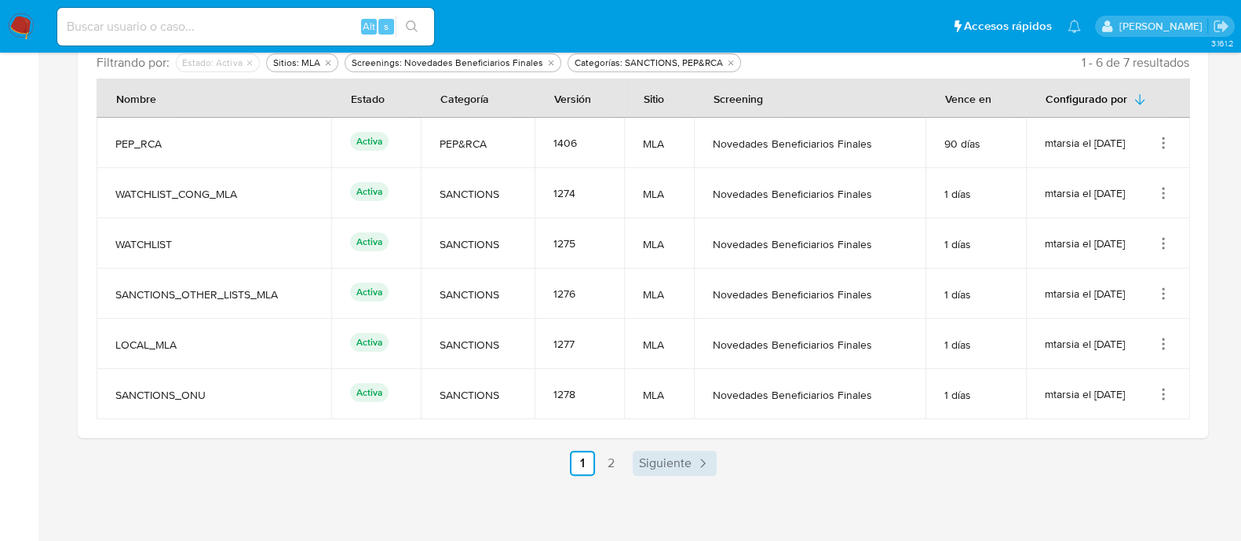
click at [702, 458] on icon "Paginación" at bounding box center [703, 463] width 16 height 16
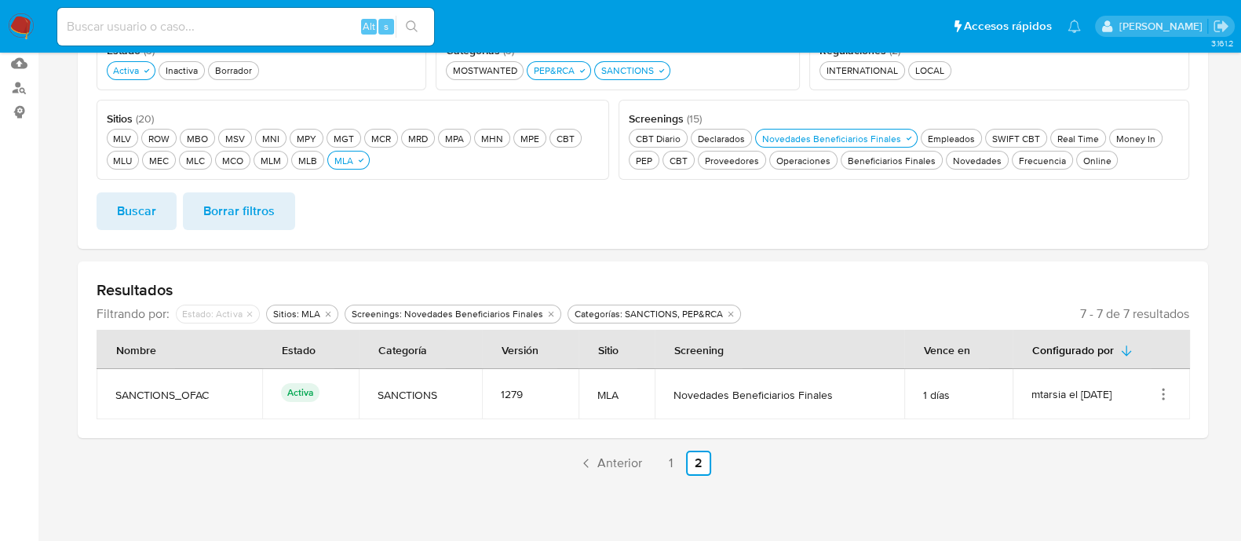
click at [1166, 390] on icon "Acciones" at bounding box center [1163, 394] width 16 height 16
click at [1148, 425] on button "Ver detalles" at bounding box center [1100, 431] width 141 height 42
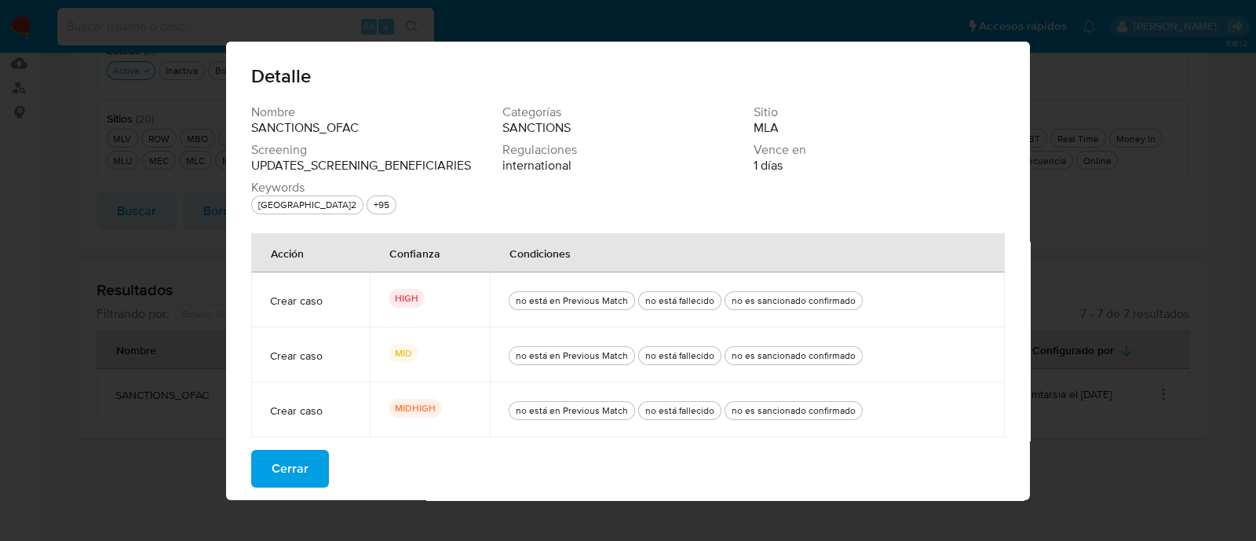
click at [290, 474] on span "Cerrar" at bounding box center [290, 468] width 37 height 35
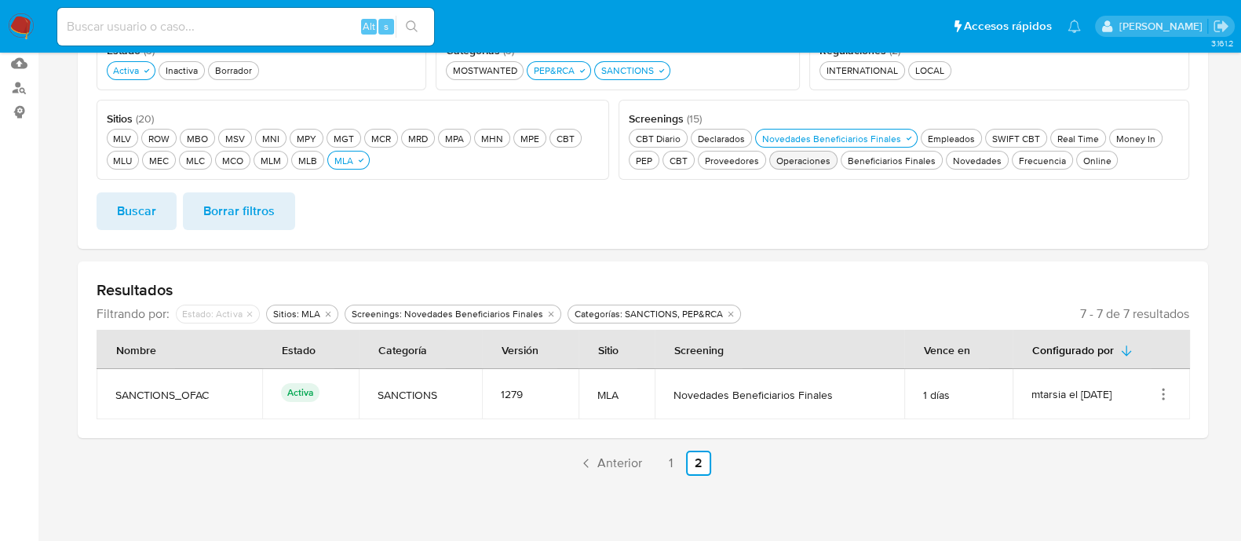
scroll to position [137, 0]
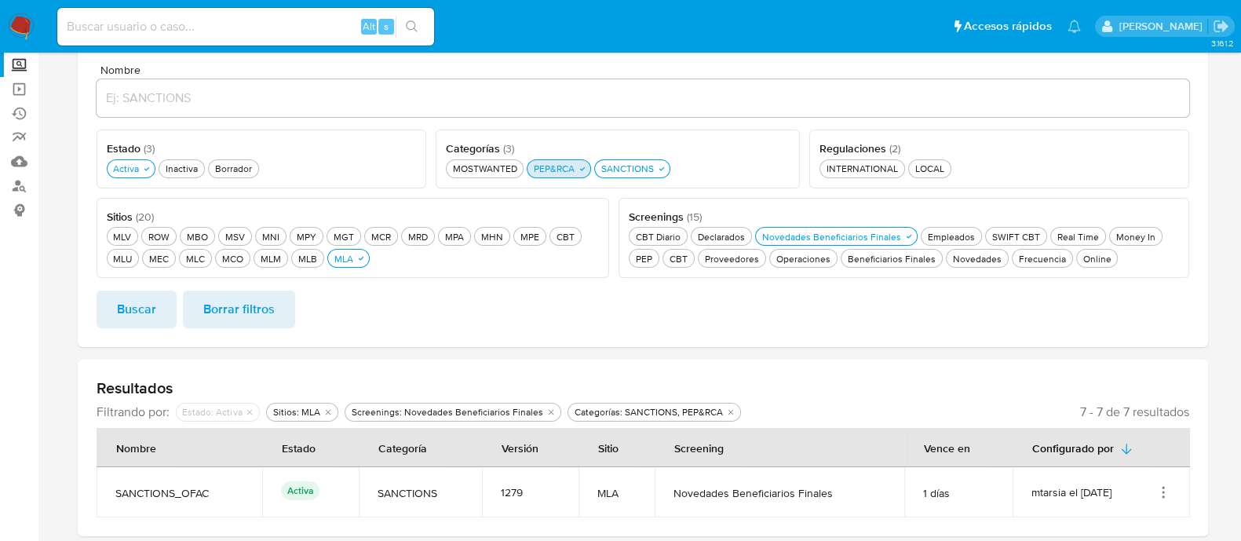
click at [571, 166] on div "PEP&RCA PEP&RCA" at bounding box center [554, 168] width 47 height 13
click at [225, 312] on span "Borrar filtros" at bounding box center [238, 309] width 71 height 35
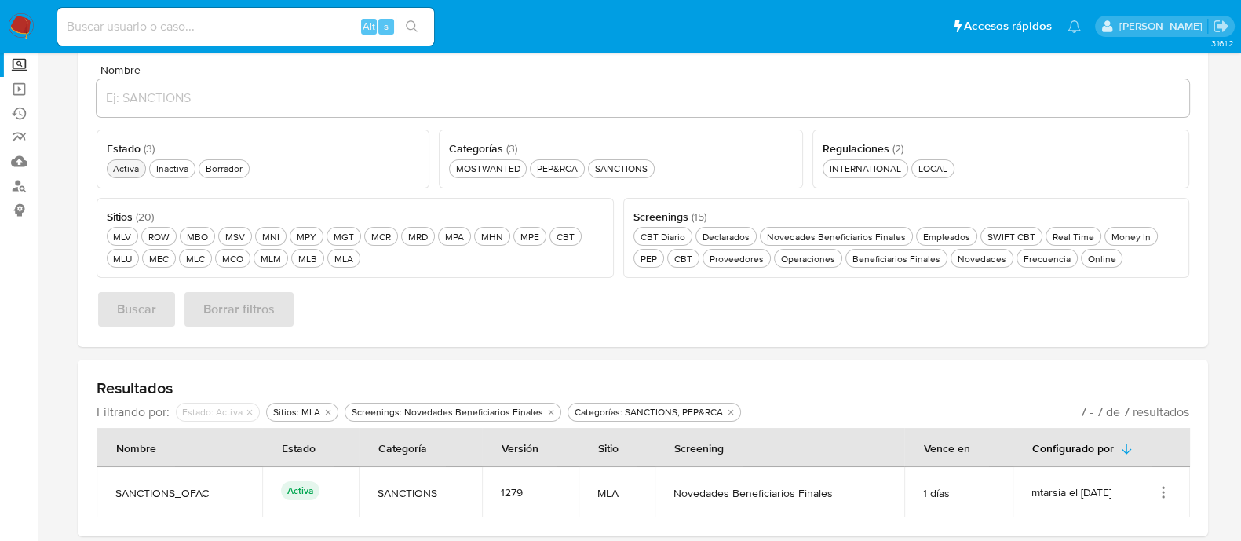
click at [124, 172] on div "Activa Activa" at bounding box center [126, 168] width 32 height 13
click at [619, 170] on div "SANCTIONS SANCTIONS" at bounding box center [621, 168] width 59 height 13
click at [346, 265] on button "MLA MLA" at bounding box center [343, 258] width 33 height 19
click at [859, 233] on div "Novedades Beneficiarios Finales Novedades Beneficiarios Finales" at bounding box center [836, 236] width 145 height 13
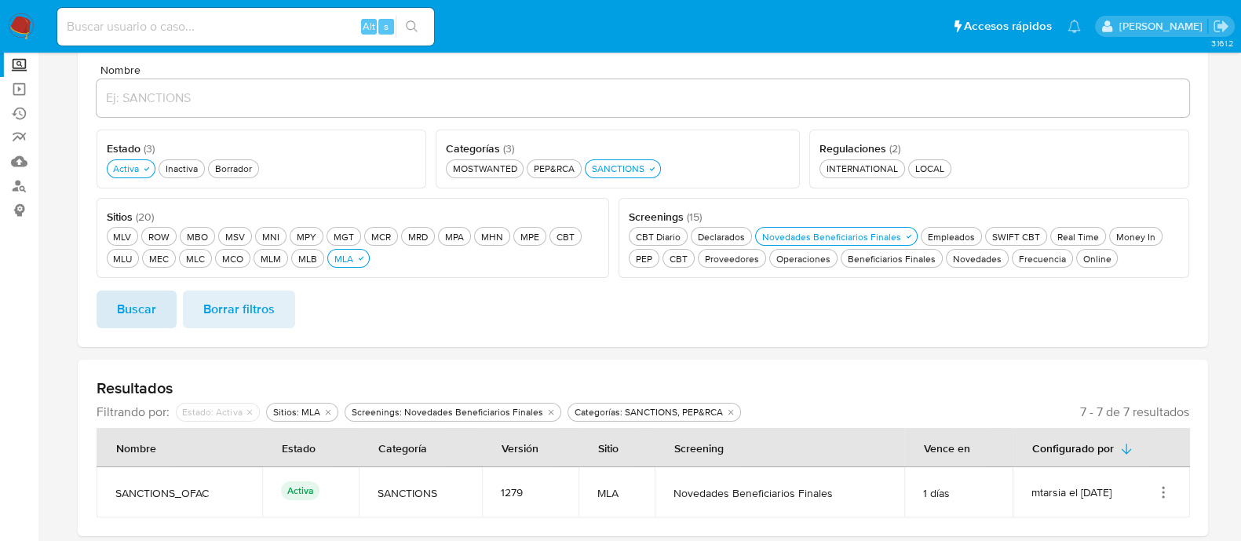
click at [154, 309] on span "Buscar" at bounding box center [136, 309] width 39 height 35
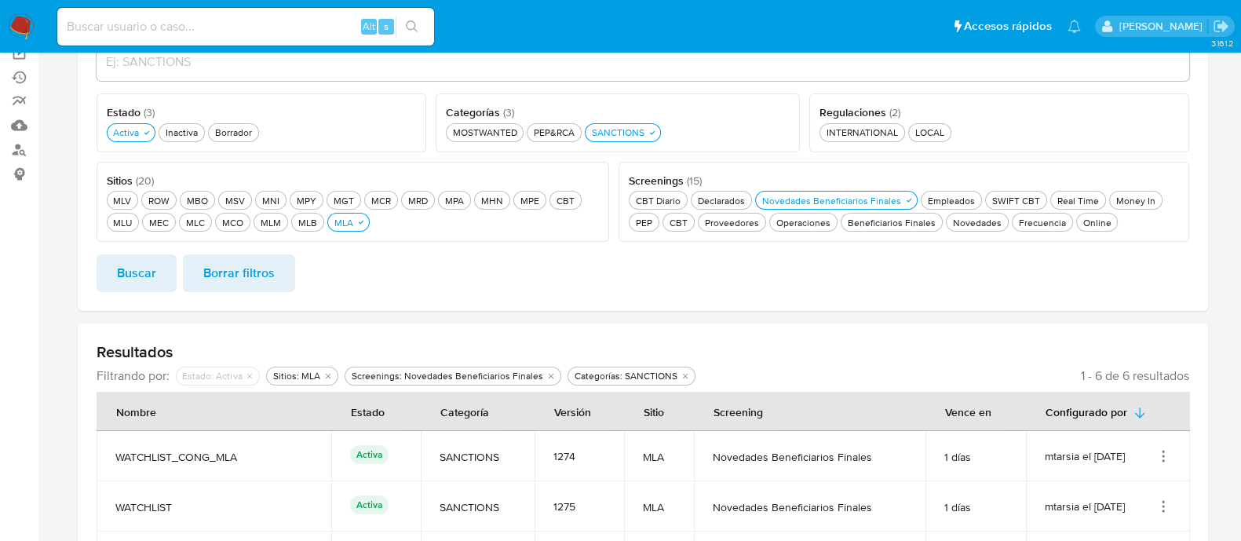
scroll to position [155, 0]
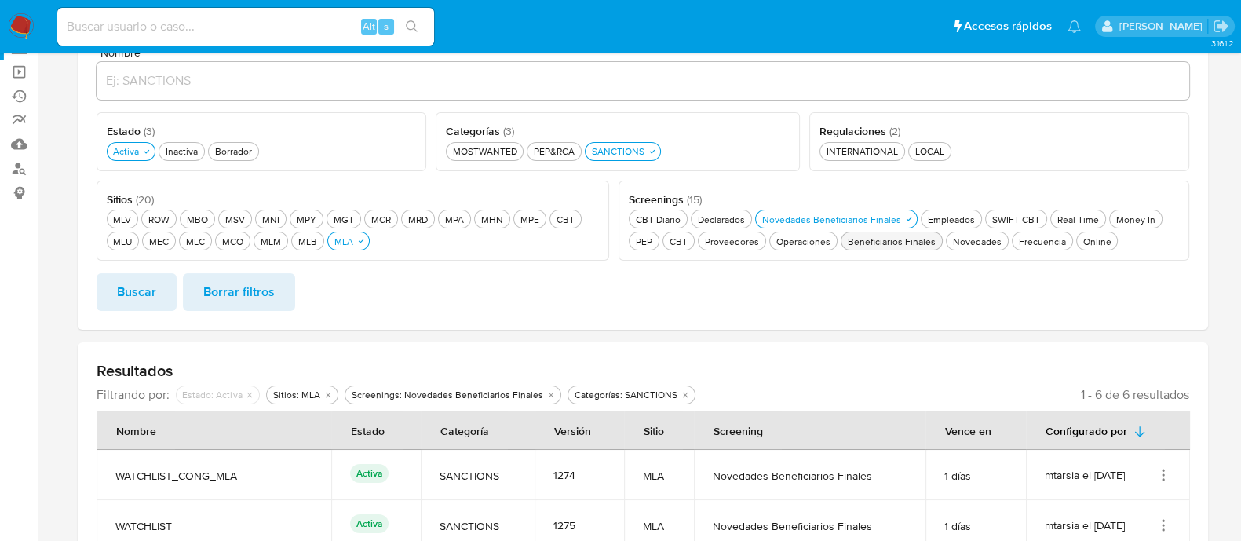
click at [901, 244] on div "Beneficiarios Finales Beneficiarios Finales" at bounding box center [892, 241] width 94 height 13
click at [153, 297] on span "Buscar" at bounding box center [136, 292] width 39 height 35
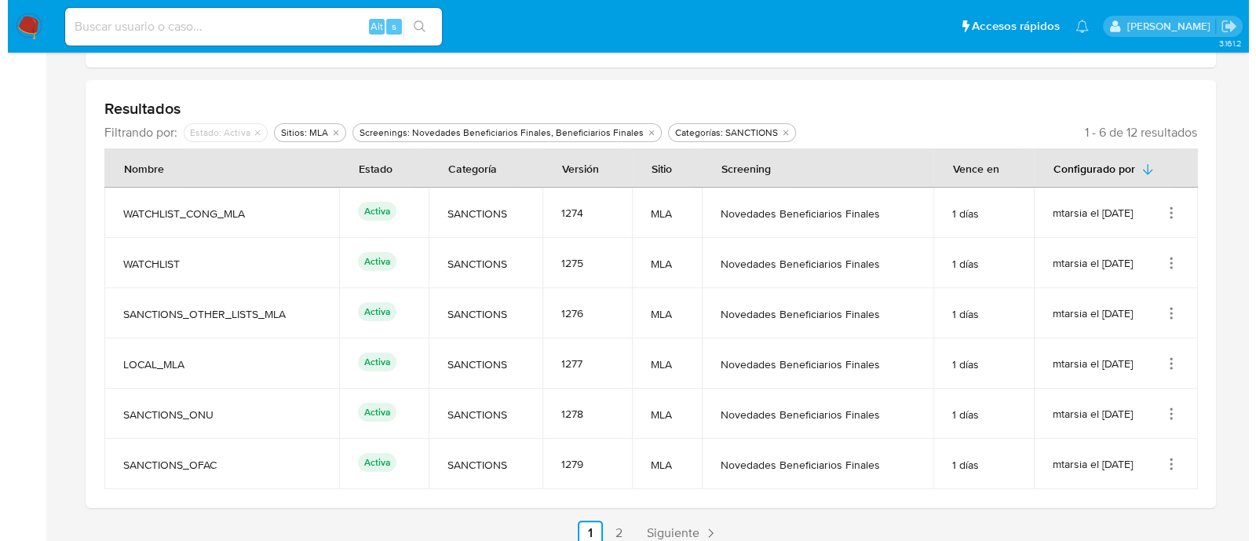
scroll to position [487, 0]
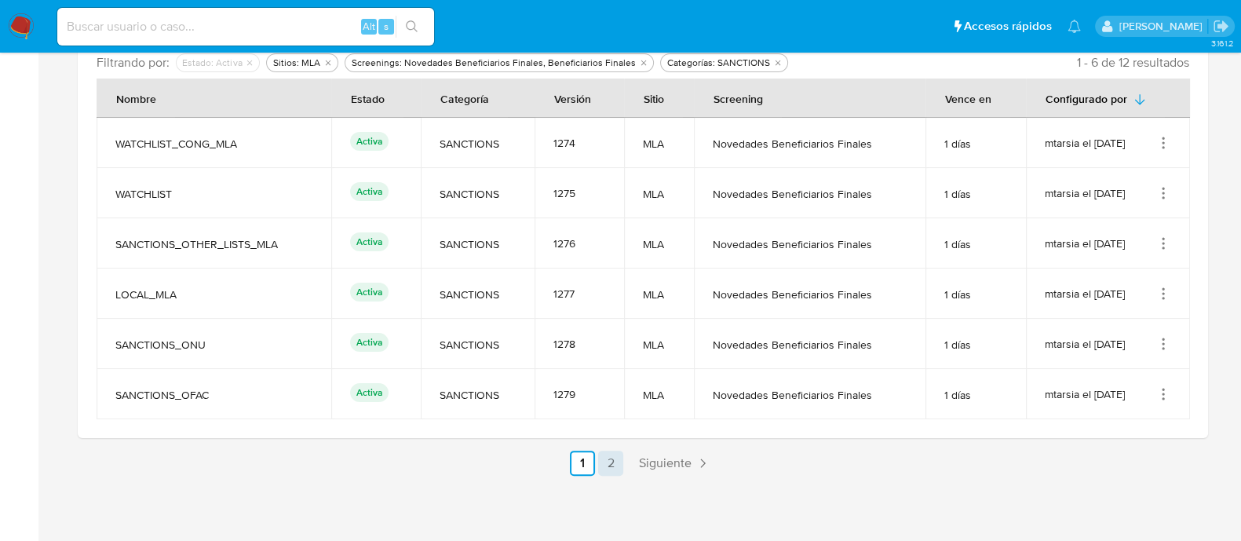
click at [690, 464] on span "Siguiente" at bounding box center [665, 463] width 53 height 13
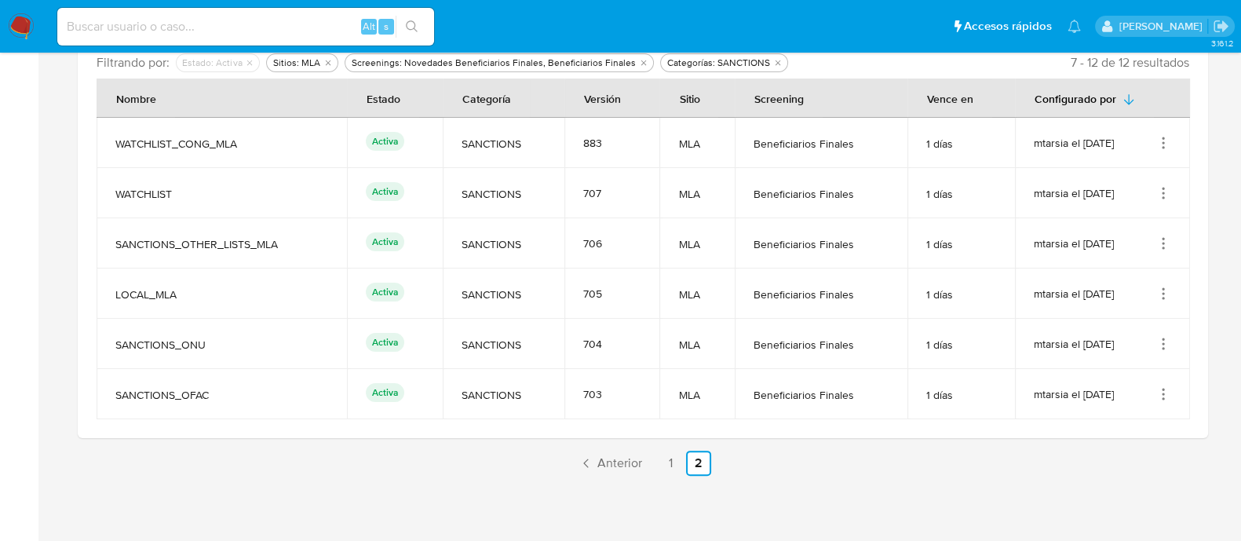
click at [1162, 398] on icon "Acciones" at bounding box center [1163, 399] width 2 height 2
click at [1126, 439] on button "Ver detalles" at bounding box center [1100, 431] width 141 height 42
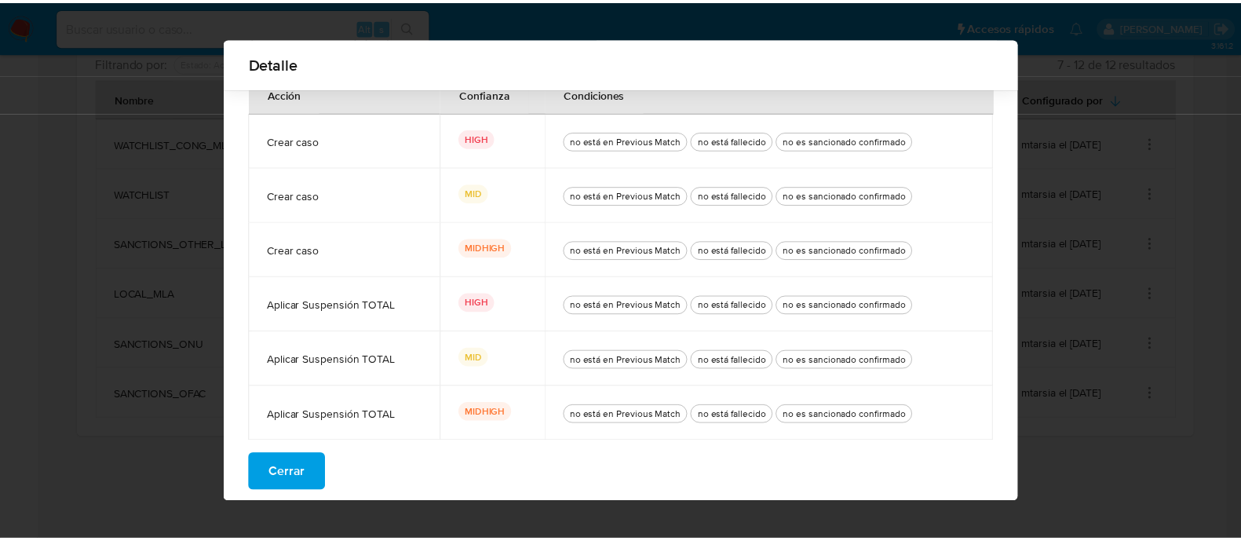
scroll to position [144, 0]
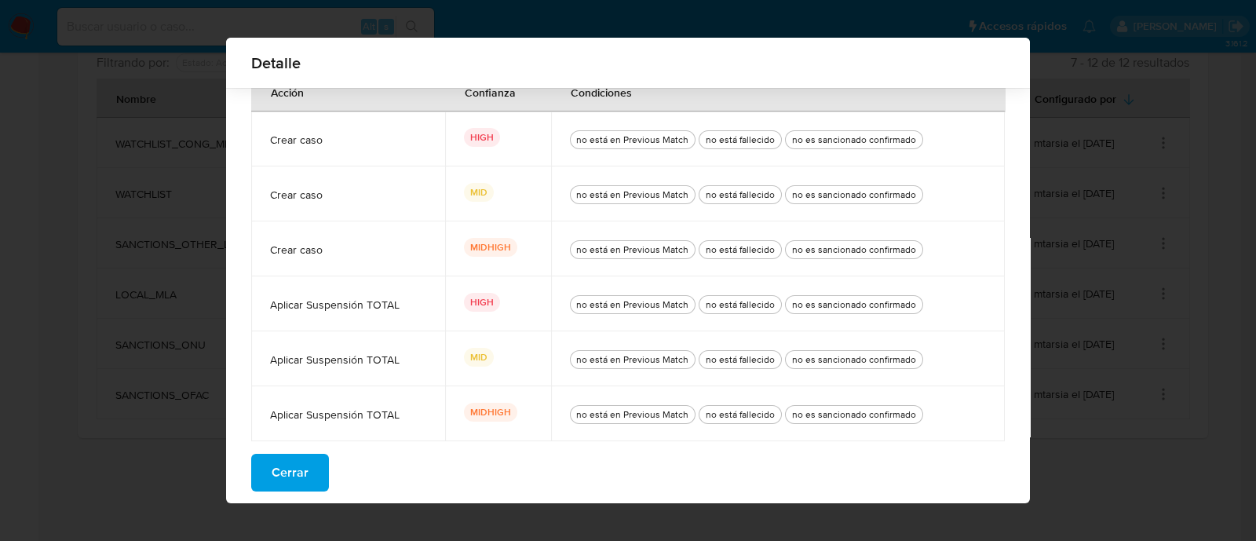
click at [294, 472] on span "Cerrar" at bounding box center [290, 472] width 37 height 35
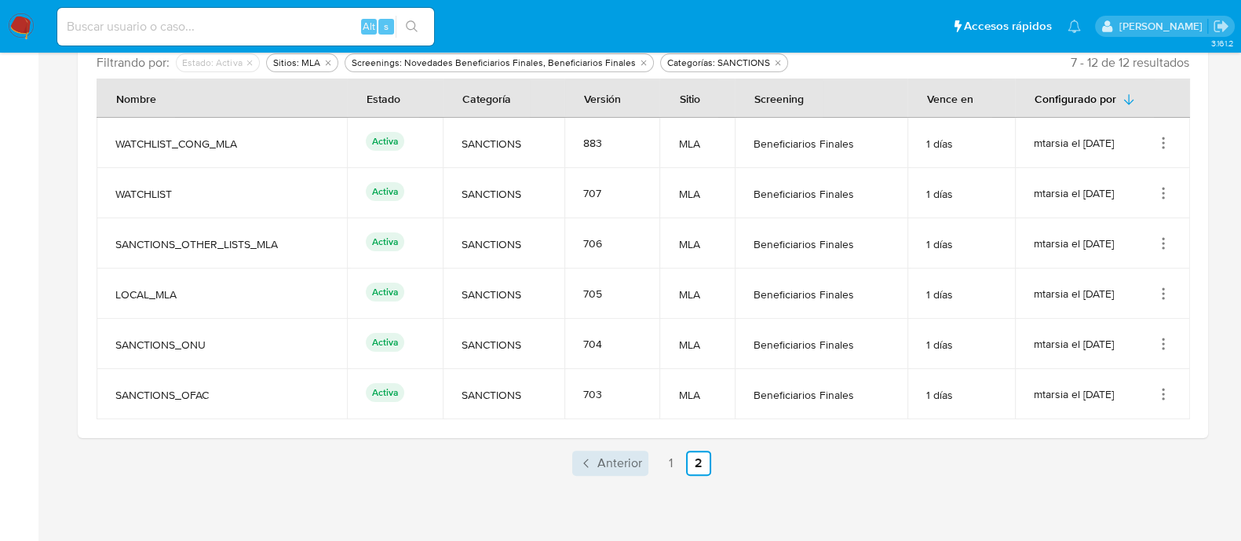
click at [626, 469] on span "Anterior" at bounding box center [619, 463] width 45 height 13
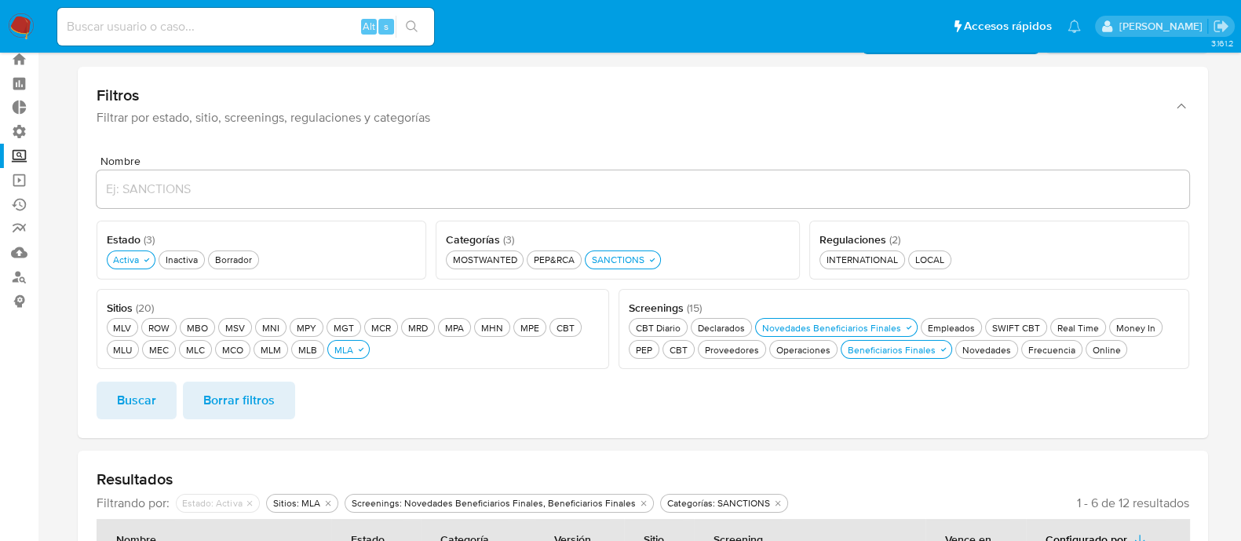
scroll to position [0, 0]
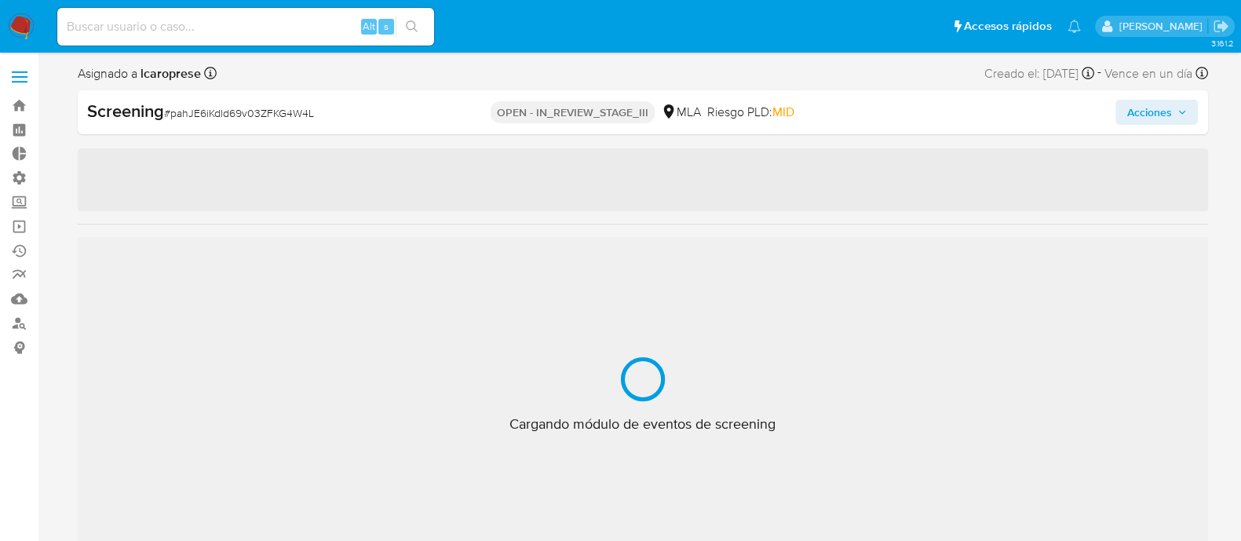
select select "10"
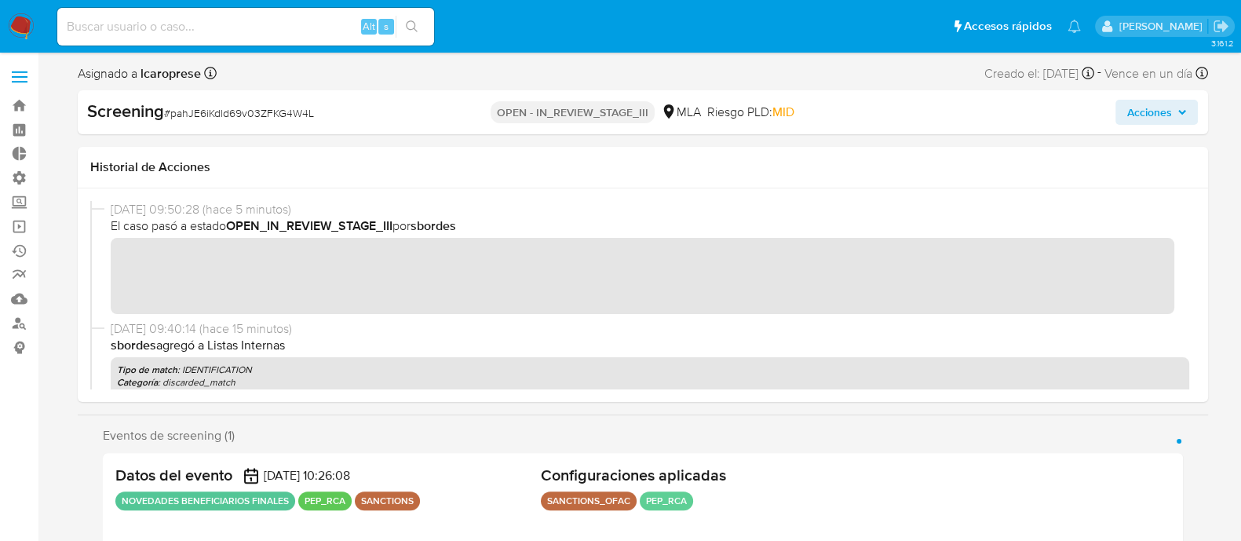
click at [1170, 115] on span "Acciones" at bounding box center [1148, 112] width 45 height 25
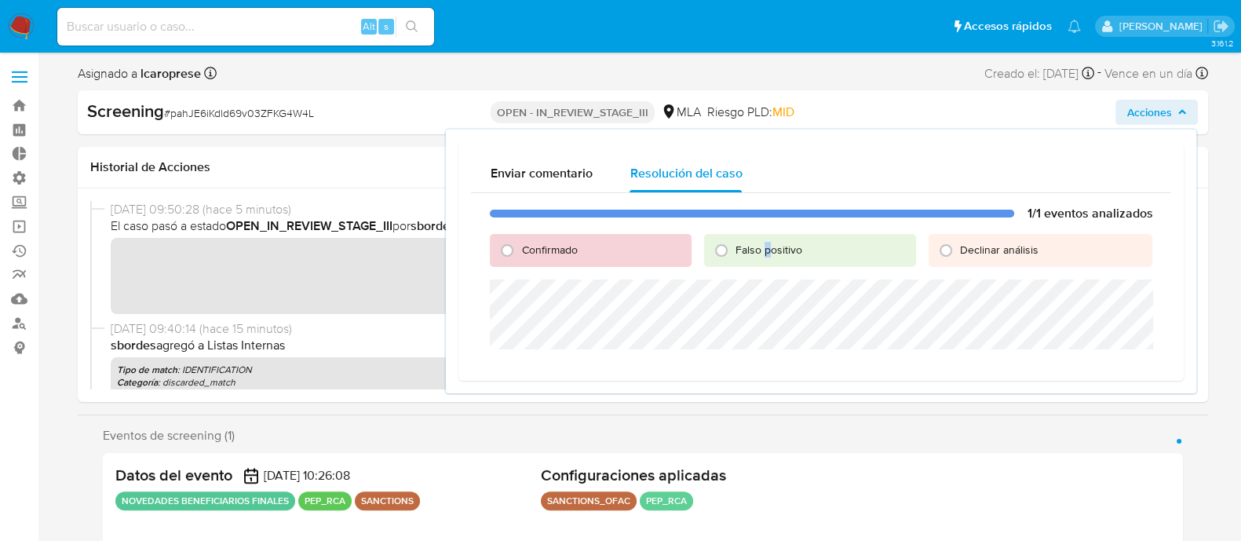
click at [768, 258] on div "Falso positivo" at bounding box center [810, 250] width 212 height 33
click at [761, 249] on span "Falso positivo" at bounding box center [768, 250] width 67 height 16
click at [734, 249] on input "Falso positivo" at bounding box center [721, 250] width 25 height 25
radio input "true"
click at [356, 341] on p "sbordes agregó a Listas Internas" at bounding box center [650, 345] width 1078 height 17
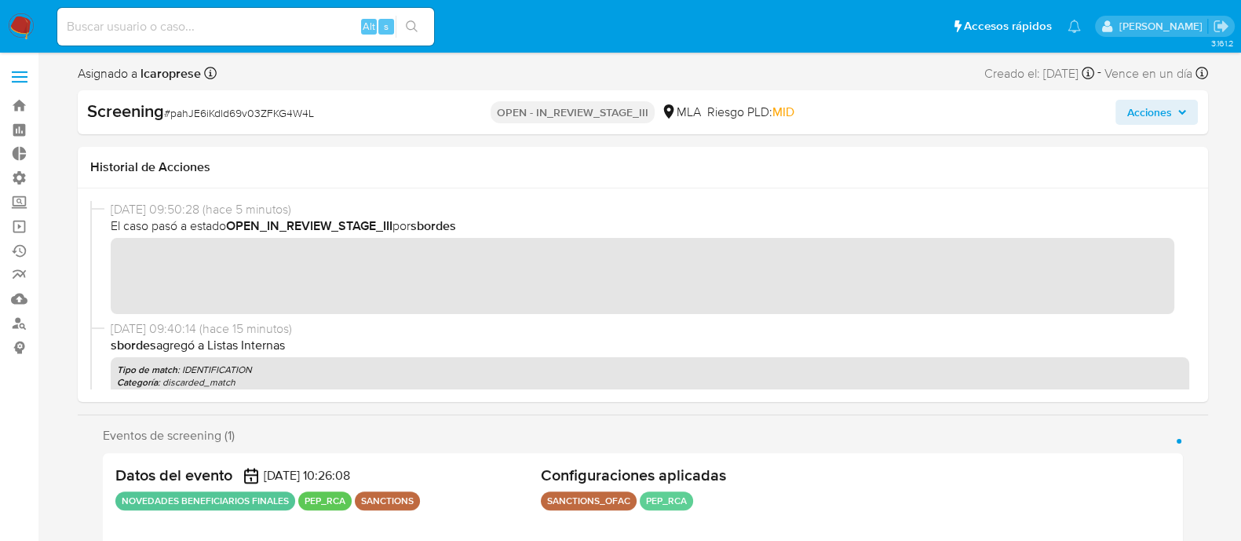
click at [1177, 109] on icon "button" at bounding box center [1181, 112] width 9 height 9
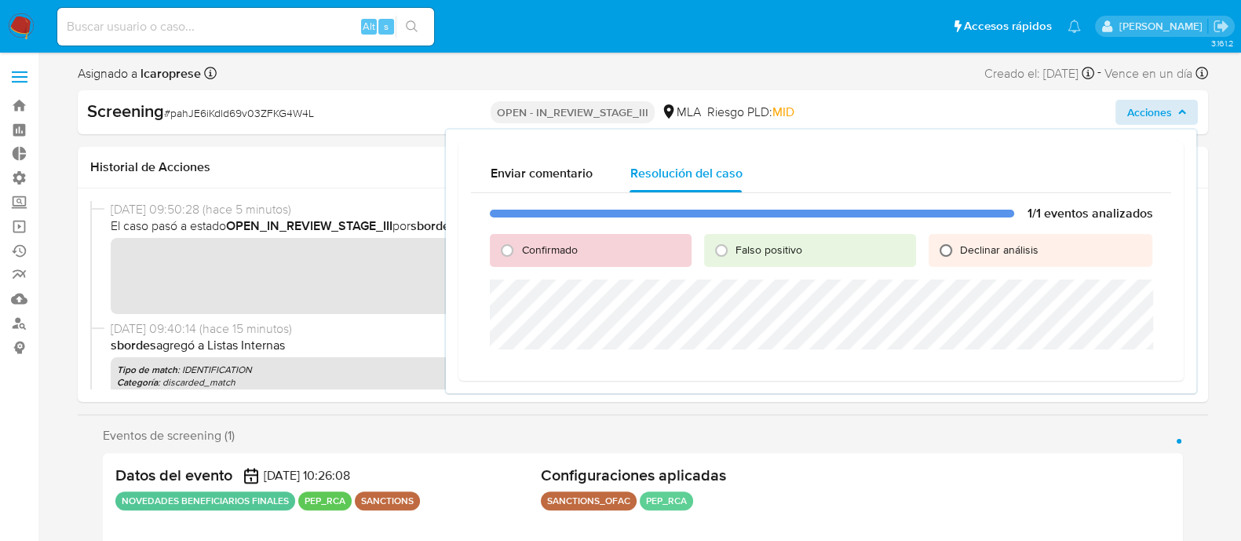
click at [947, 252] on input "Declinar análisis" at bounding box center [945, 250] width 25 height 25
radio input "true"
click at [1096, 370] on span "Declinar" at bounding box center [1108, 368] width 53 height 22
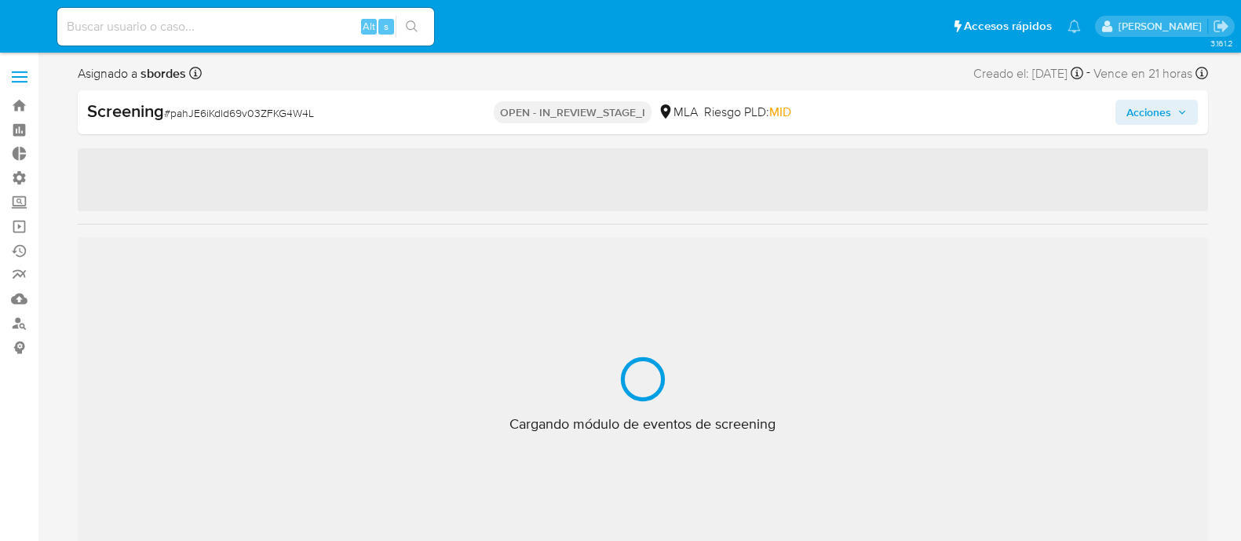
select select "10"
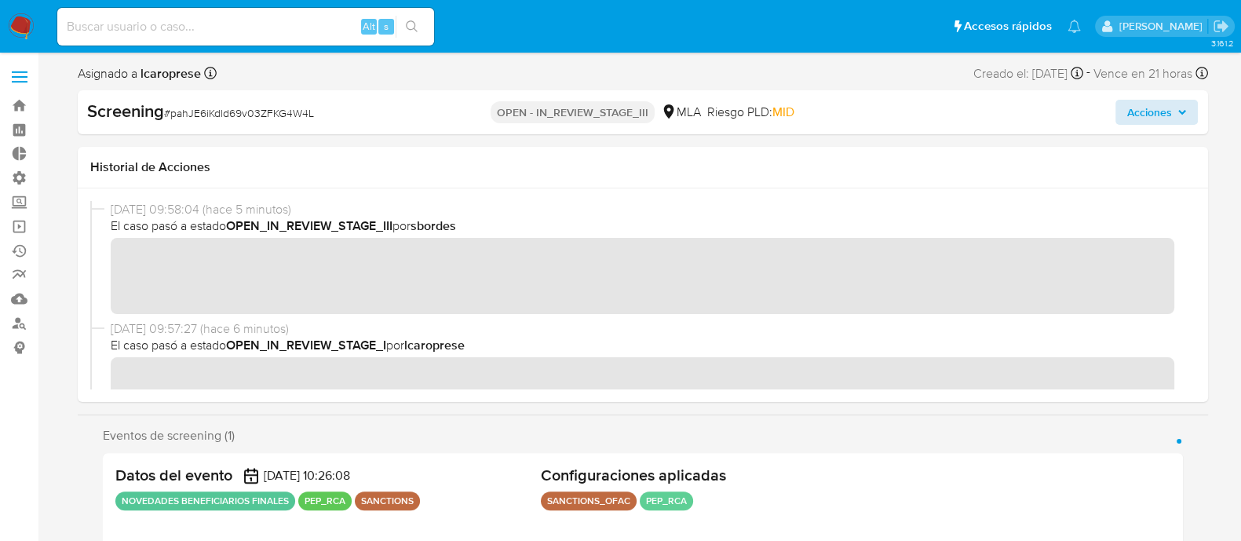
drag, startPoint x: 1205, startPoint y: 104, endPoint x: 1189, endPoint y: 115, distance: 19.2
click at [1202, 104] on div "Screening # pahJE6iKdld69v03ZFKG4W4L OPEN - IN_REVIEW_STAGE_III MLA Riesgo PLD:…" at bounding box center [643, 112] width 1130 height 44
click at [1188, 115] on button "Acciones" at bounding box center [1156, 112] width 82 height 25
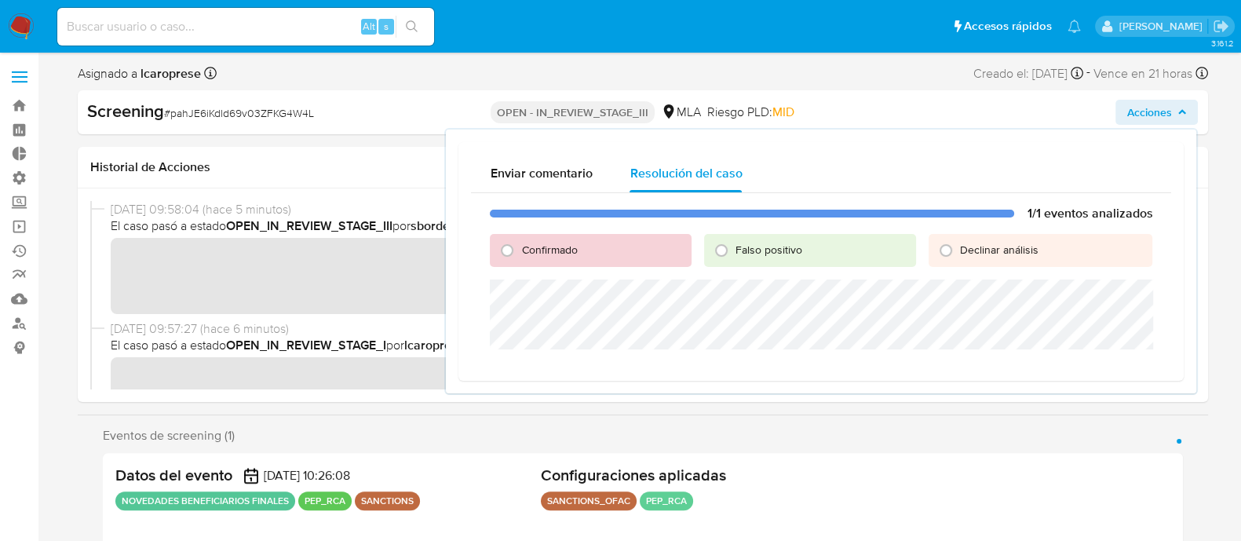
click at [780, 261] on div "Falso positivo" at bounding box center [810, 250] width 212 height 33
click at [757, 253] on span "Falso positivo" at bounding box center [768, 250] width 67 height 16
click at [734, 253] on input "Falso positivo" at bounding box center [721, 250] width 25 height 25
radio input "true"
click at [1093, 371] on span "Cerrar Caso" at bounding box center [1097, 368] width 75 height 22
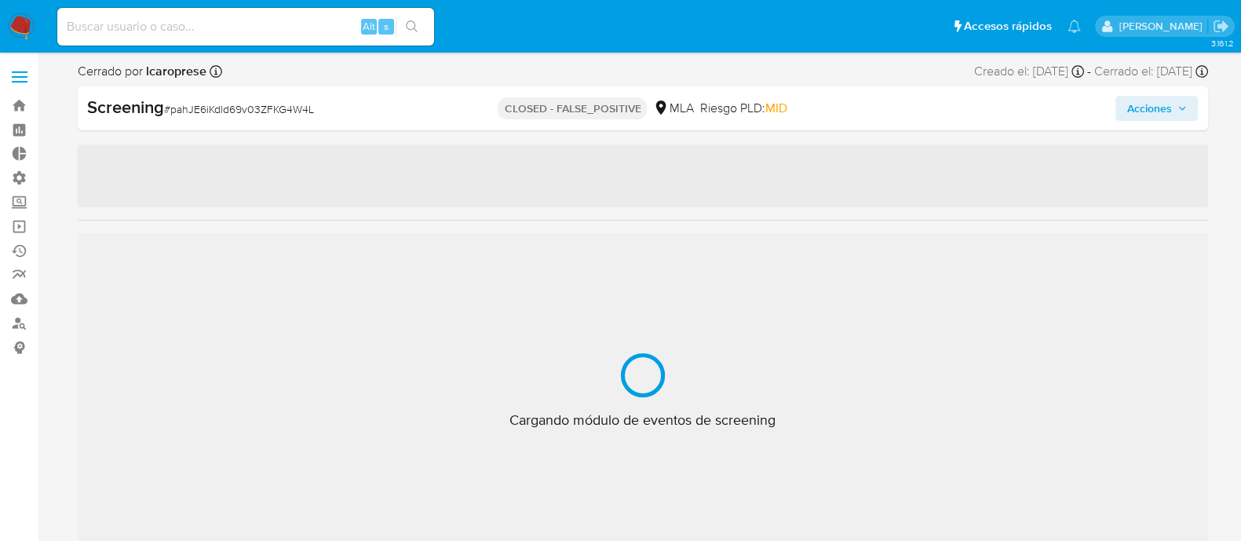
select select "10"
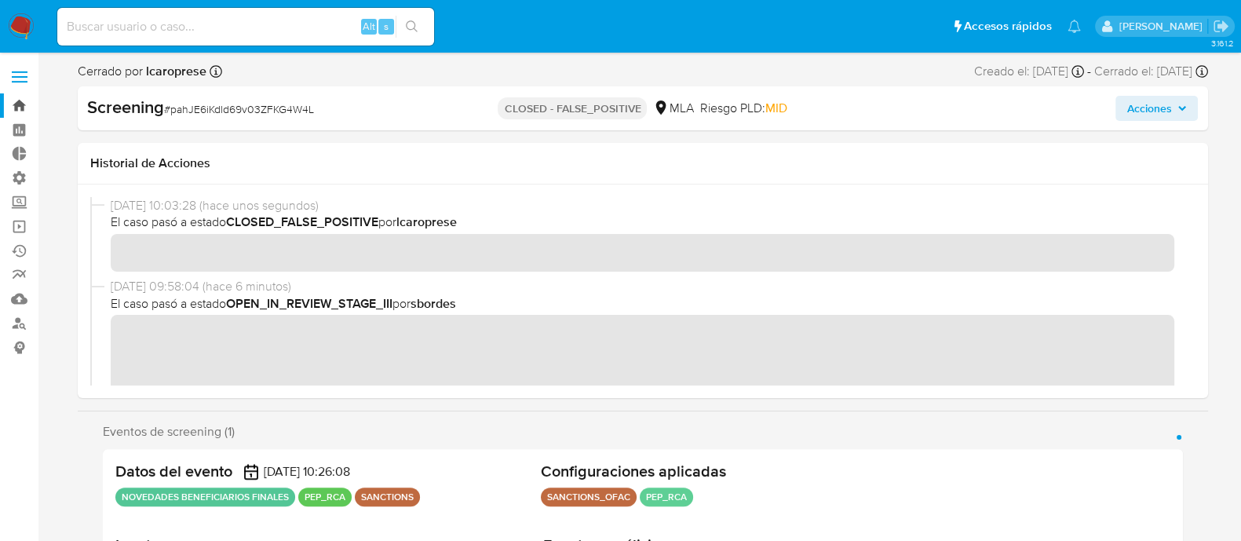
click at [16, 112] on link "Bandeja" at bounding box center [93, 105] width 187 height 24
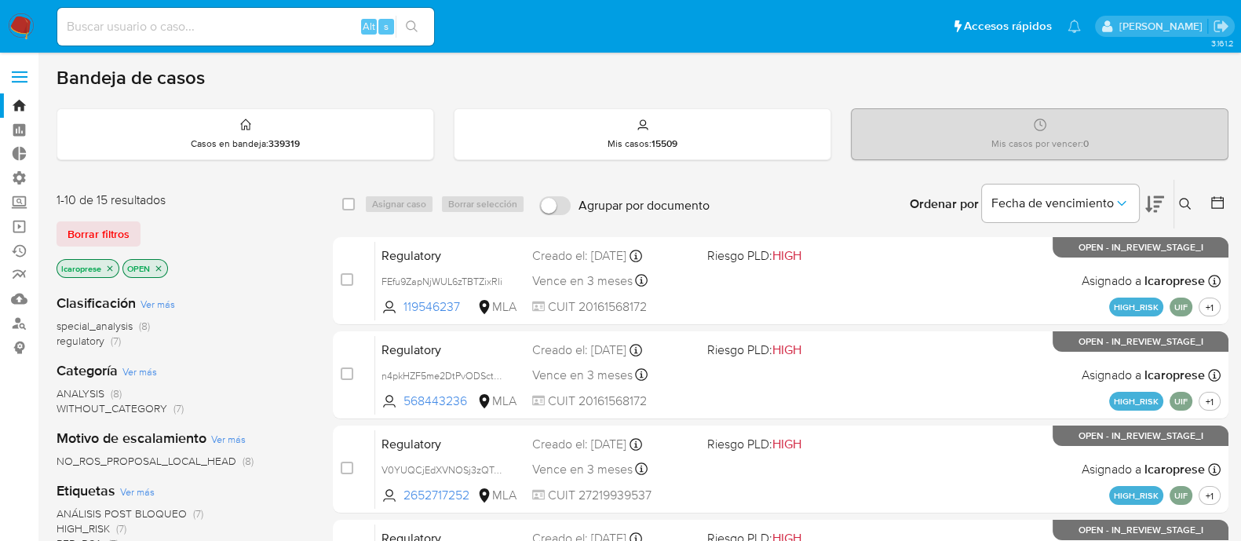
click at [186, 30] on input at bounding box center [245, 26] width 377 height 20
paste input "qllhaeCyE1MHiigASLSrLH8J"
type input "qllhaeCyE1MHiigASLSrLH8J"
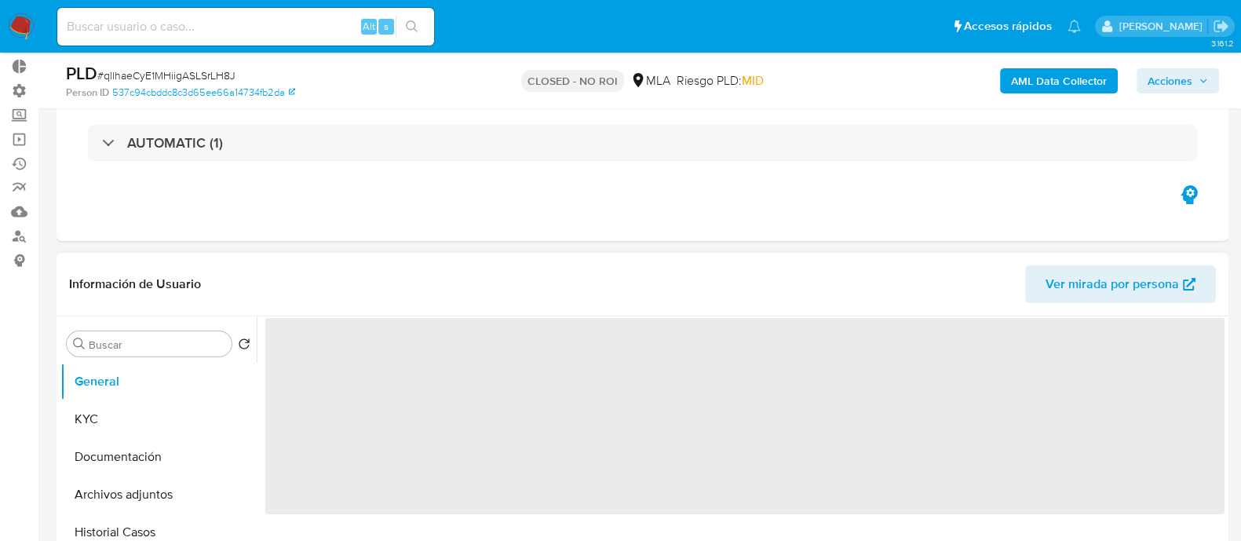
scroll to position [195, 0]
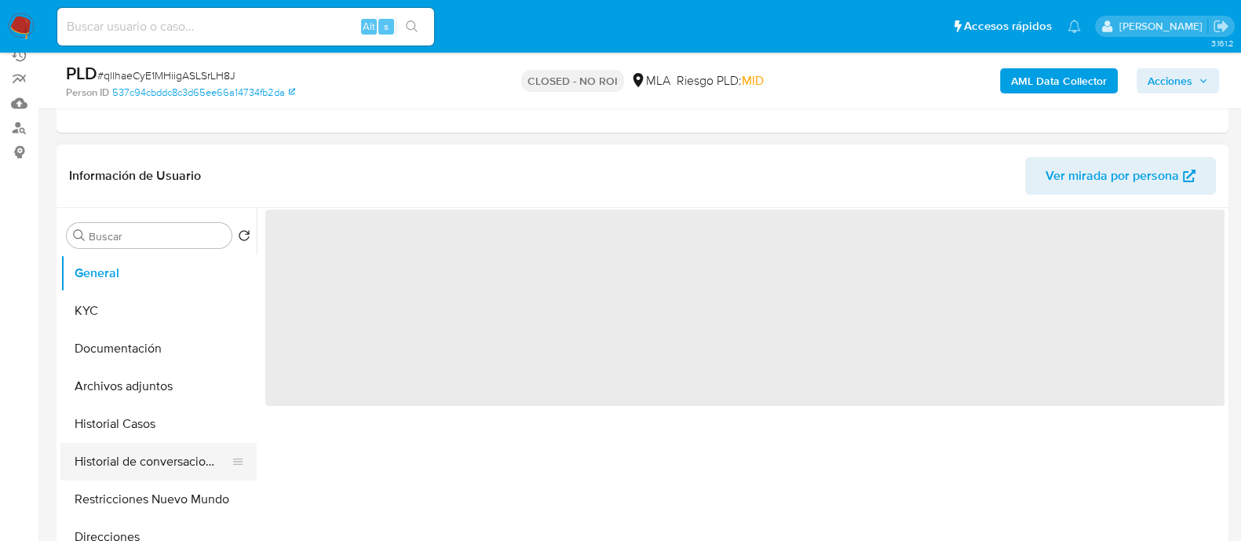
select select "10"
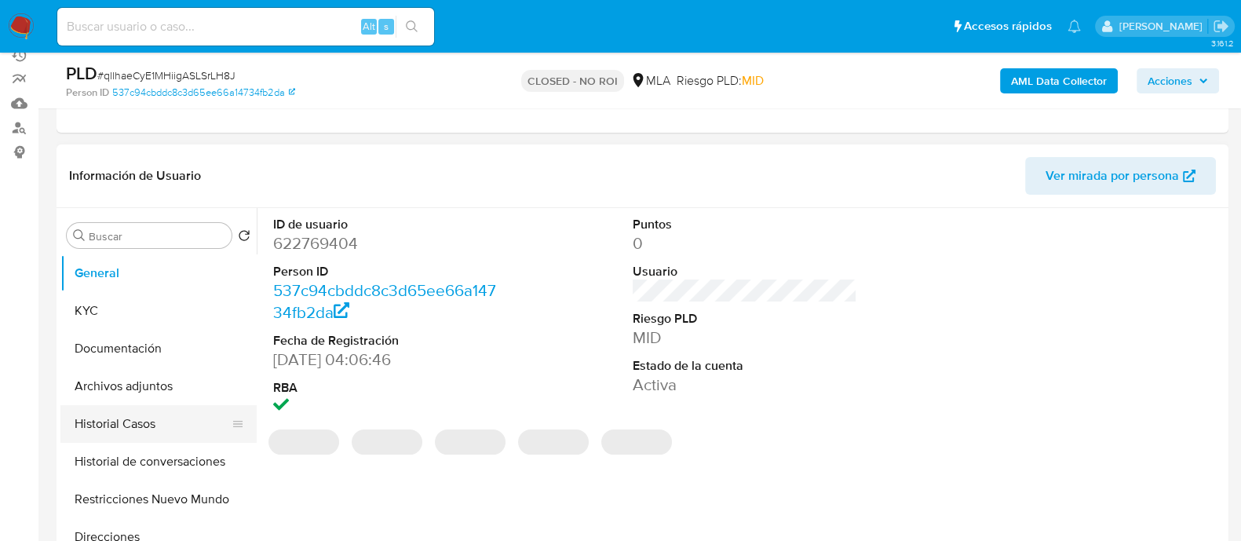
click at [148, 420] on button "Historial Casos" at bounding box center [152, 424] width 184 height 38
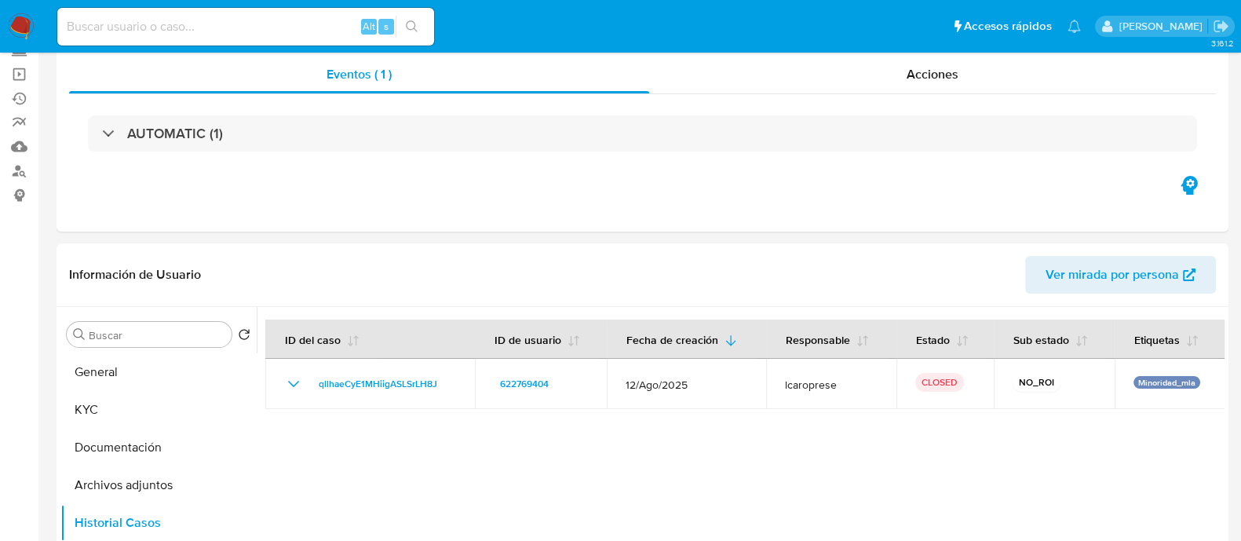
scroll to position [0, 0]
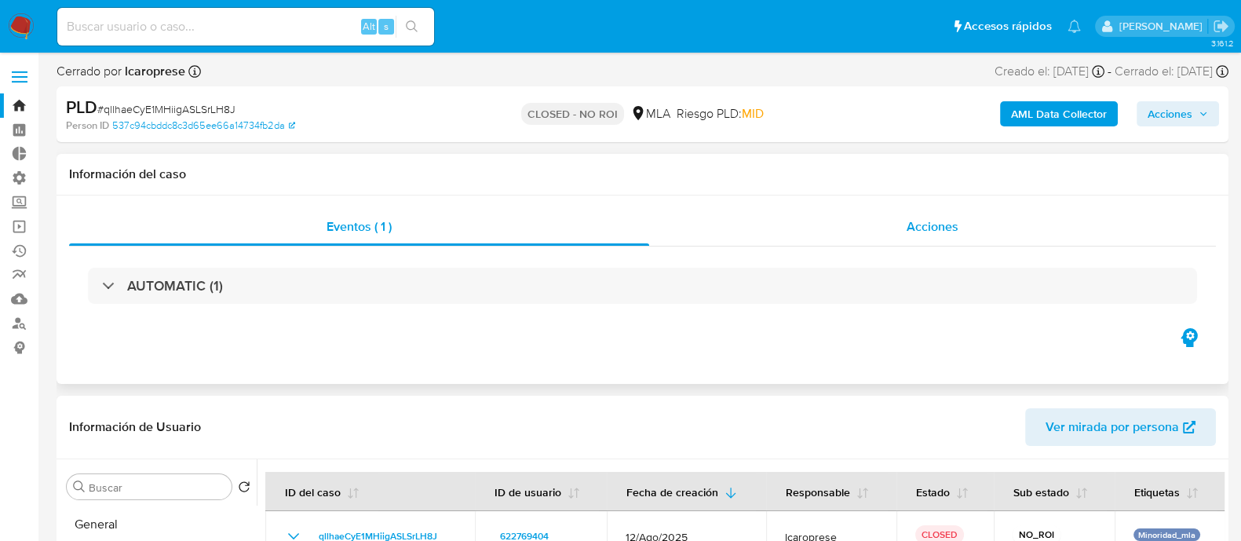
click at [824, 208] on div "Acciones" at bounding box center [932, 227] width 567 height 38
